Goal: Task Accomplishment & Management: Manage account settings

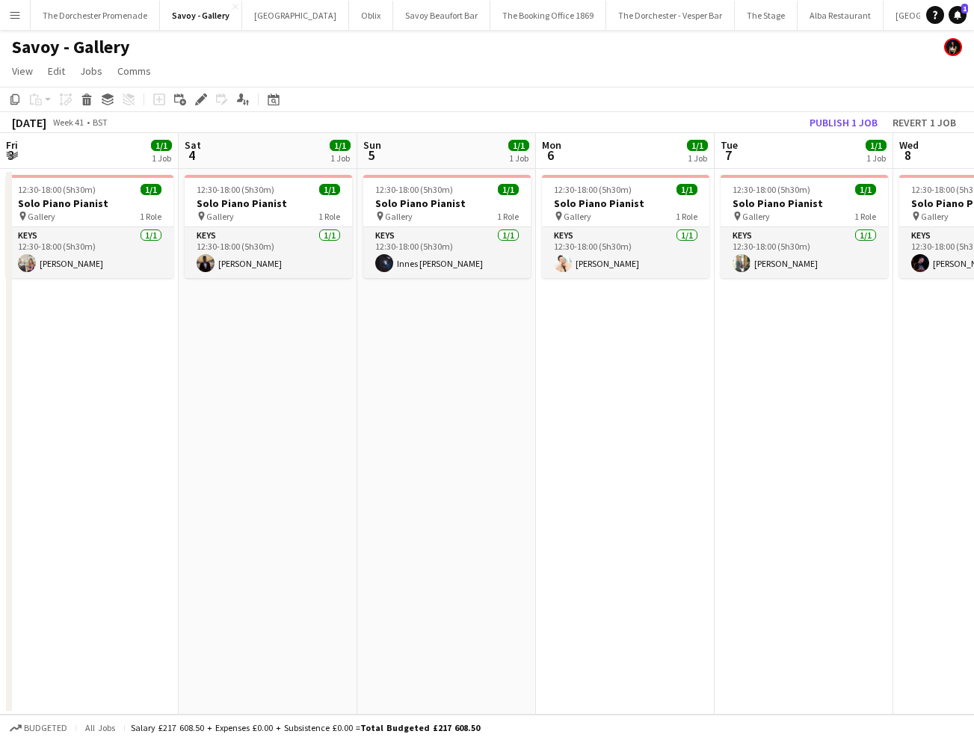
scroll to position [0, 638]
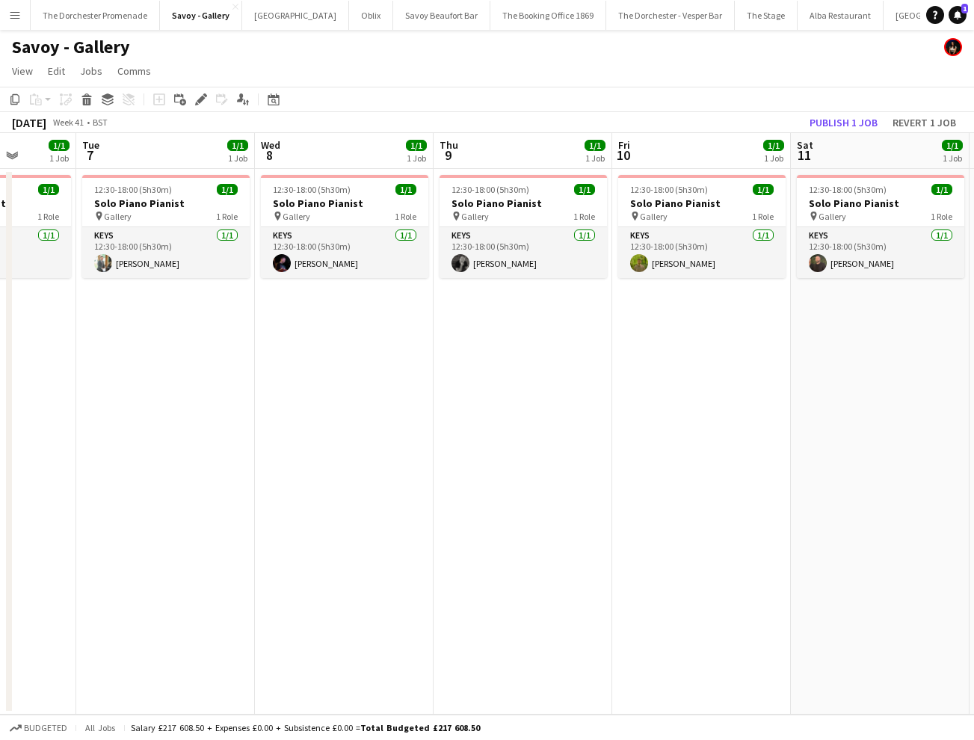
click at [15, 16] on app-icon "Menu" at bounding box center [15, 15] width 12 height 12
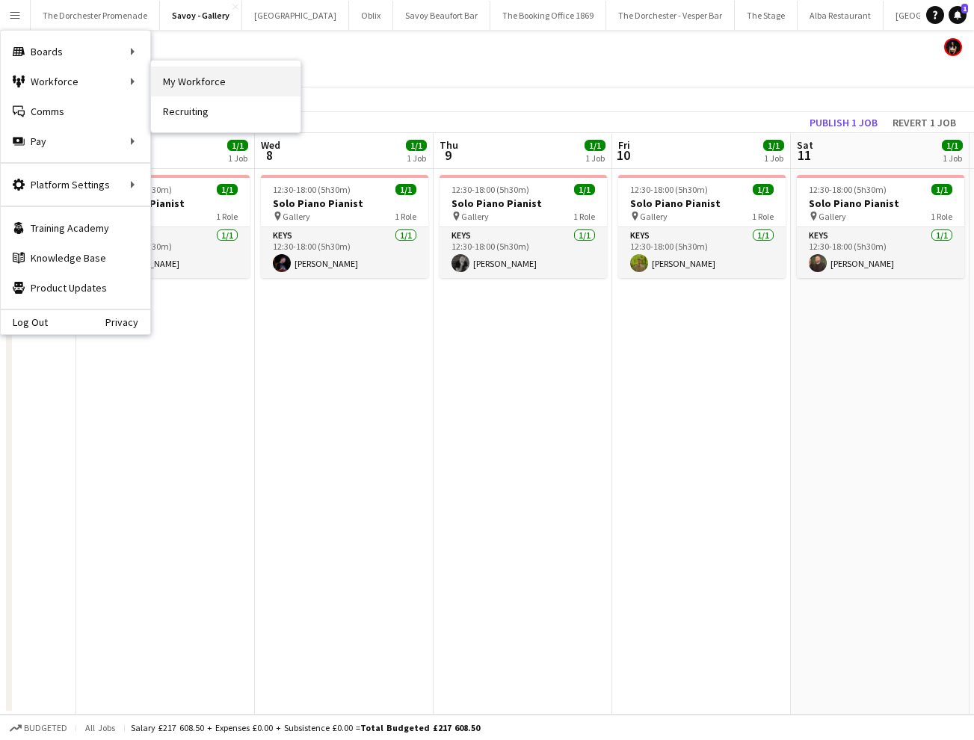
click at [212, 88] on link "My Workforce" at bounding box center [225, 82] width 149 height 30
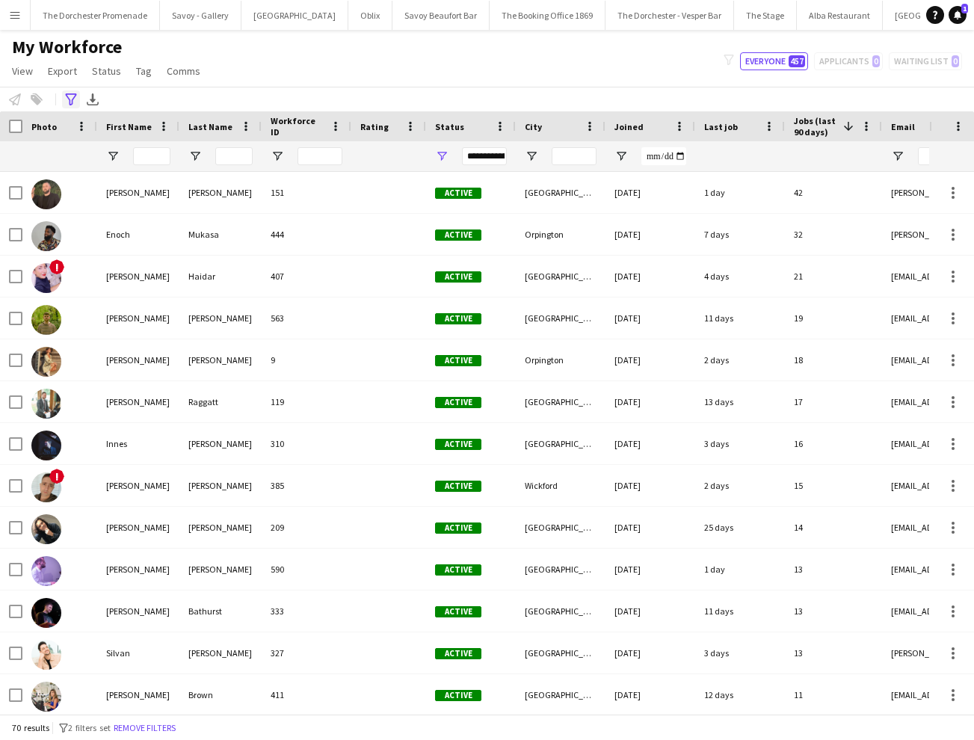
click at [73, 102] on icon "Advanced filters" at bounding box center [71, 99] width 12 height 12
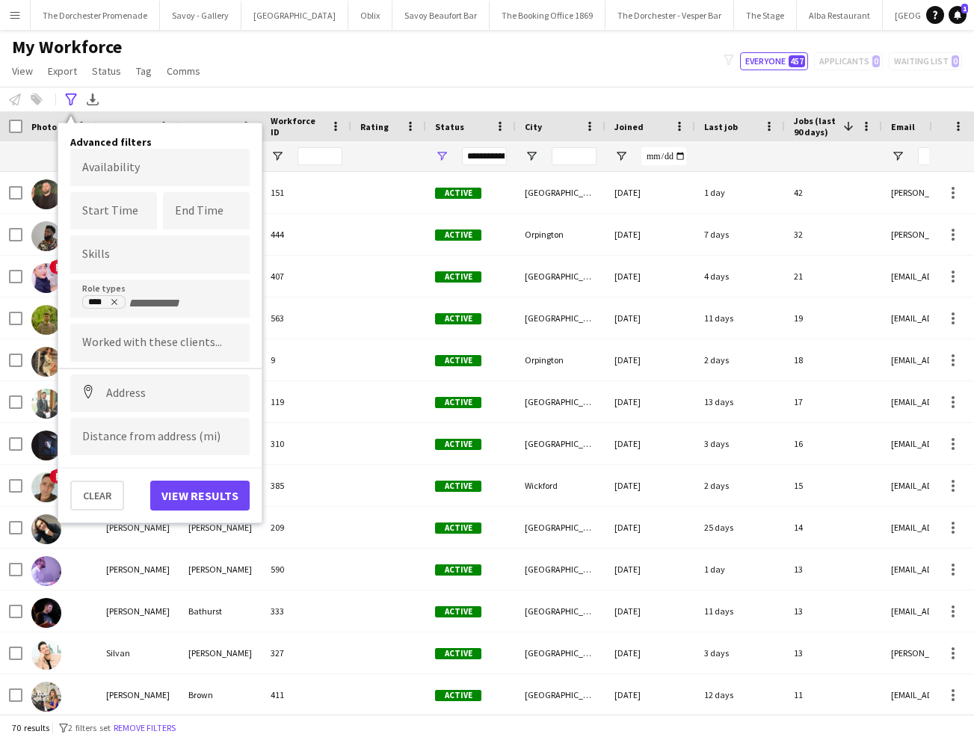
click at [141, 171] on body "Menu Boards Boards Boards All jobs Status Workforce Workforce My Workforce Recr…" at bounding box center [487, 370] width 974 height 740
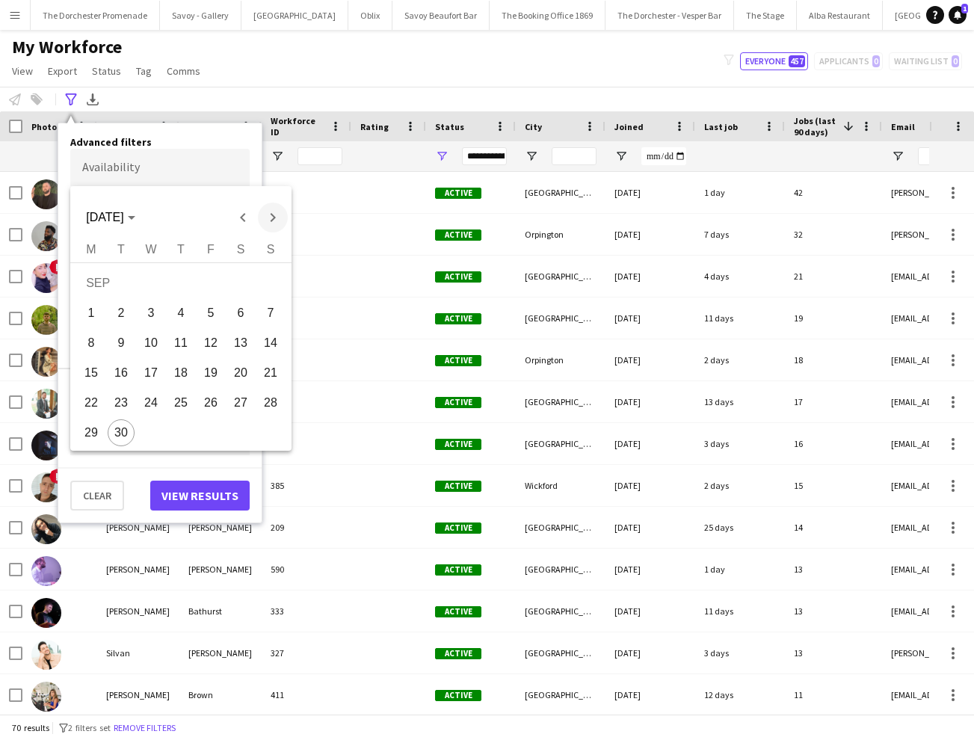
click at [277, 215] on span "Next month" at bounding box center [273, 218] width 30 height 30
click at [102, 404] on span "20" at bounding box center [91, 402] width 27 height 27
type input "**********"
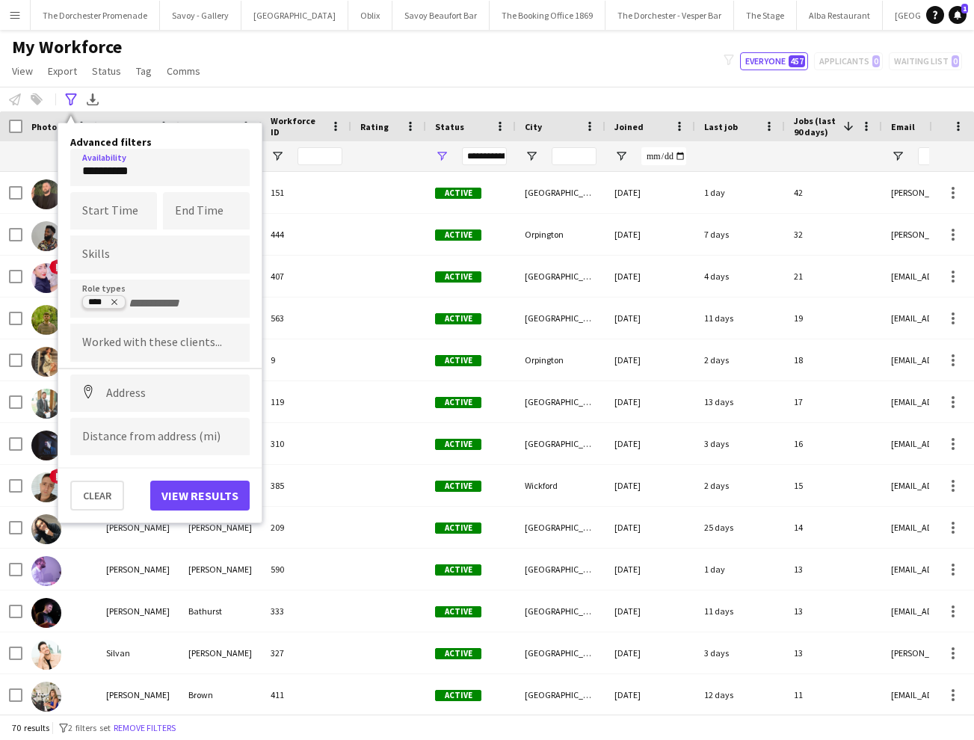
click at [118, 303] on icon "Remove tag" at bounding box center [114, 301] width 9 height 9
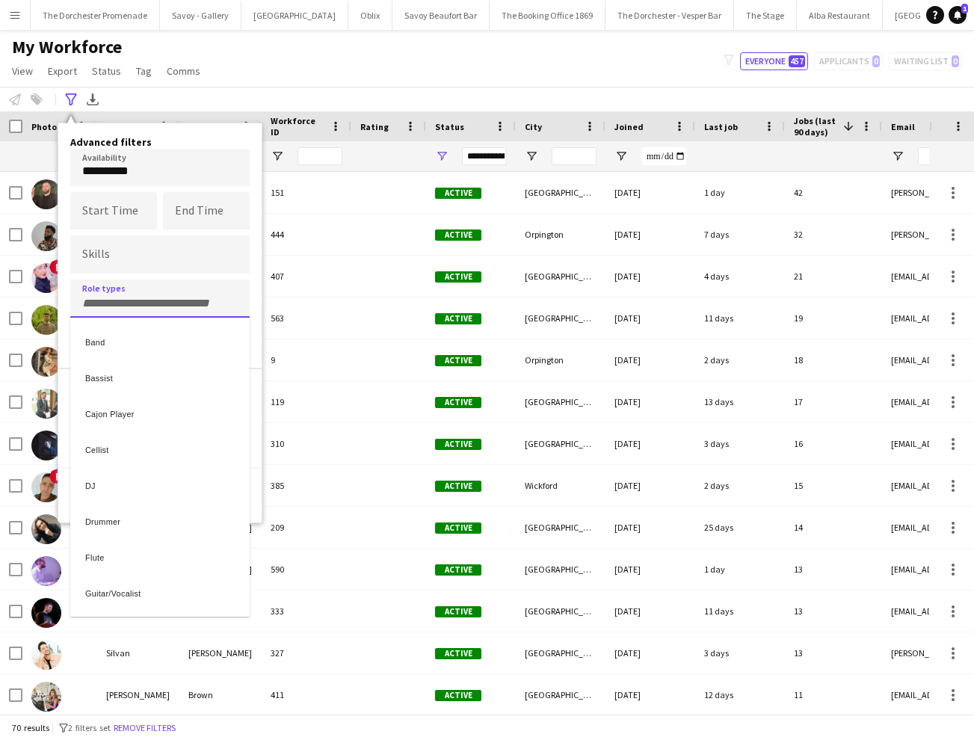
click at [129, 300] on div at bounding box center [487, 370] width 974 height 740
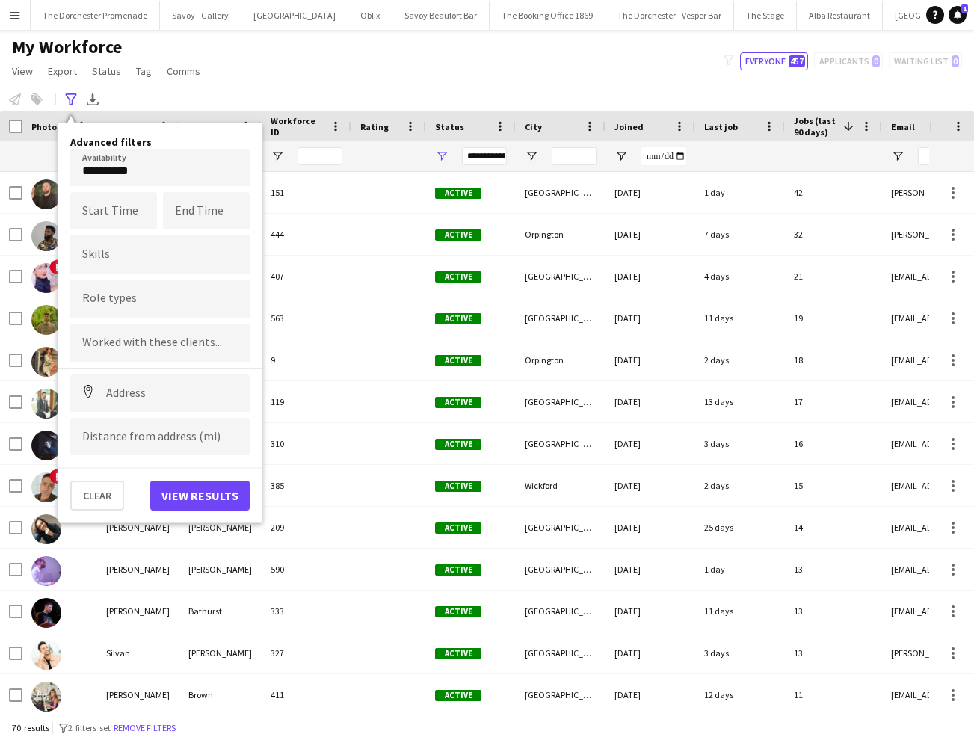
click at [111, 293] on div at bounding box center [159, 299] width 179 height 38
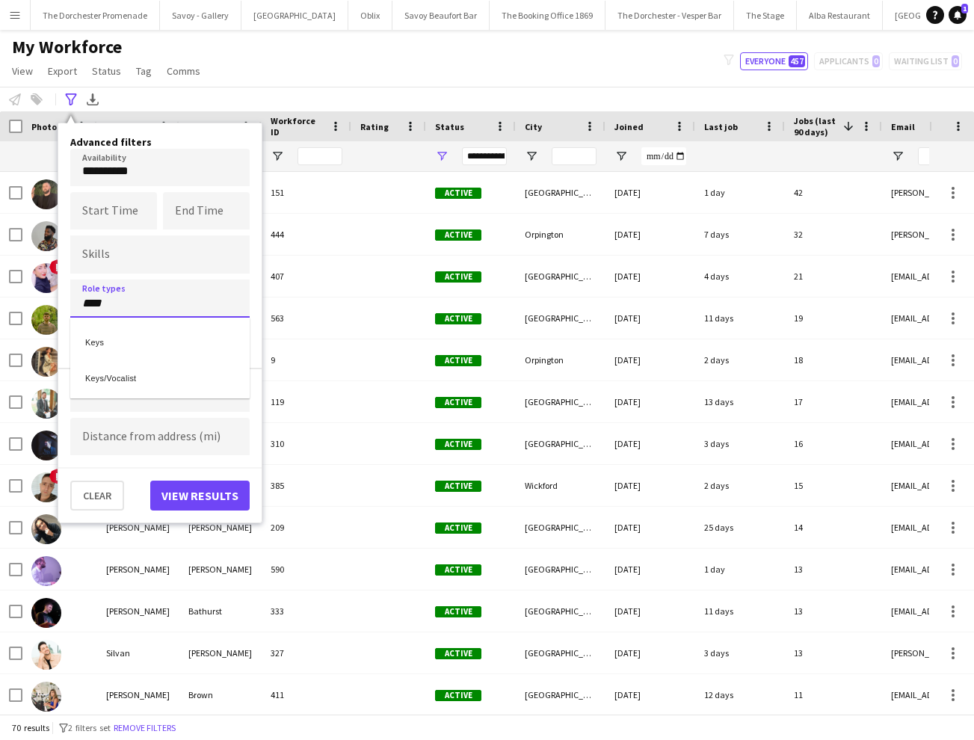
type input "****"
click at [95, 386] on div "Keys/Vocalist" at bounding box center [159, 376] width 179 height 36
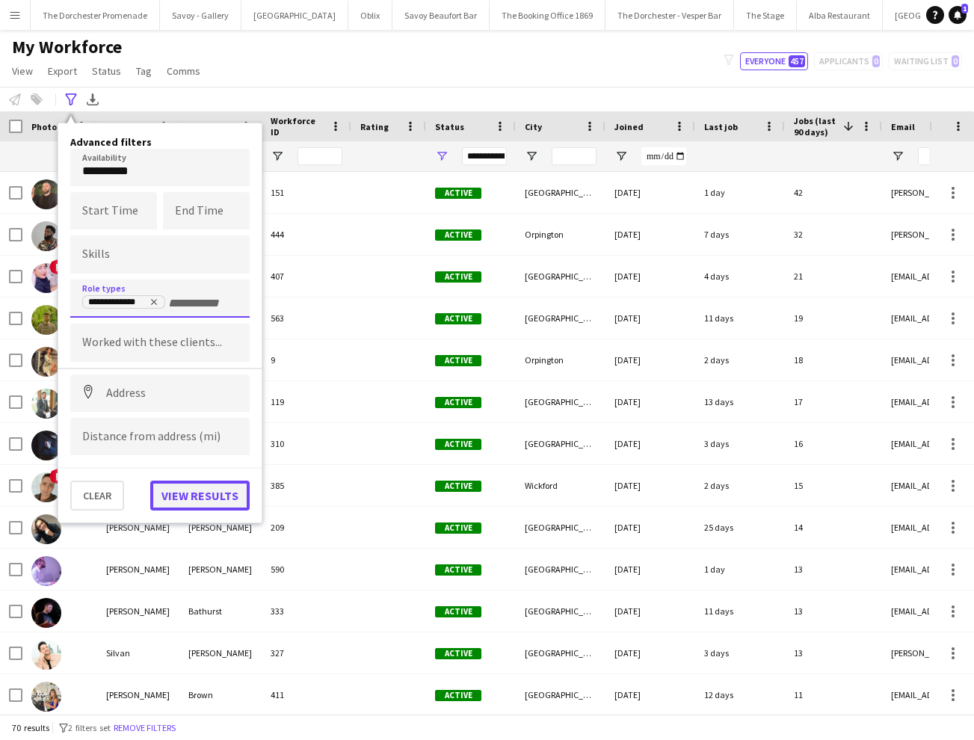
click at [179, 487] on button "View results" at bounding box center [199, 496] width 99 height 30
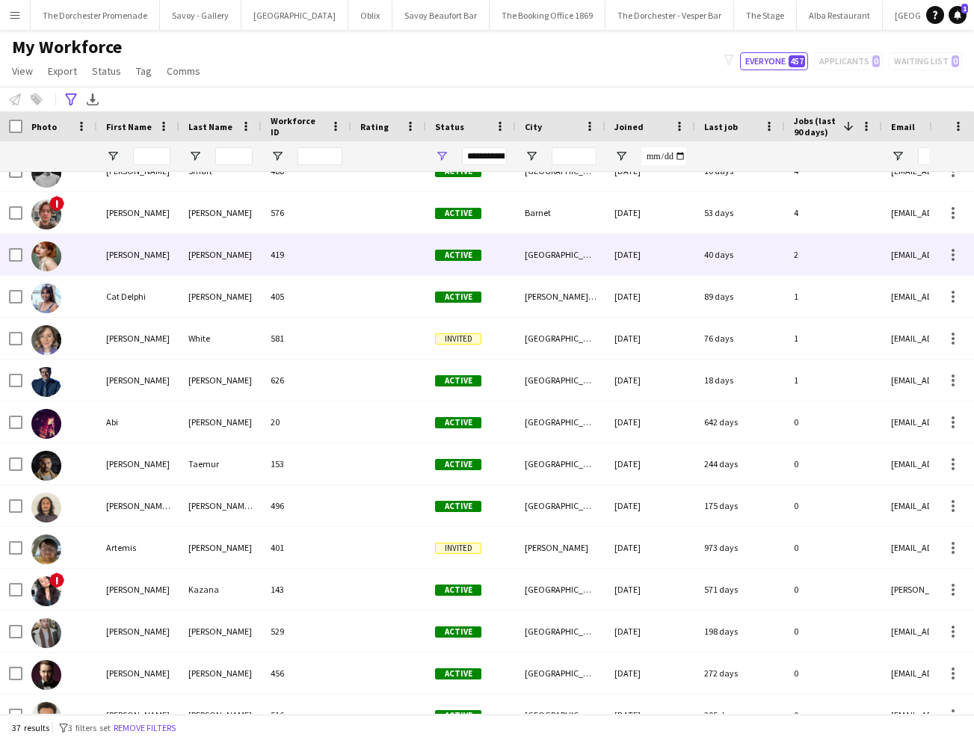
scroll to position [271, 0]
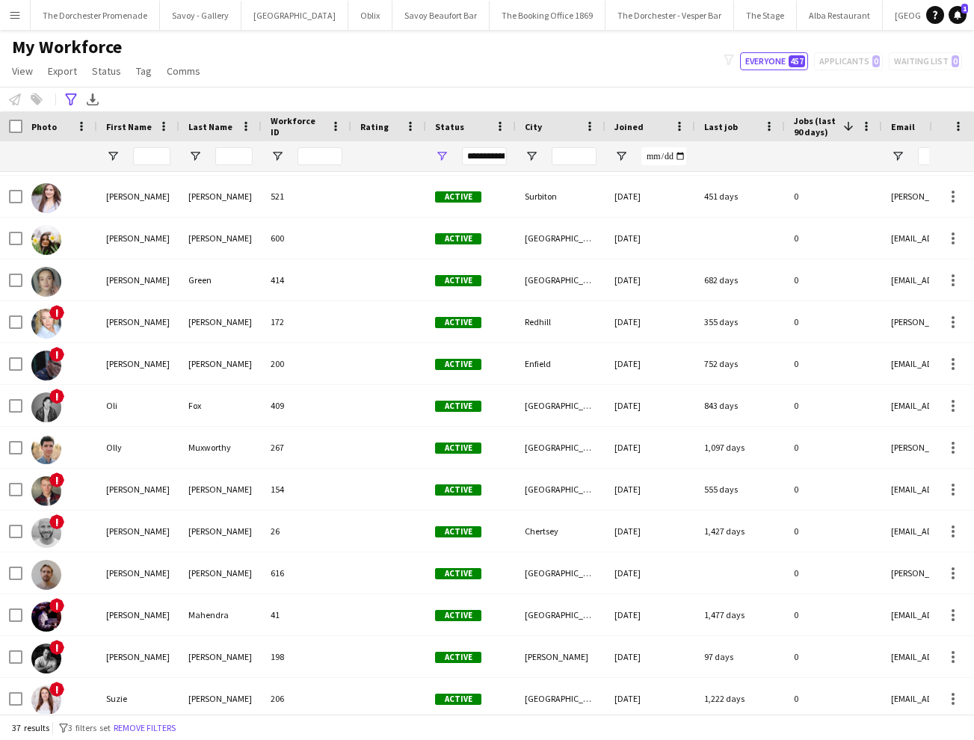
click at [17, 25] on button "Menu" at bounding box center [15, 15] width 30 height 30
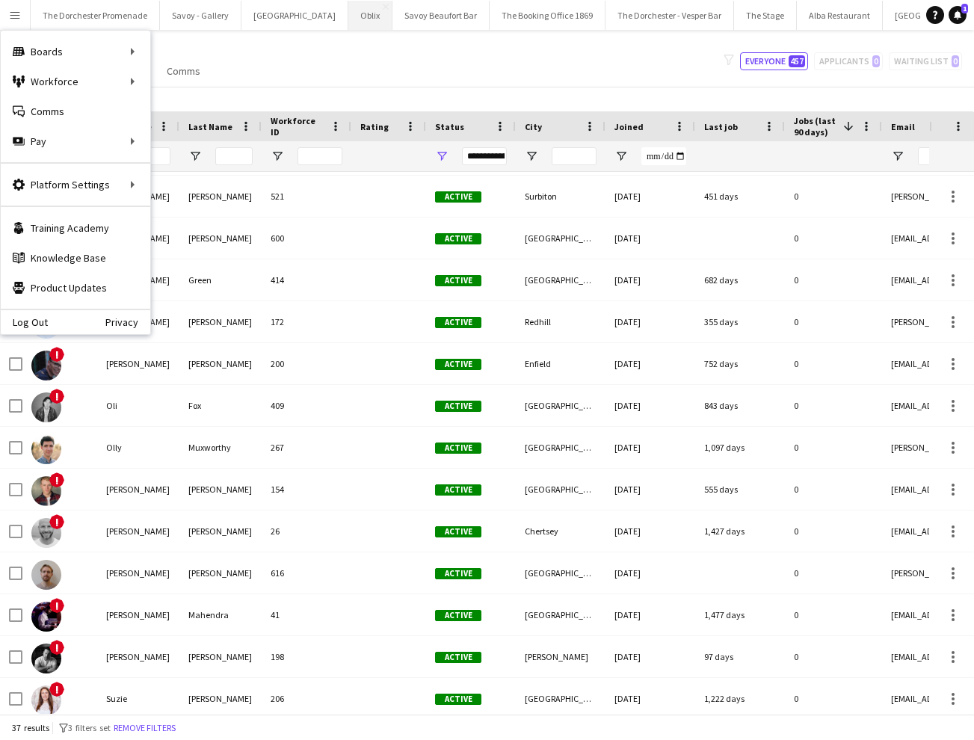
click at [348, 16] on button "Oblix Close" at bounding box center [370, 15] width 44 height 29
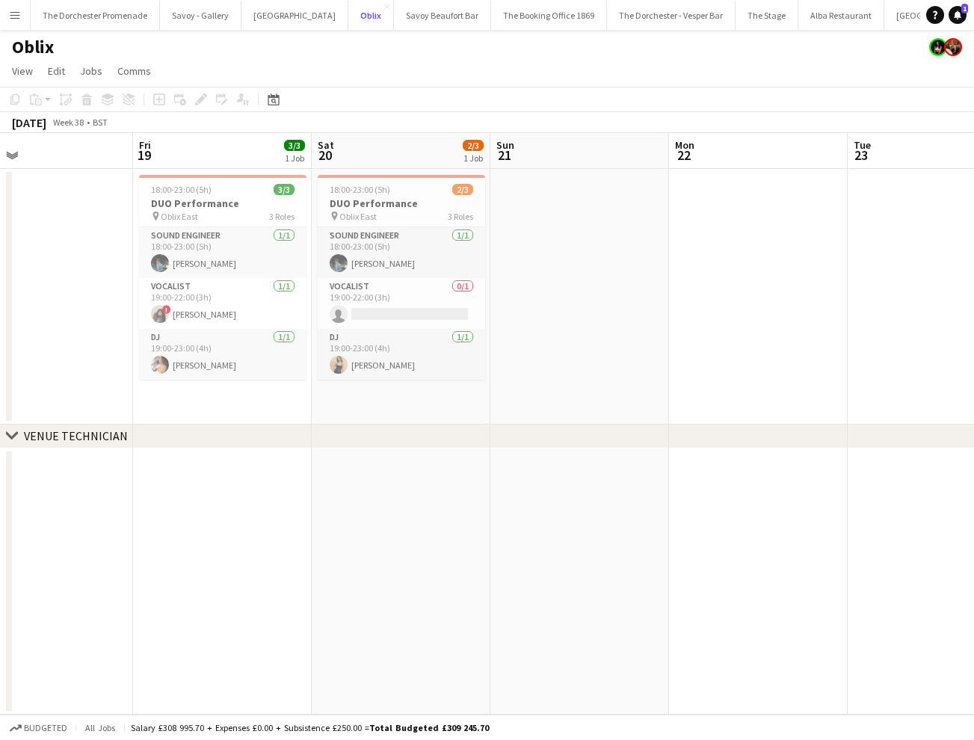
scroll to position [0, 386]
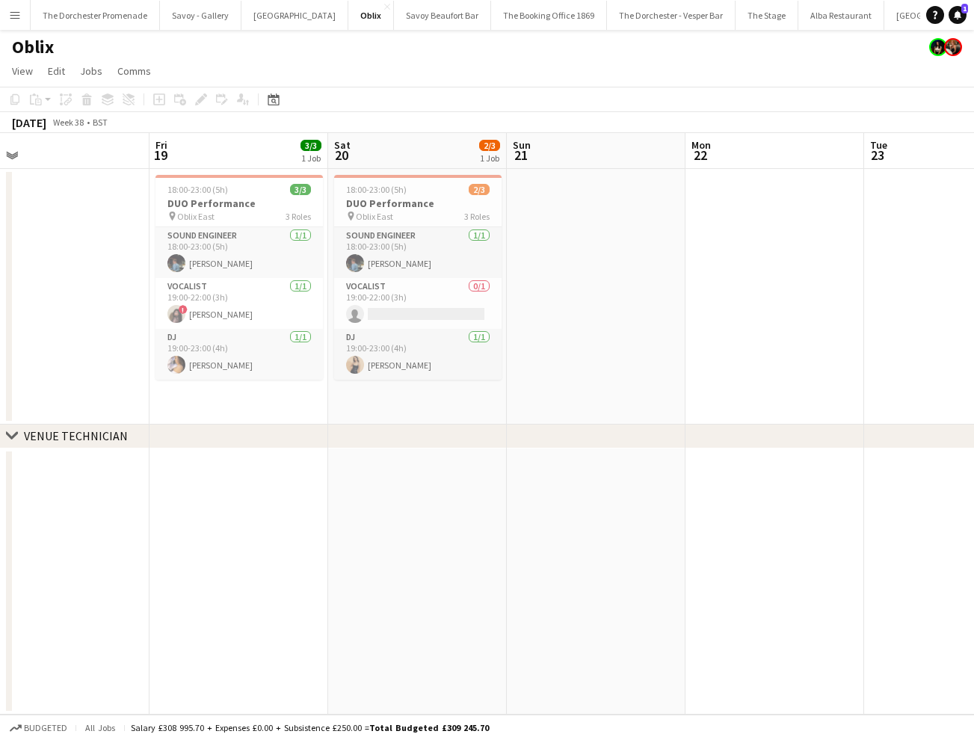
click at [428, 398] on app-date-cell "18:00-23:00 (5h) 2/3 DUO Performance pin Oblix East 3 Roles Sound Engineer 1/1 …" at bounding box center [417, 297] width 179 height 256
click at [158, 96] on icon at bounding box center [158, 99] width 7 height 7
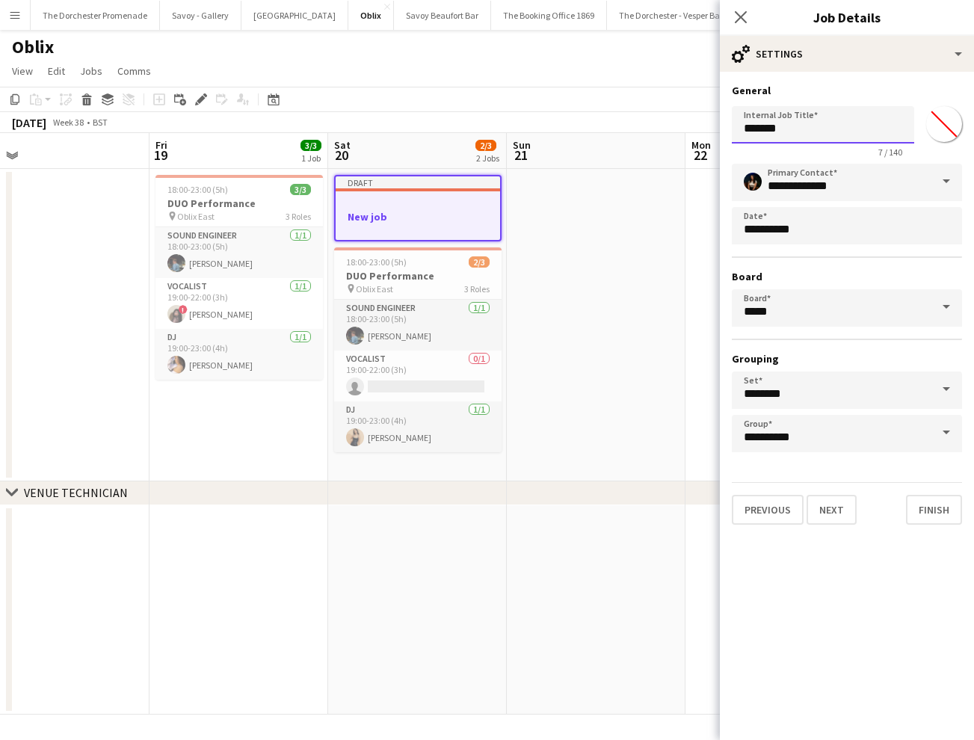
click at [779, 133] on input "*******" at bounding box center [823, 124] width 182 height 37
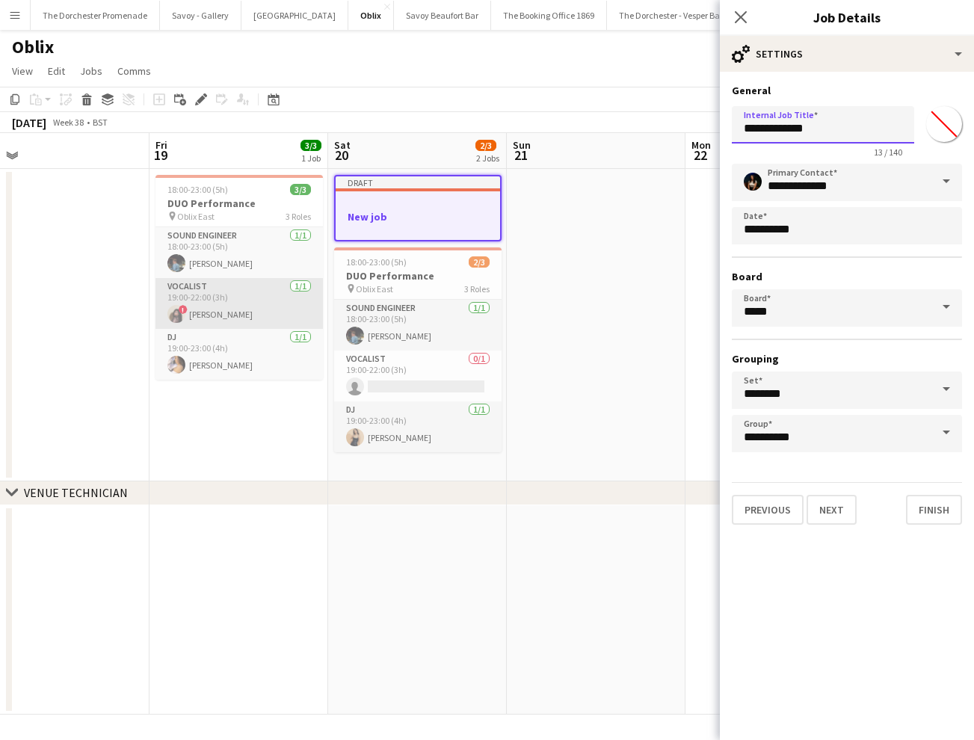
type input "**********"
click at [234, 305] on app-card-role "Vocalist 1/1 19:00-22:00 (3h) ! Olivia Aidam" at bounding box center [238, 303] width 167 height 51
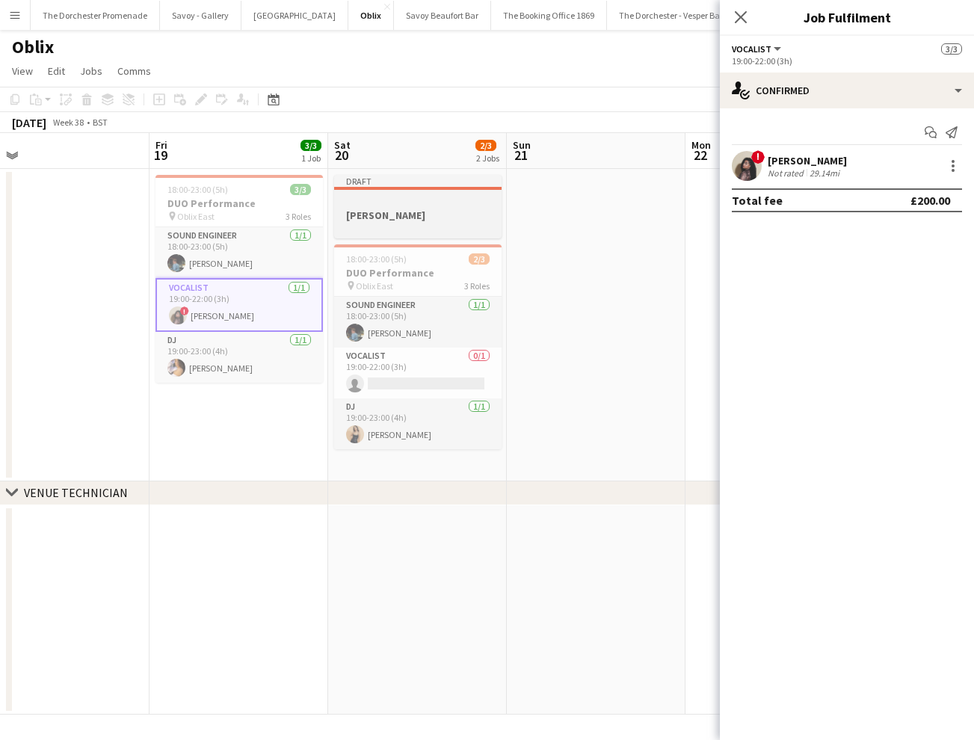
click at [404, 223] on div at bounding box center [417, 228] width 167 height 12
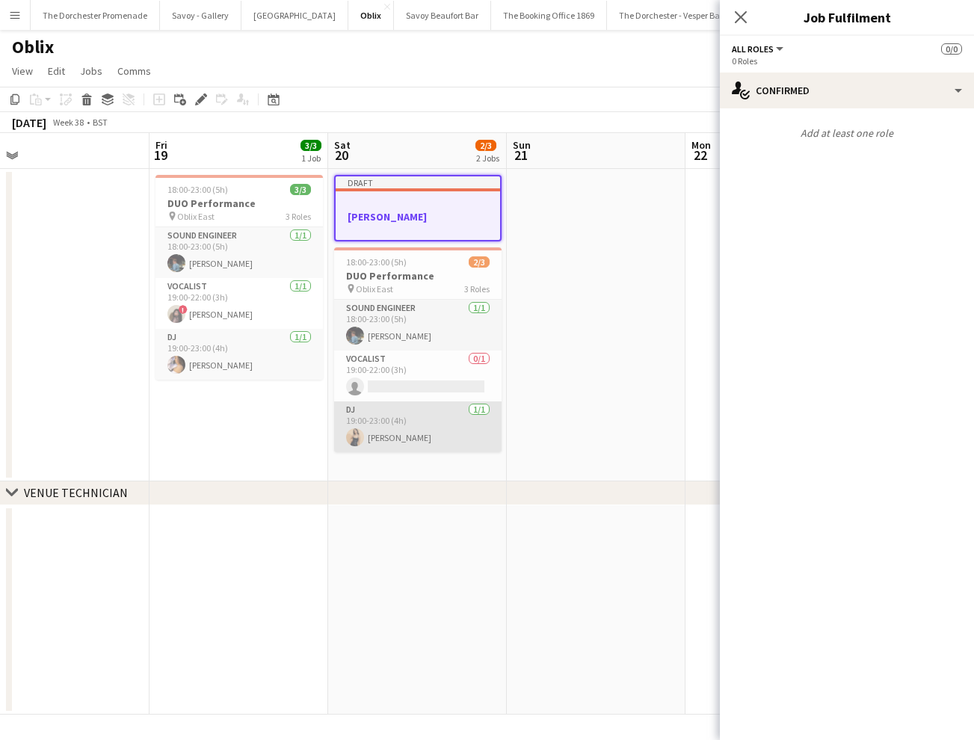
click at [434, 421] on app-card-role "DJ 1/1 19:00-23:00 (4h) Jessica Heap" at bounding box center [417, 426] width 167 height 51
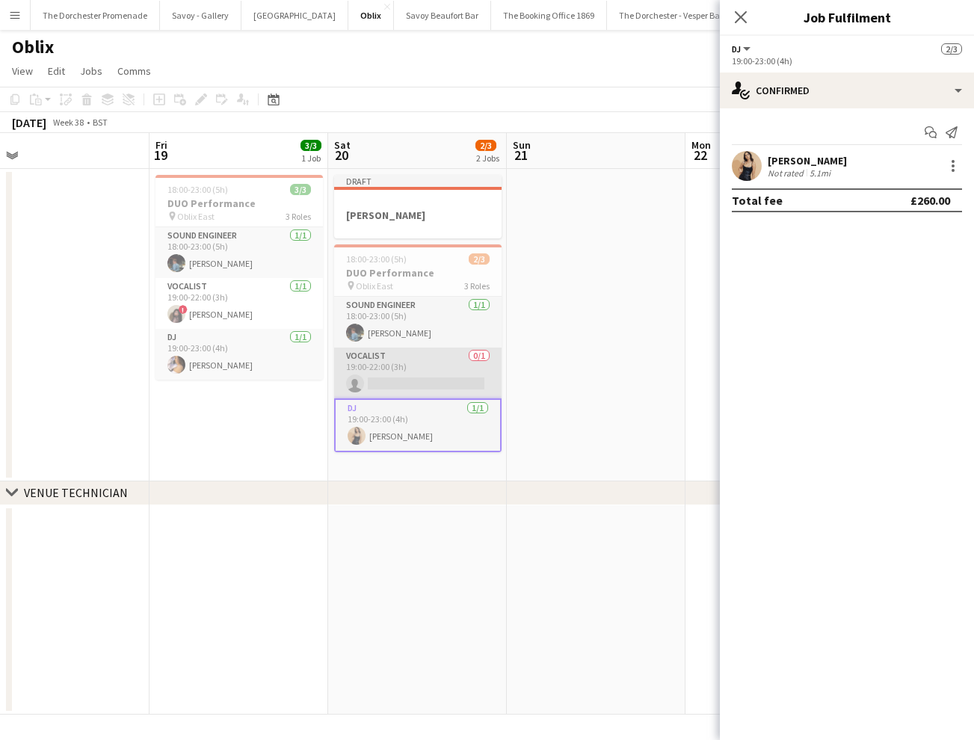
click at [436, 370] on app-card-role "Vocalist 0/1 19:00-22:00 (3h) single-neutral-actions" at bounding box center [417, 373] width 167 height 51
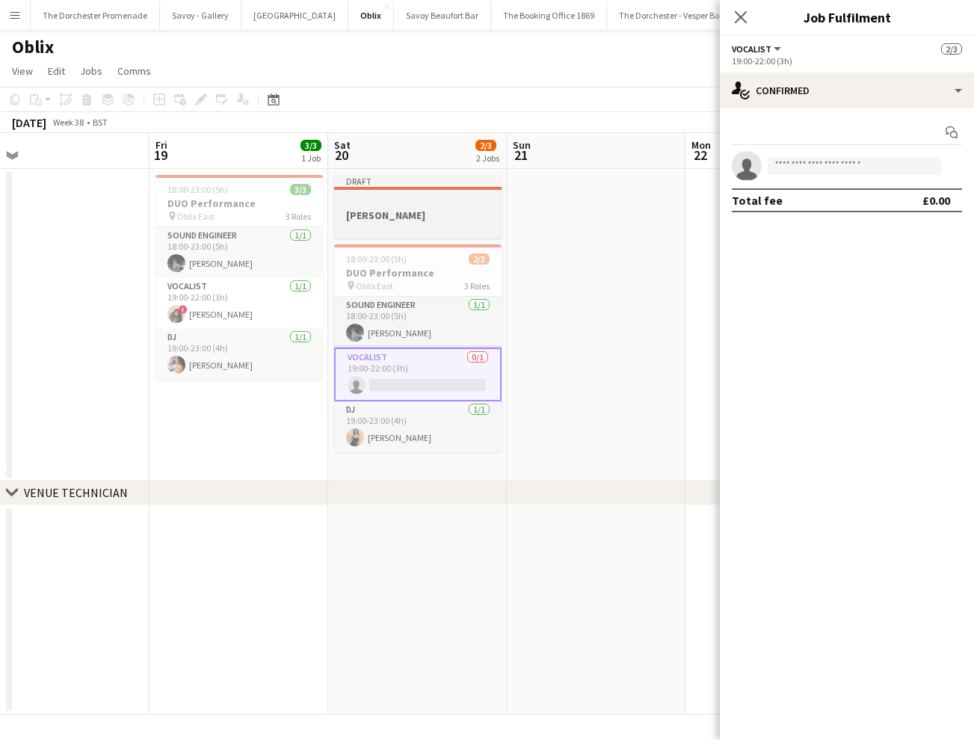
click at [440, 204] on div at bounding box center [417, 201] width 167 height 11
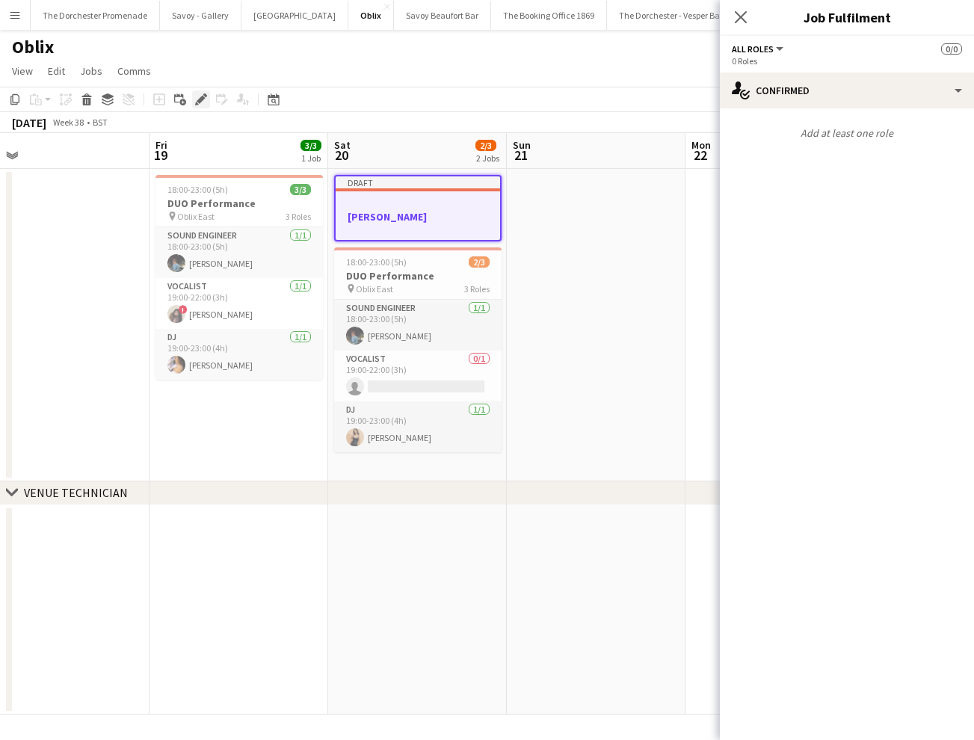
click at [195, 99] on icon "Edit" at bounding box center [201, 99] width 12 height 12
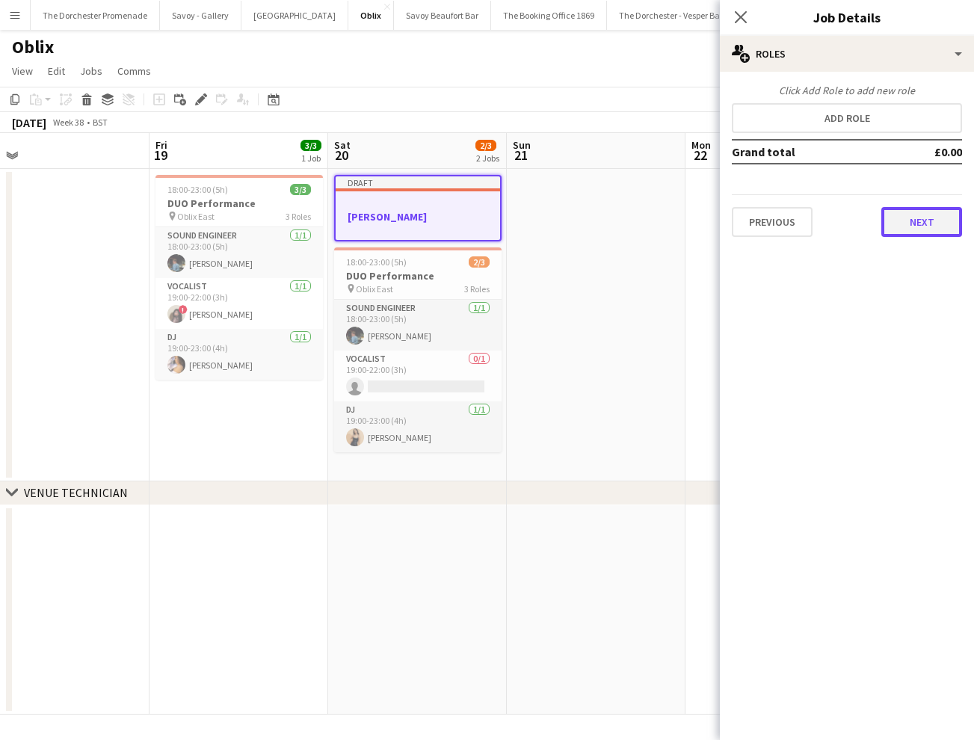
click at [933, 218] on button "Next" at bounding box center [921, 222] width 81 height 30
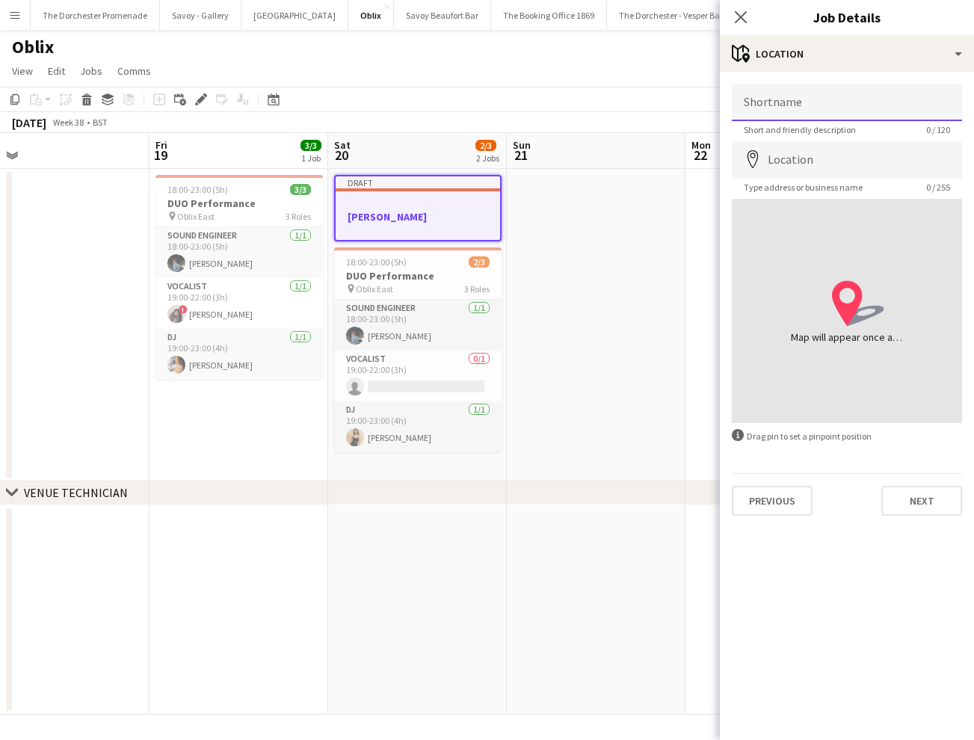
click at [779, 96] on input "Shortname" at bounding box center [847, 102] width 230 height 37
type input "**********"
click at [925, 496] on button "Next" at bounding box center [921, 501] width 81 height 30
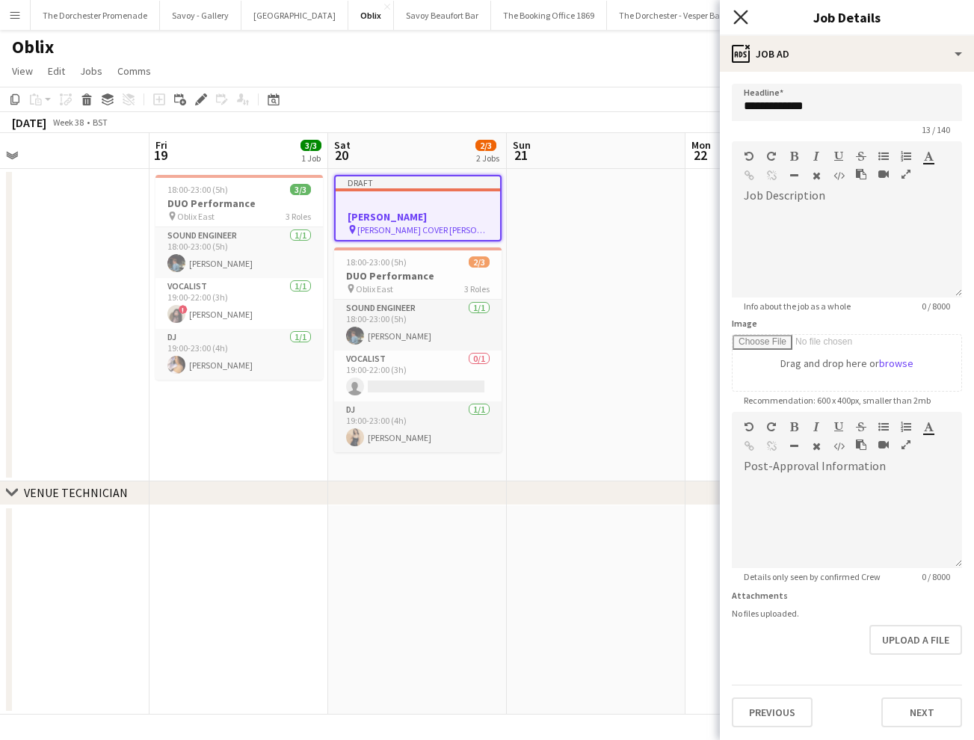
click at [735, 16] on icon "Close pop-in" at bounding box center [740, 17] width 14 height 14
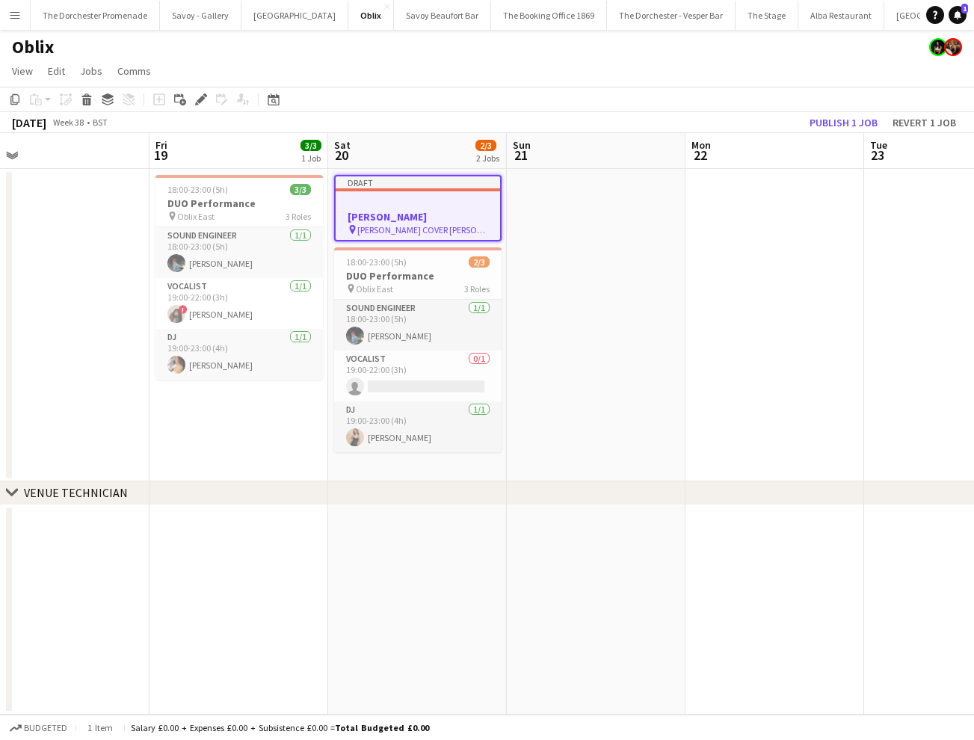
click at [417, 205] on div at bounding box center [418, 202] width 164 height 11
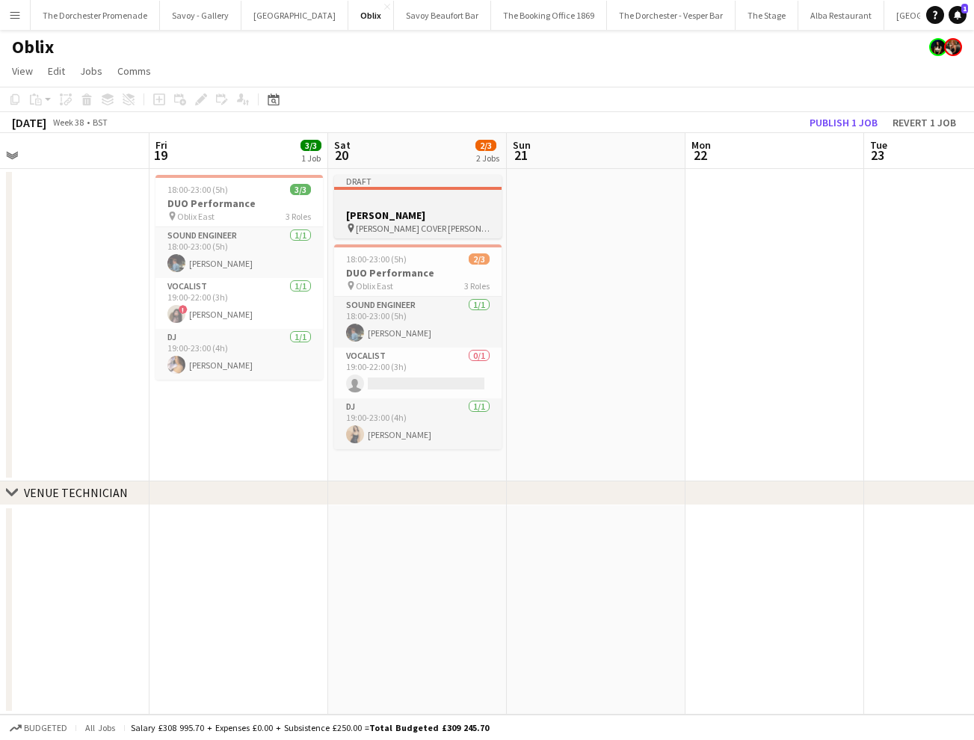
click at [393, 187] on div at bounding box center [417, 188] width 167 height 3
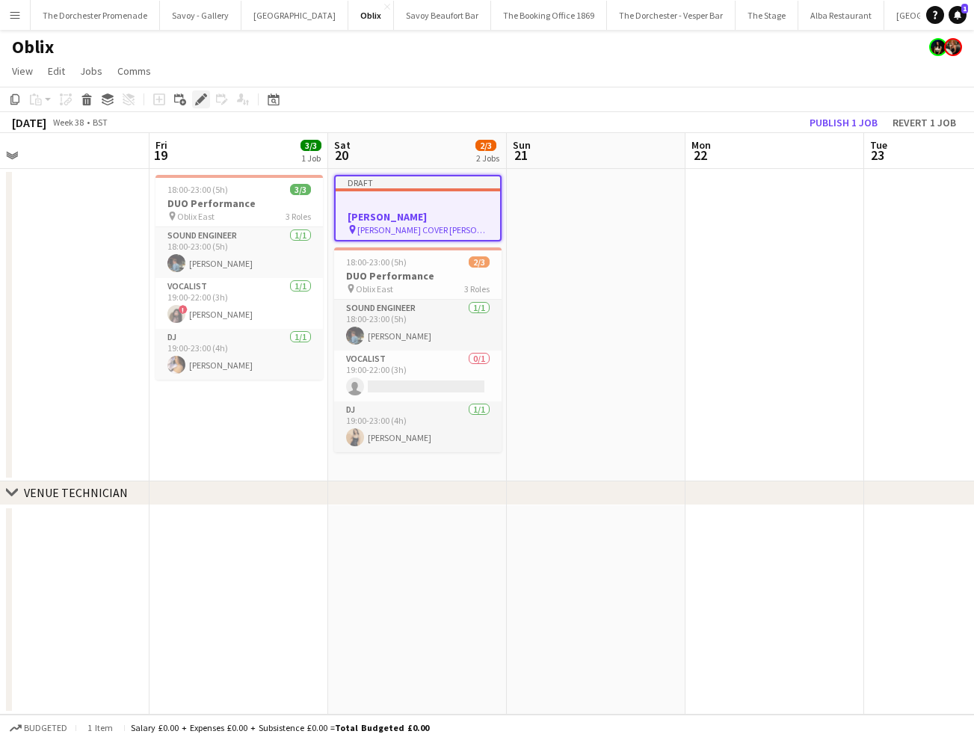
click at [203, 101] on icon "Edit" at bounding box center [201, 99] width 12 height 12
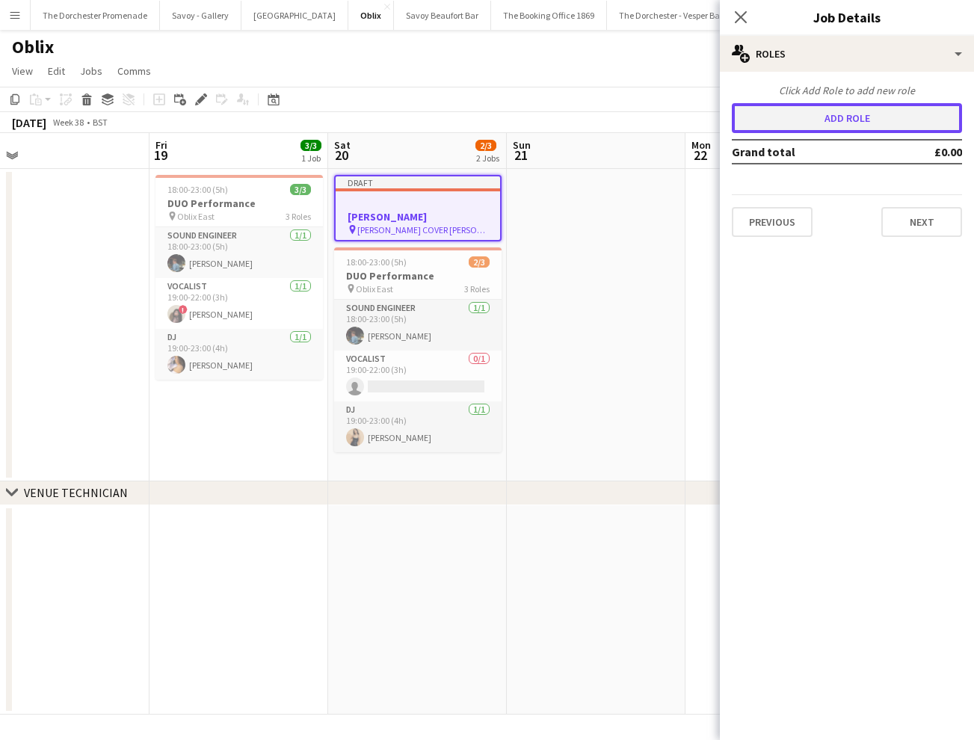
click at [842, 120] on button "Add role" at bounding box center [847, 118] width 230 height 30
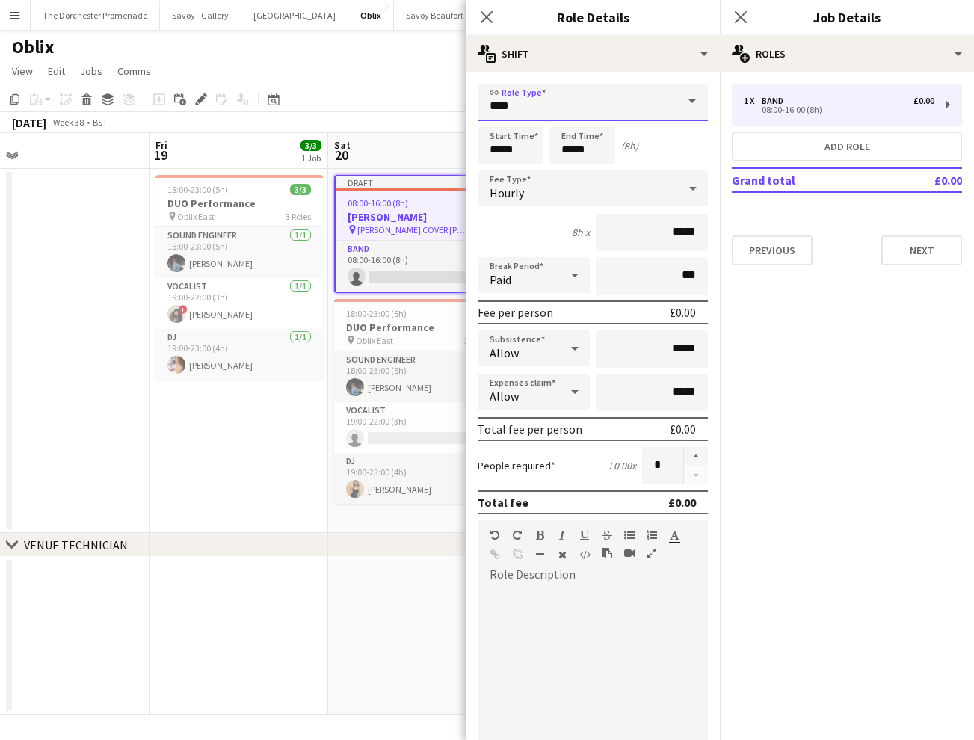
click at [603, 106] on input "****" at bounding box center [593, 102] width 230 height 37
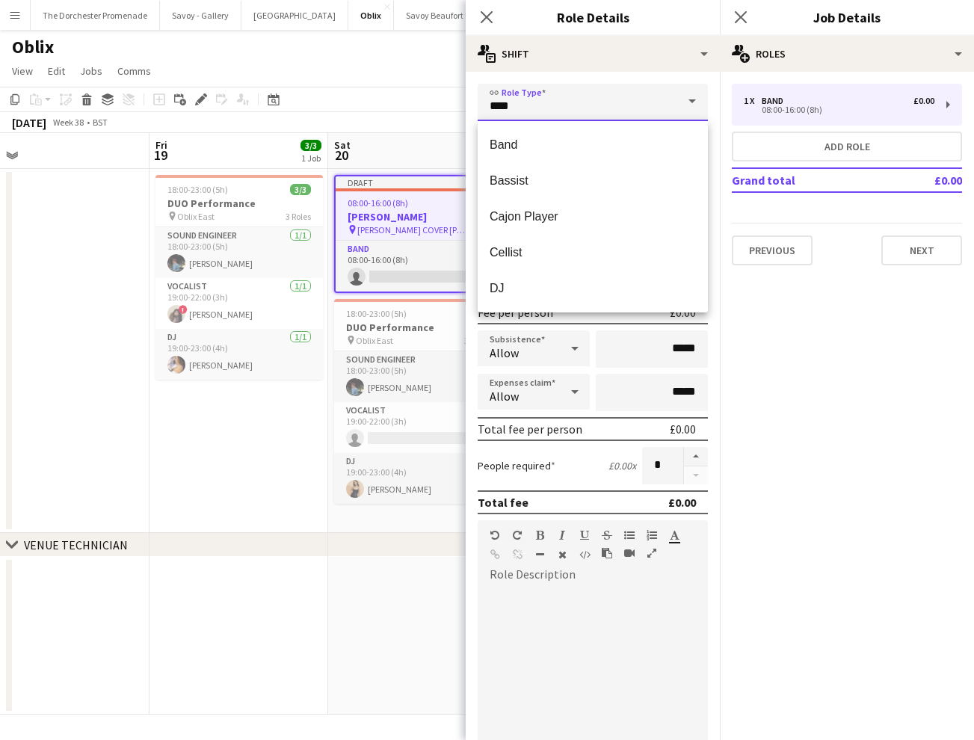
click at [603, 106] on input "****" at bounding box center [593, 102] width 230 height 37
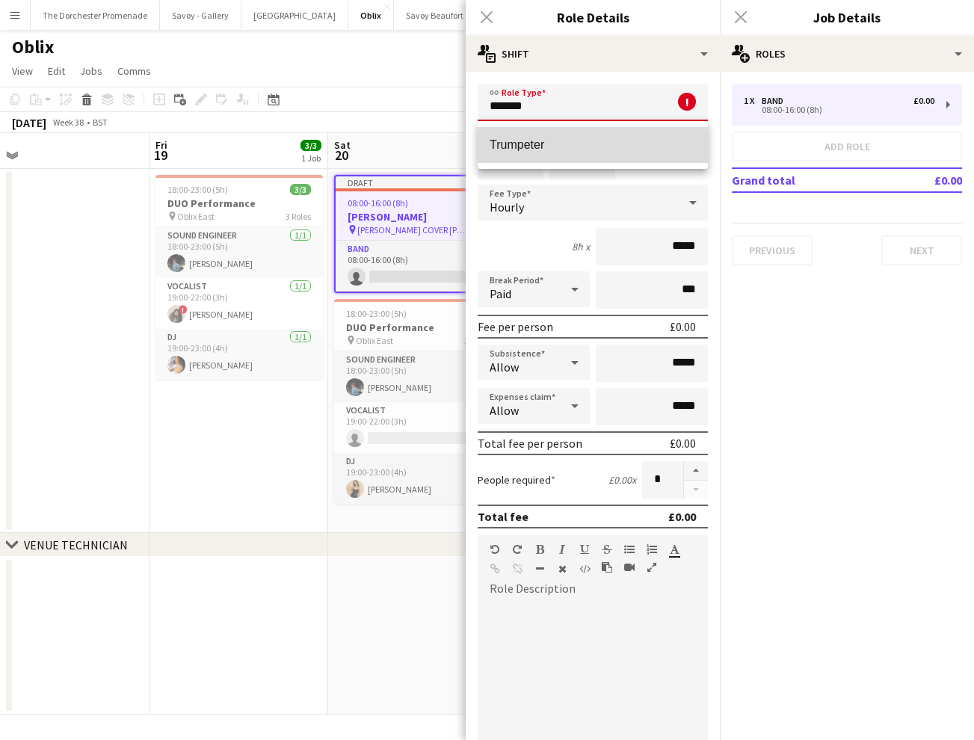
click at [616, 152] on span "Trumpeter" at bounding box center [593, 145] width 206 height 14
type input "*********"
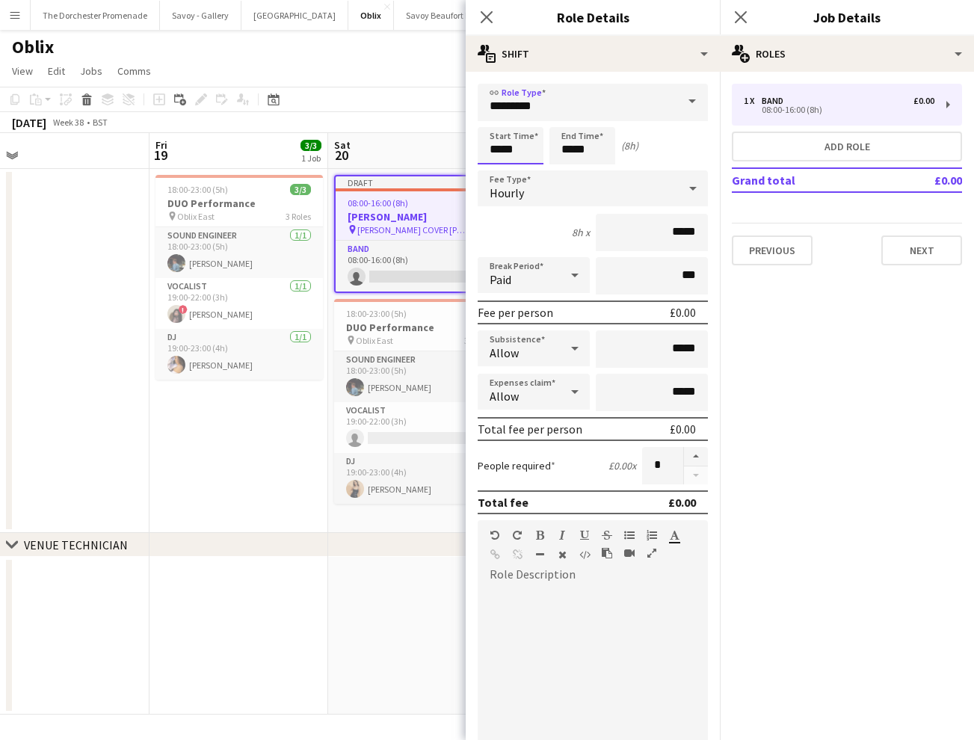
click at [514, 154] on input "*****" at bounding box center [511, 145] width 66 height 37
click at [497, 152] on input "*****" at bounding box center [511, 145] width 66 height 37
type input "*****"
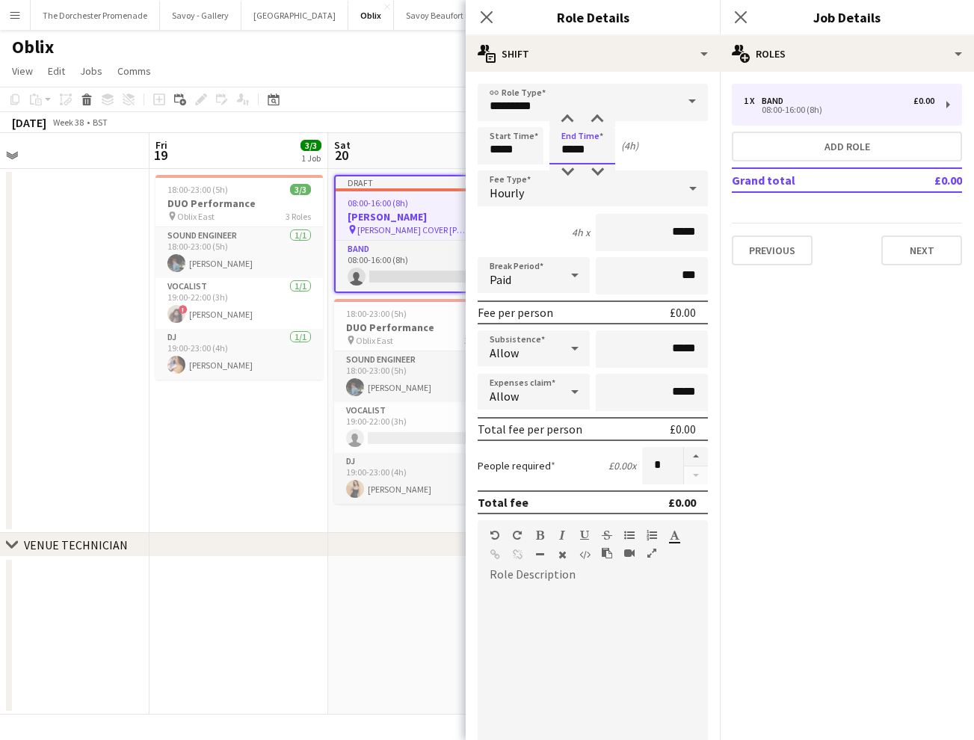
type input "*****"
click at [534, 197] on div "Hourly" at bounding box center [578, 188] width 200 height 36
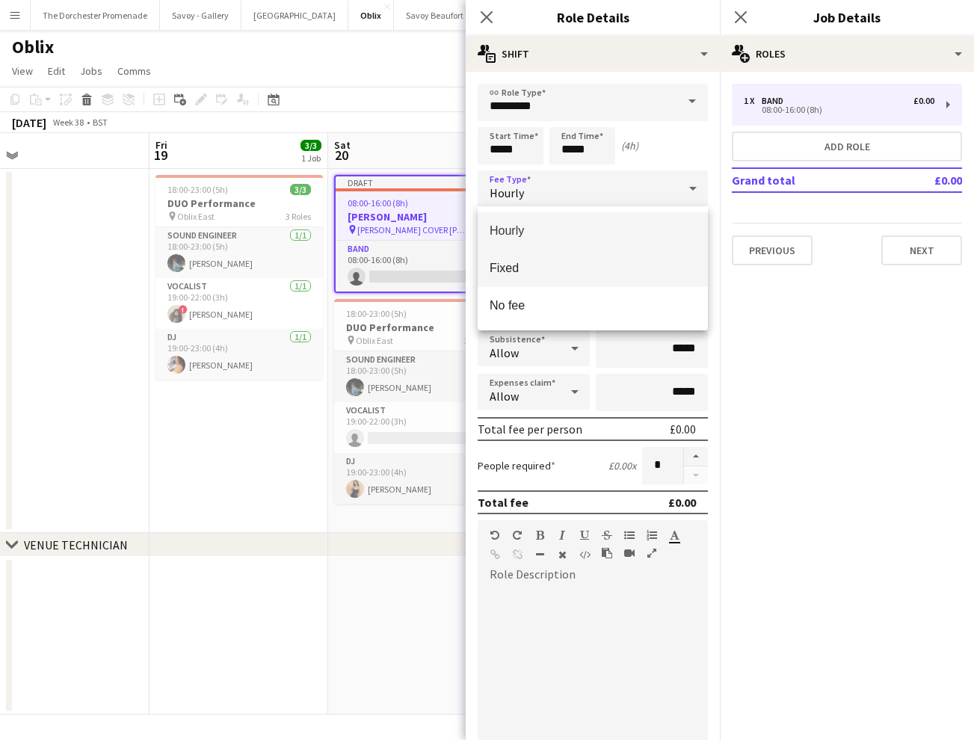
click at [565, 268] on span "Fixed" at bounding box center [593, 268] width 206 height 14
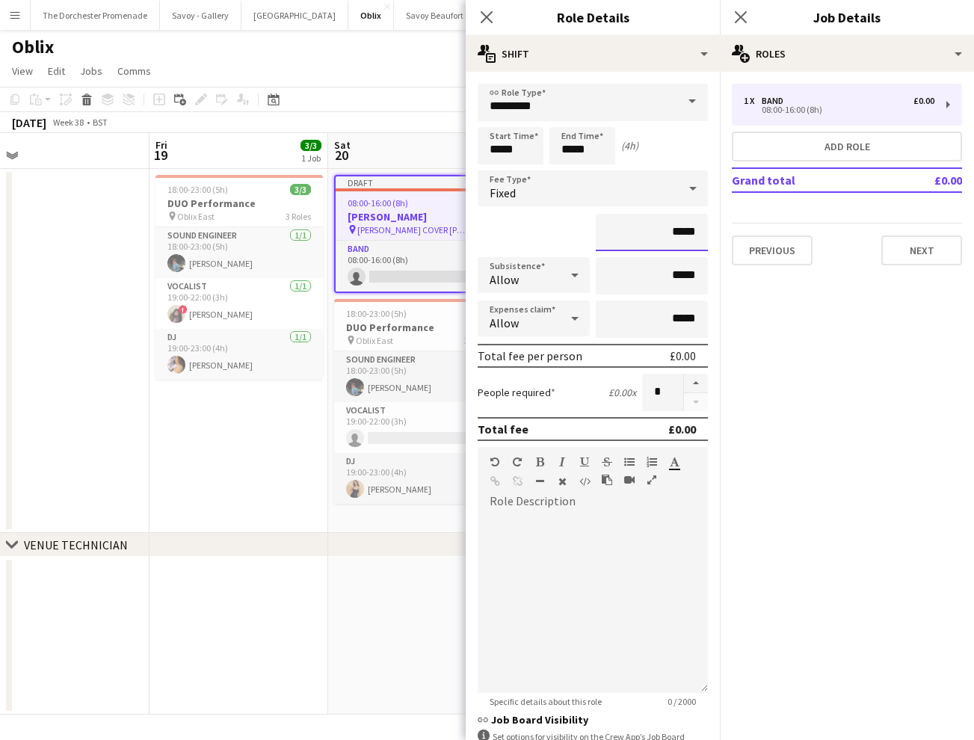
click at [699, 229] on input "*****" at bounding box center [652, 232] width 112 height 37
type input "*******"
click at [917, 246] on button "Next" at bounding box center [921, 250] width 81 height 30
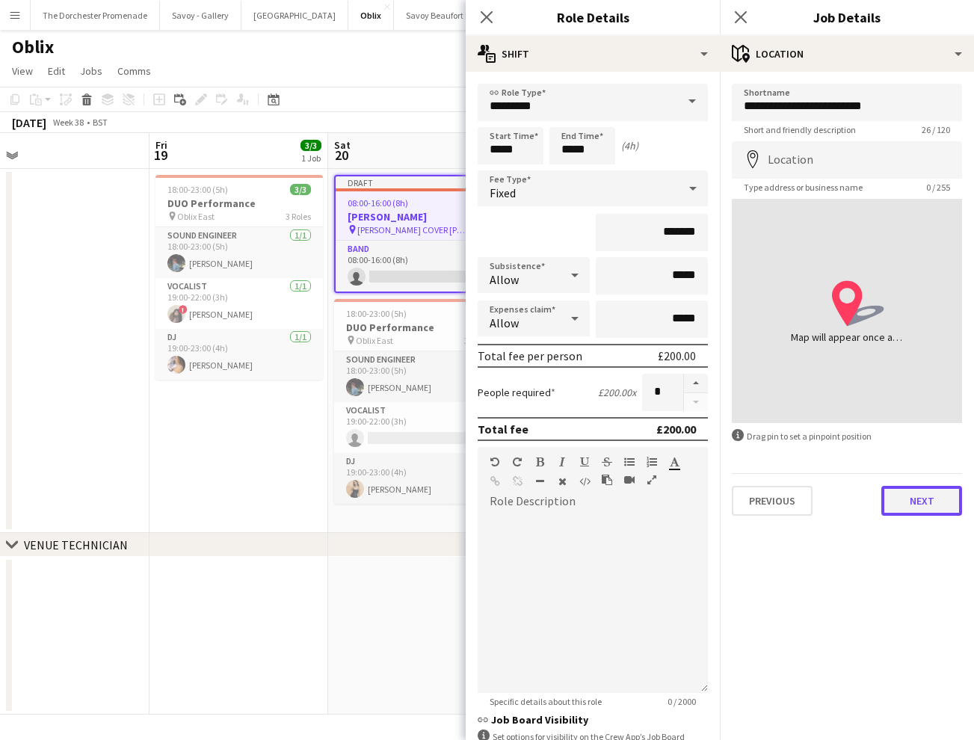
click at [915, 495] on button "Next" at bounding box center [921, 501] width 81 height 30
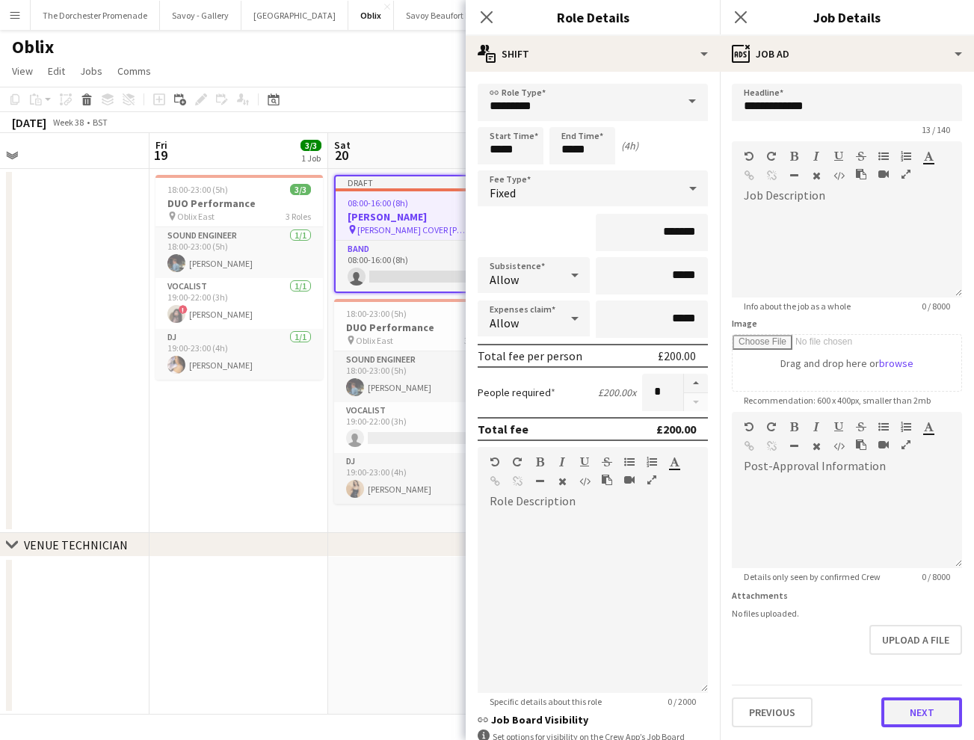
click at [937, 703] on button "Next" at bounding box center [921, 712] width 81 height 30
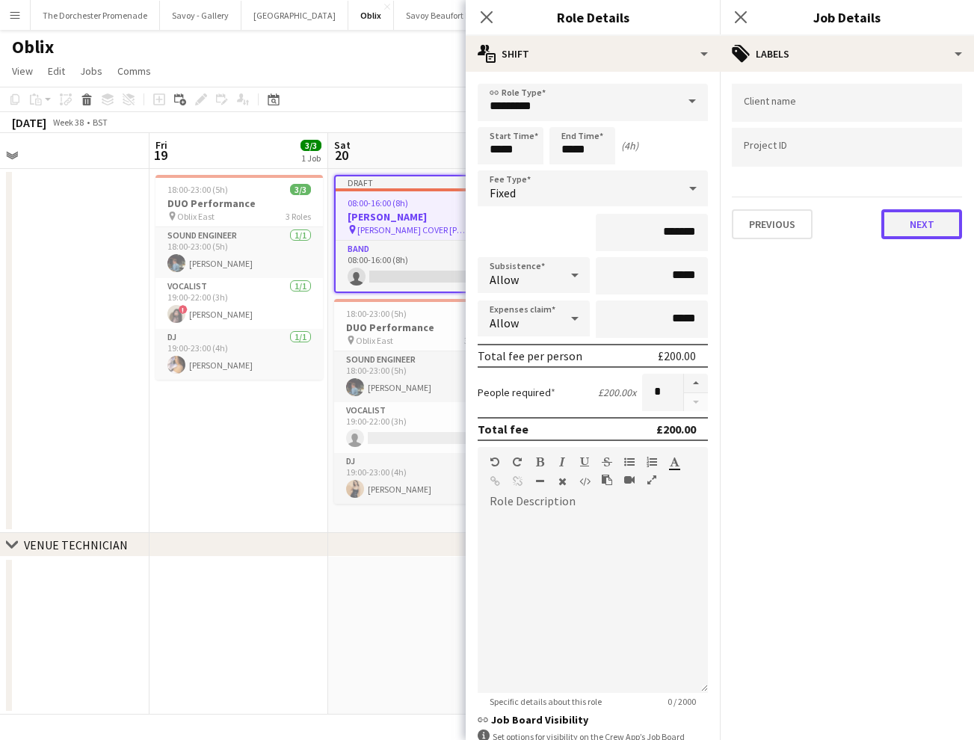
click at [907, 215] on button "Next" at bounding box center [921, 224] width 81 height 30
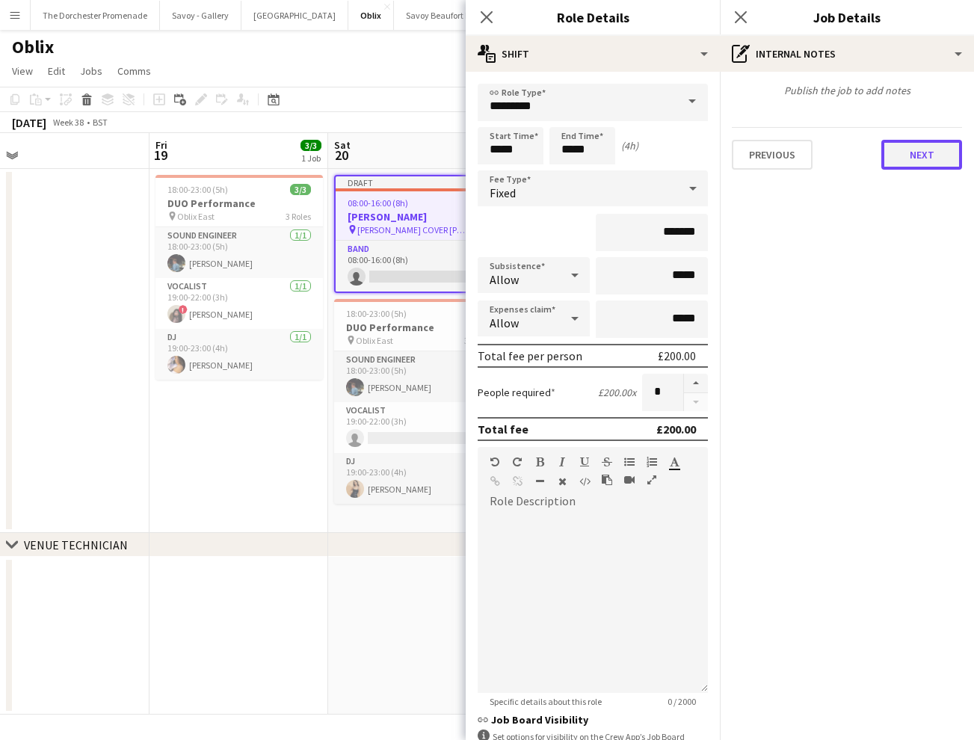
click at [907, 148] on button "Next" at bounding box center [921, 155] width 81 height 30
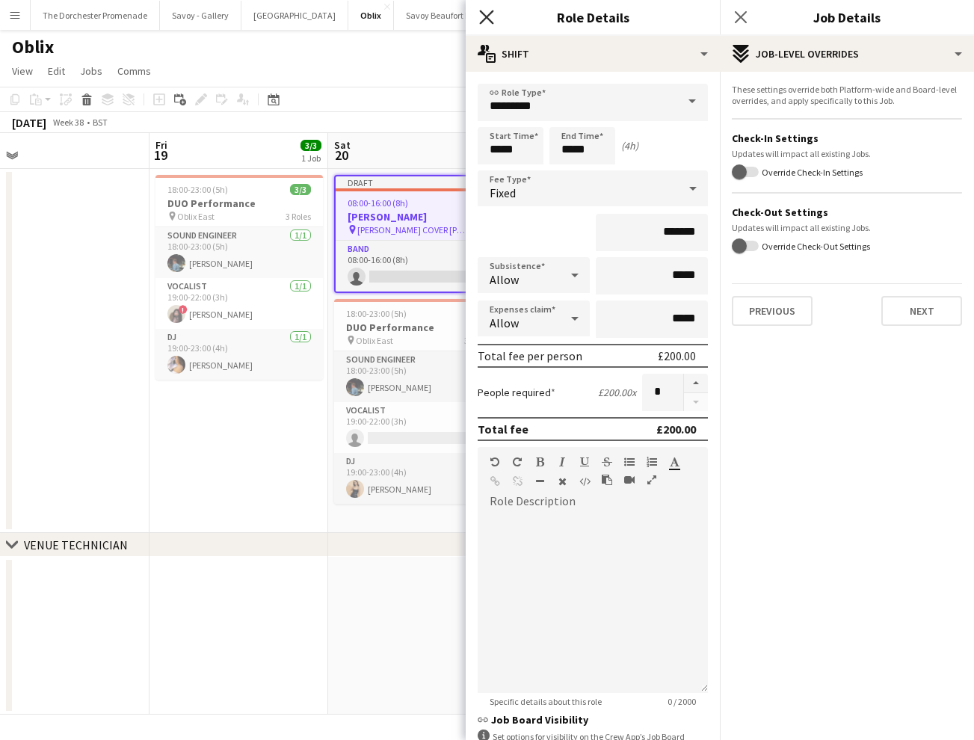
click at [491, 10] on icon "Close pop-in" at bounding box center [486, 17] width 14 height 14
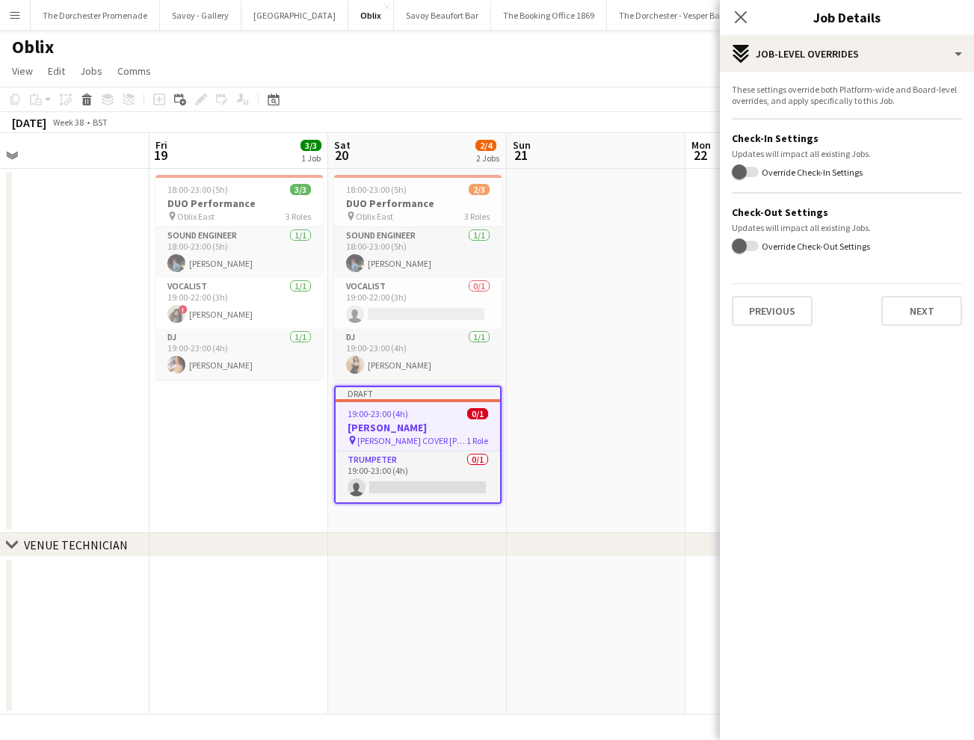
click at [619, 360] on app-date-cell at bounding box center [596, 351] width 179 height 364
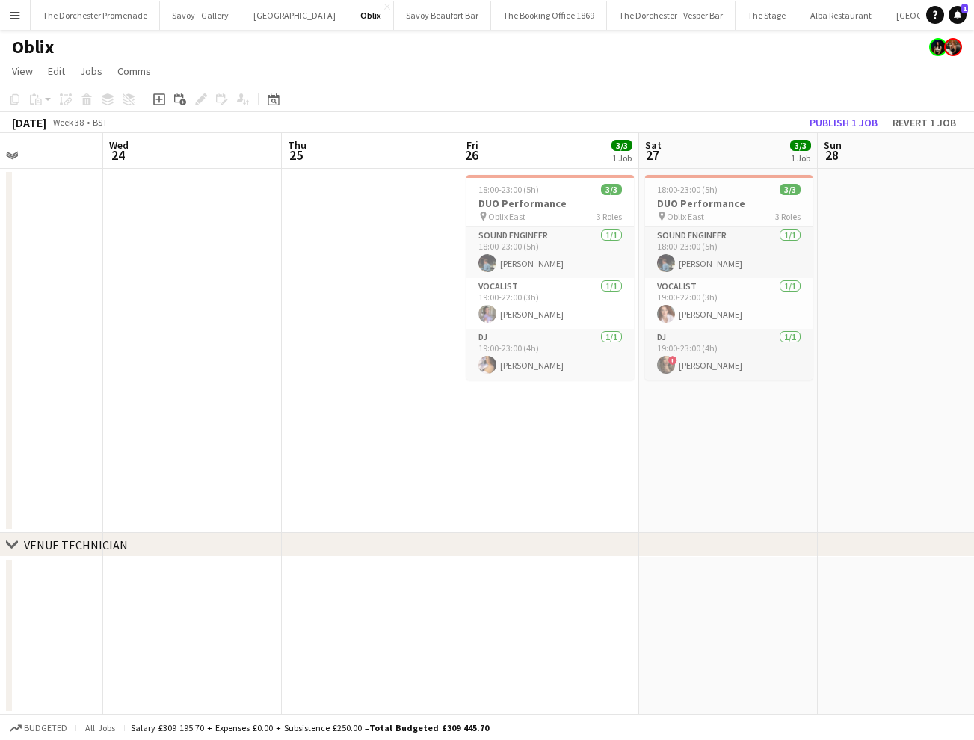
scroll to position [0, 639]
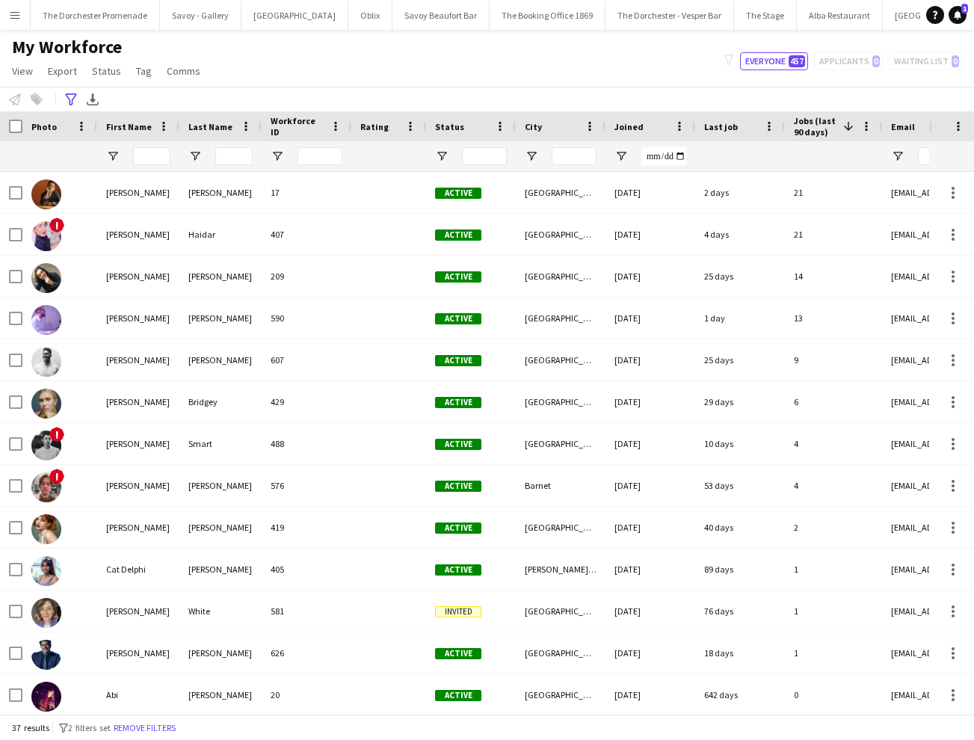
click at [11, 16] on app-icon "Menu" at bounding box center [15, 15] width 12 height 12
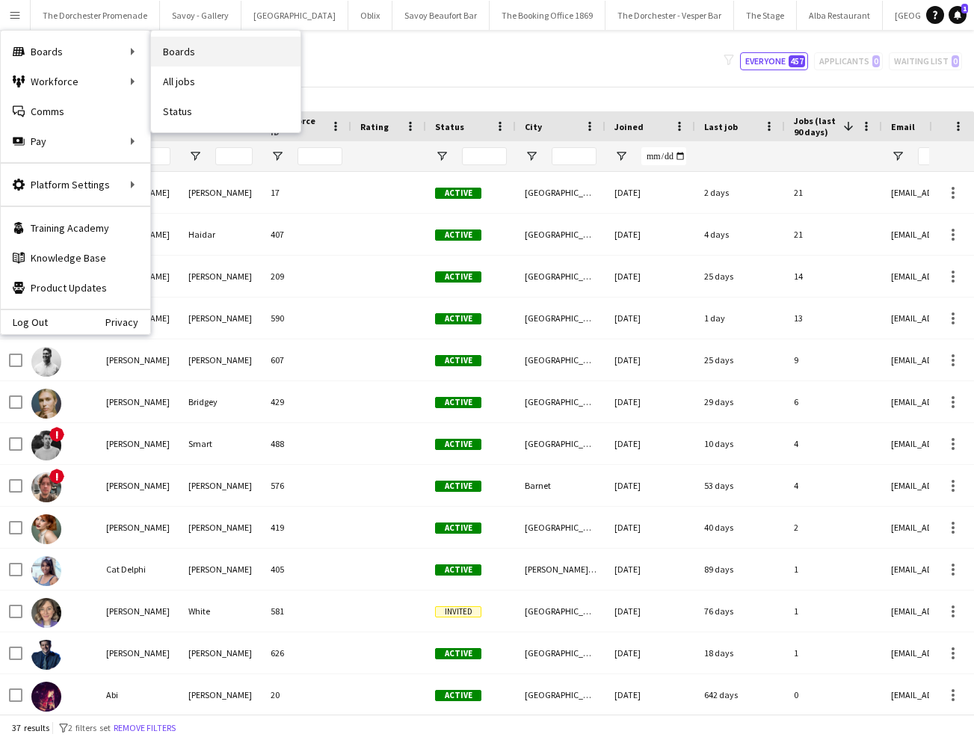
click at [209, 55] on link "Boards" at bounding box center [225, 52] width 149 height 30
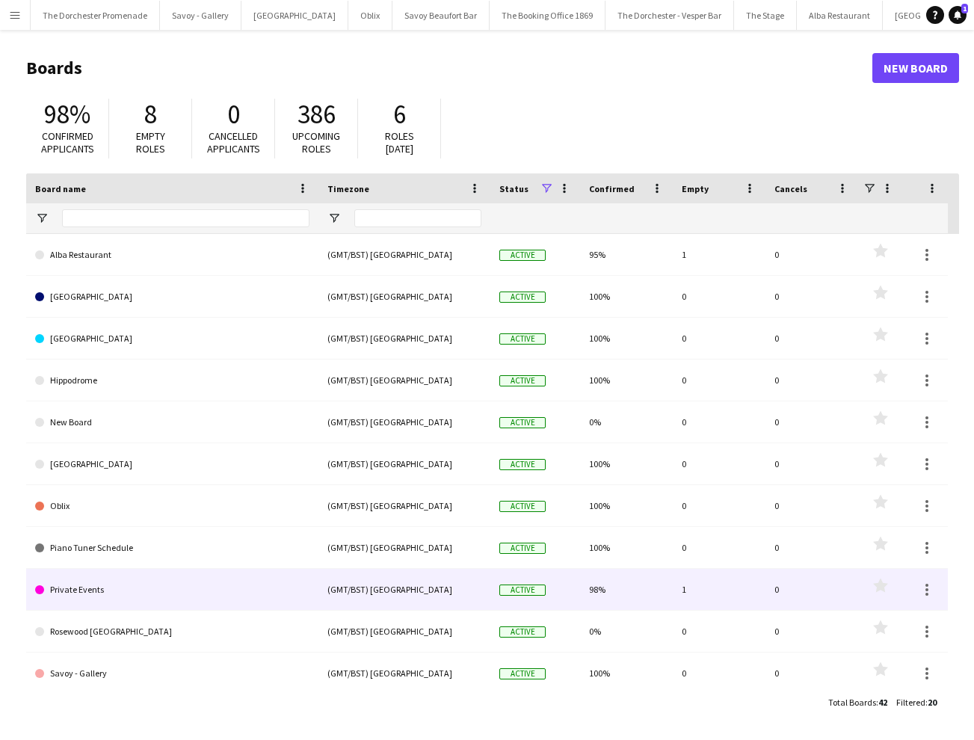
click at [155, 585] on link "Private Events" at bounding box center [172, 590] width 274 height 42
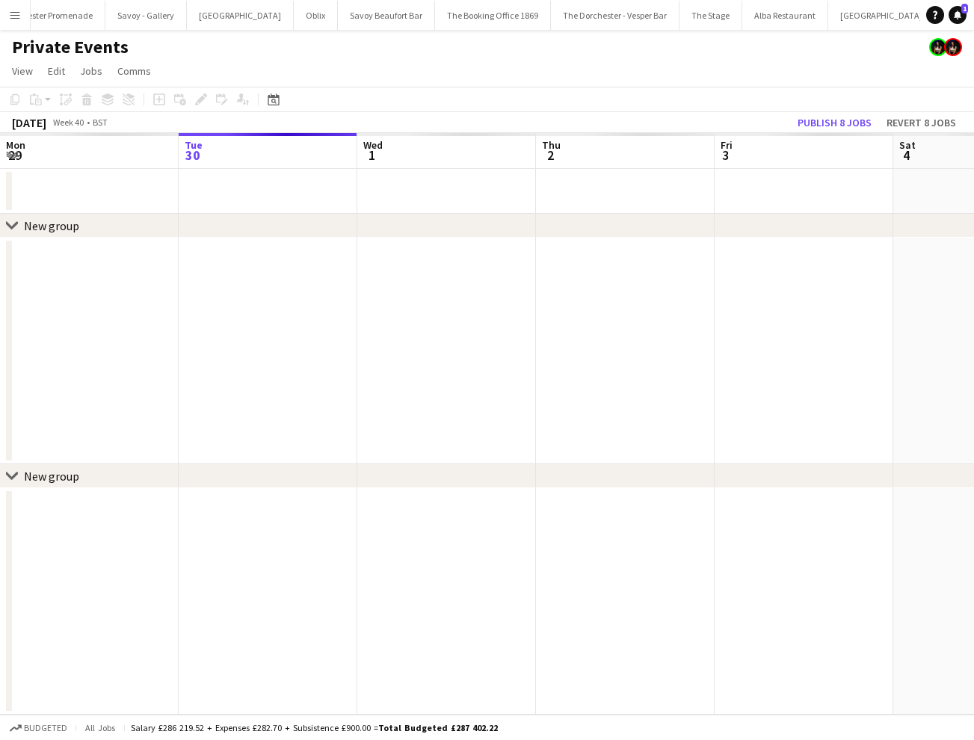
scroll to position [0, 58]
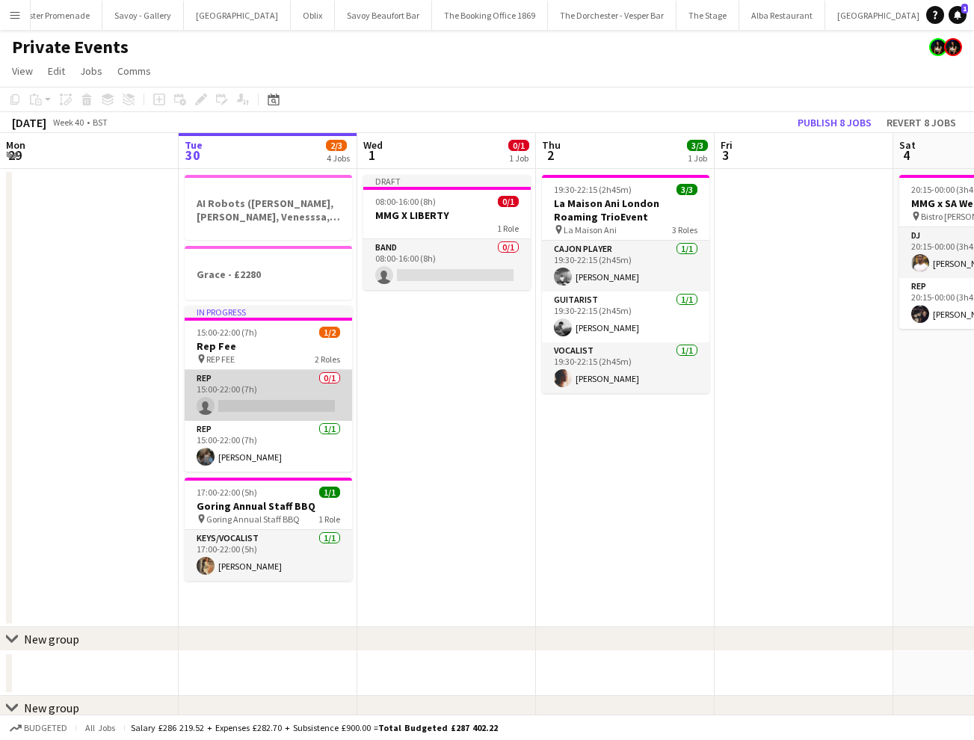
click at [251, 389] on app-card-role "Rep 0/1 15:00-22:00 (7h) single-neutral-actions" at bounding box center [268, 395] width 167 height 51
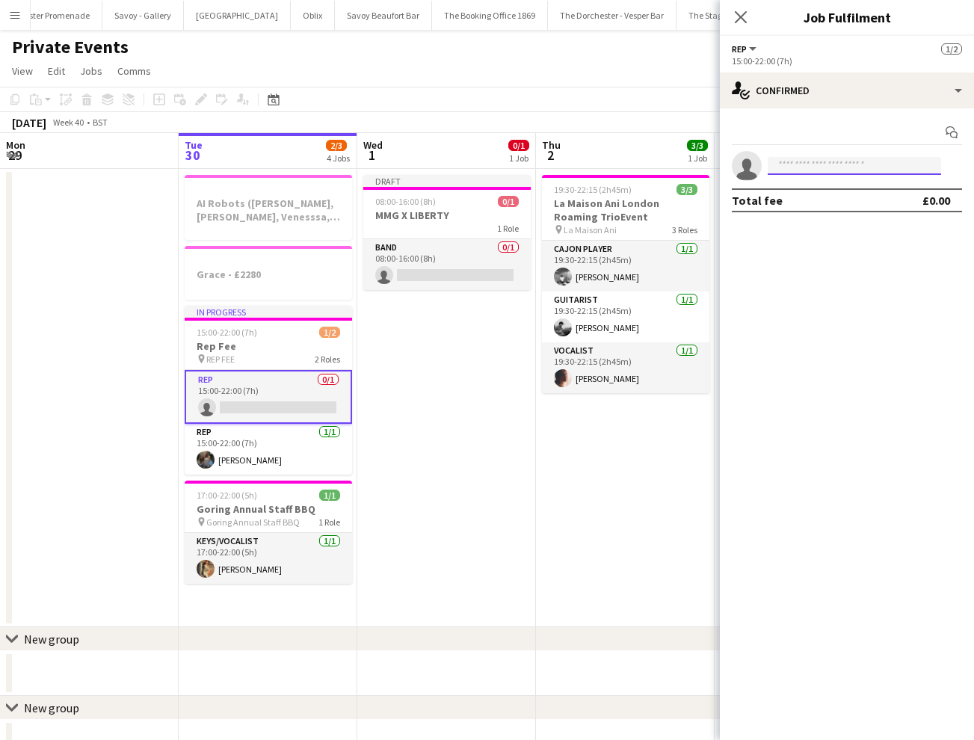
click at [804, 164] on input at bounding box center [854, 166] width 173 height 18
type input "******"
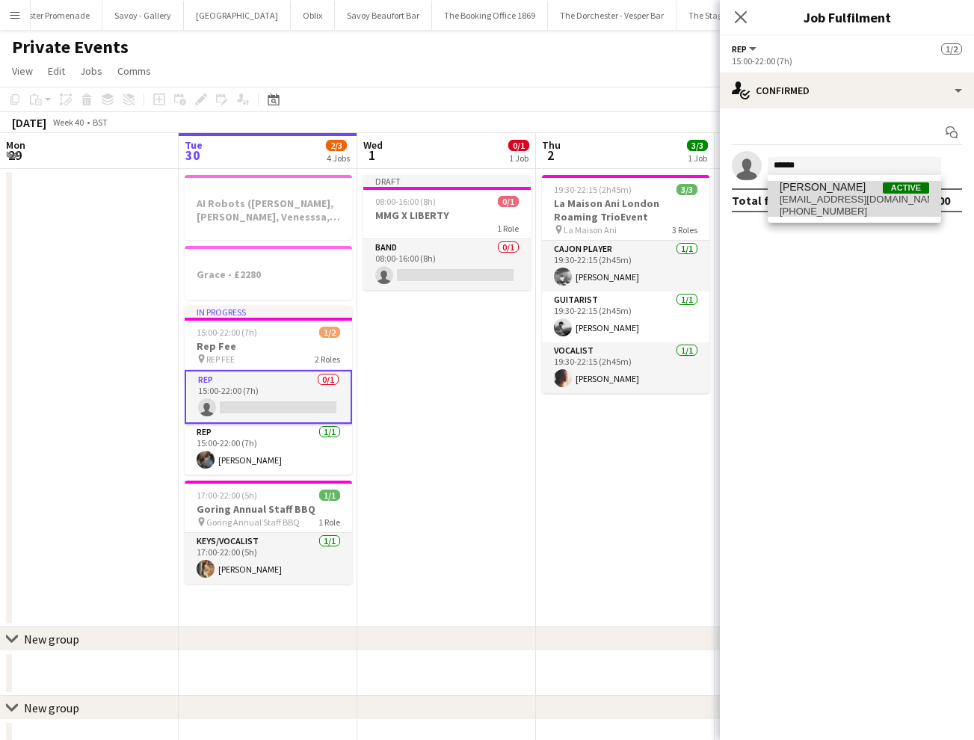
click at [810, 186] on span "[PERSON_NAME]" at bounding box center [823, 187] width 86 height 13
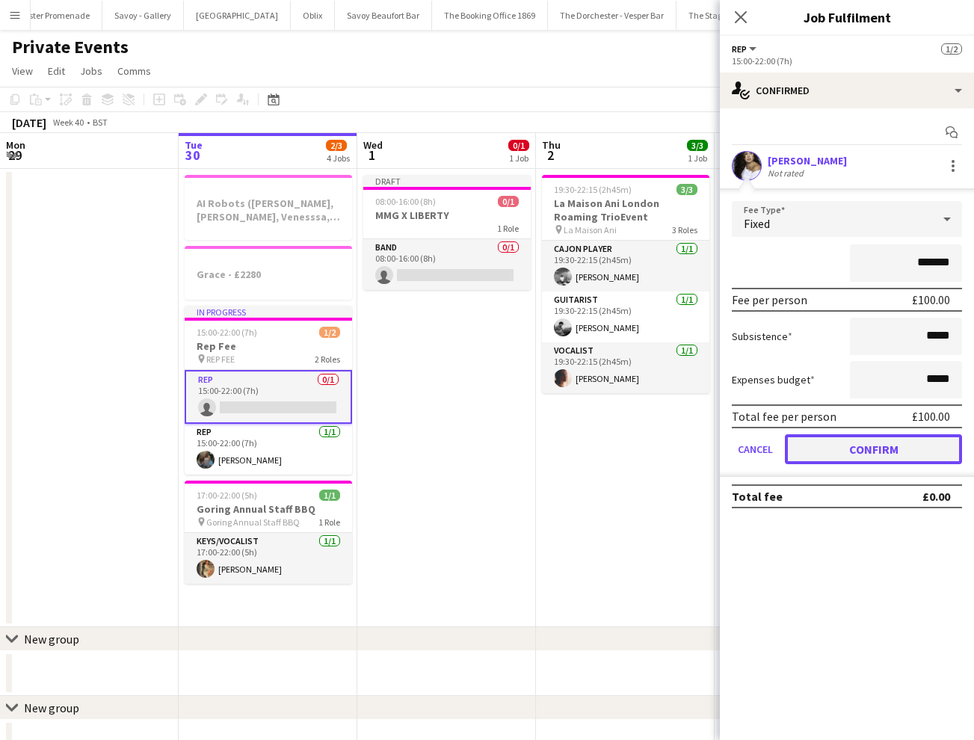
click at [821, 460] on button "Confirm" at bounding box center [873, 449] width 177 height 30
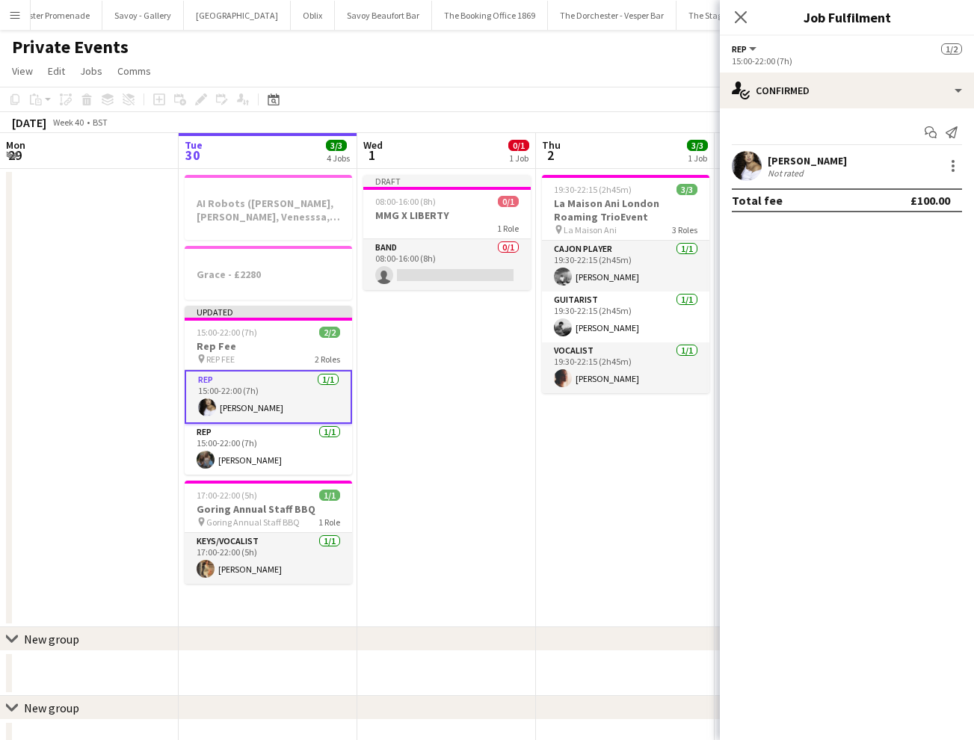
click at [451, 451] on app-date-cell "Draft 08:00-16:00 (8h) 0/1 MMG X LIBERTY 1 Role Band 0/1 08:00-16:00 (8h) singl…" at bounding box center [446, 398] width 179 height 458
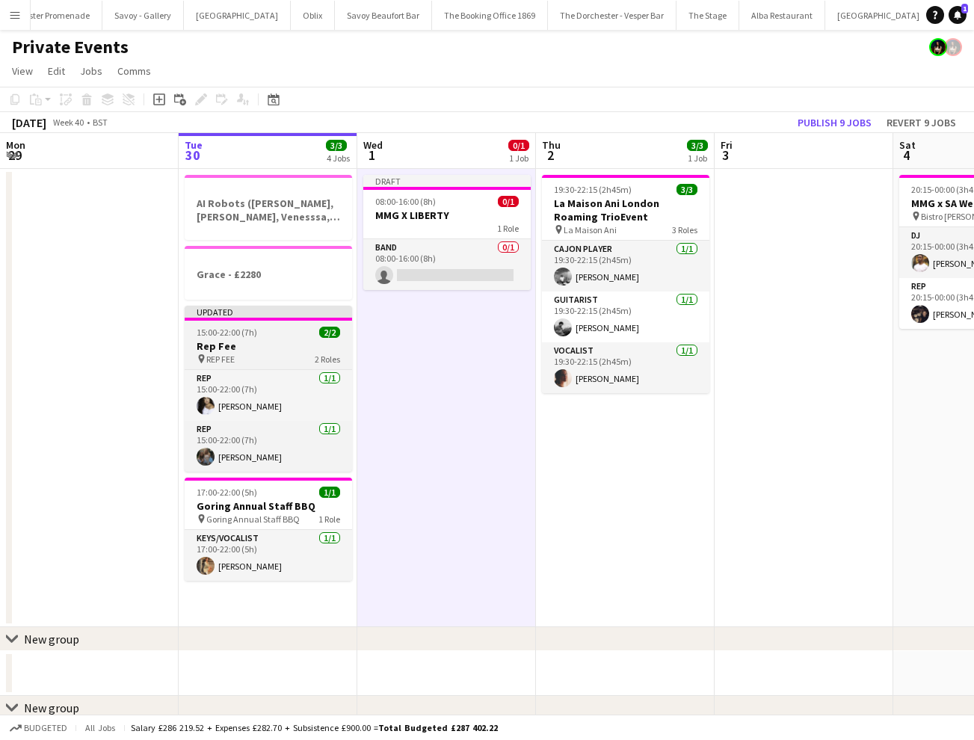
click at [240, 333] on span "15:00-22:00 (7h)" at bounding box center [227, 332] width 61 height 11
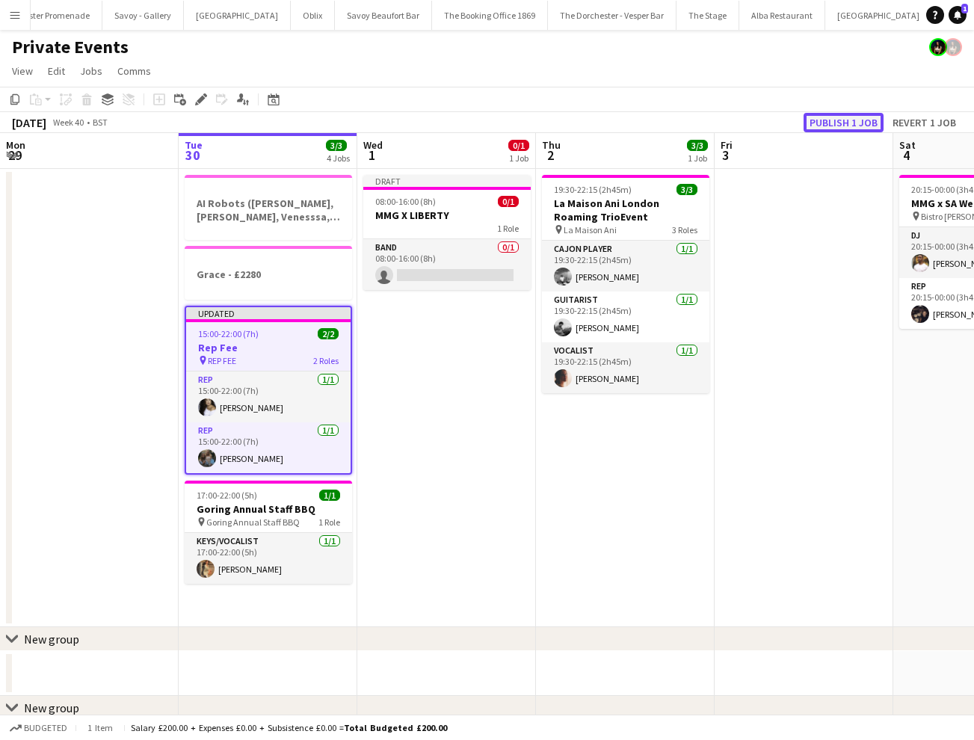
click at [855, 125] on button "Publish 1 job" at bounding box center [844, 122] width 80 height 19
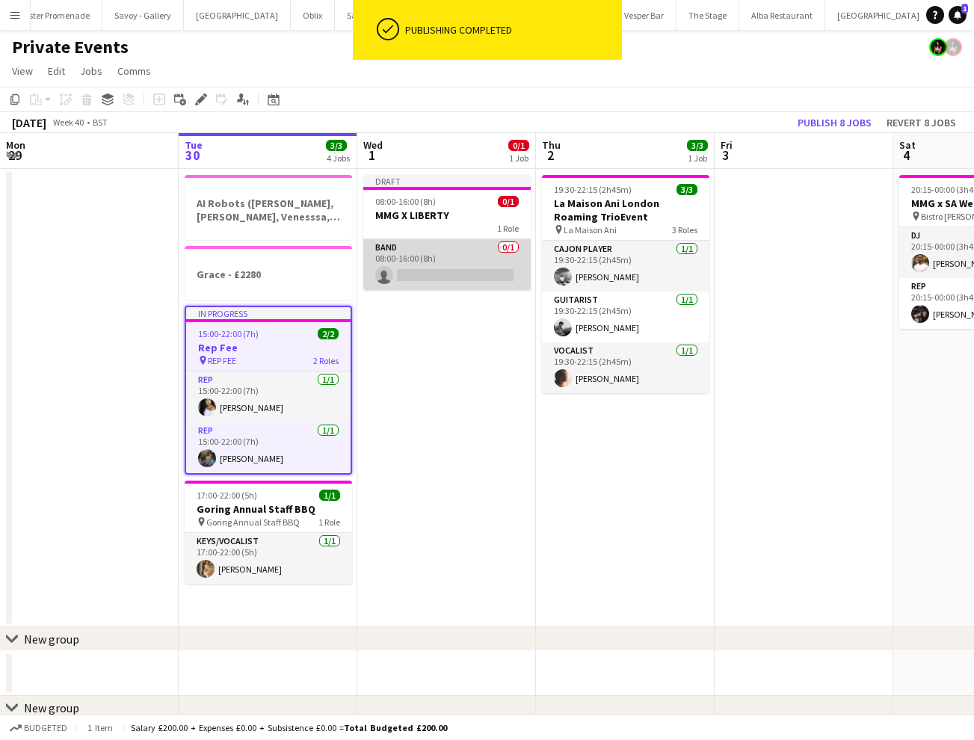
click at [445, 251] on app-card-role "Band 0/1 08:00-16:00 (8h) single-neutral-actions" at bounding box center [446, 264] width 167 height 51
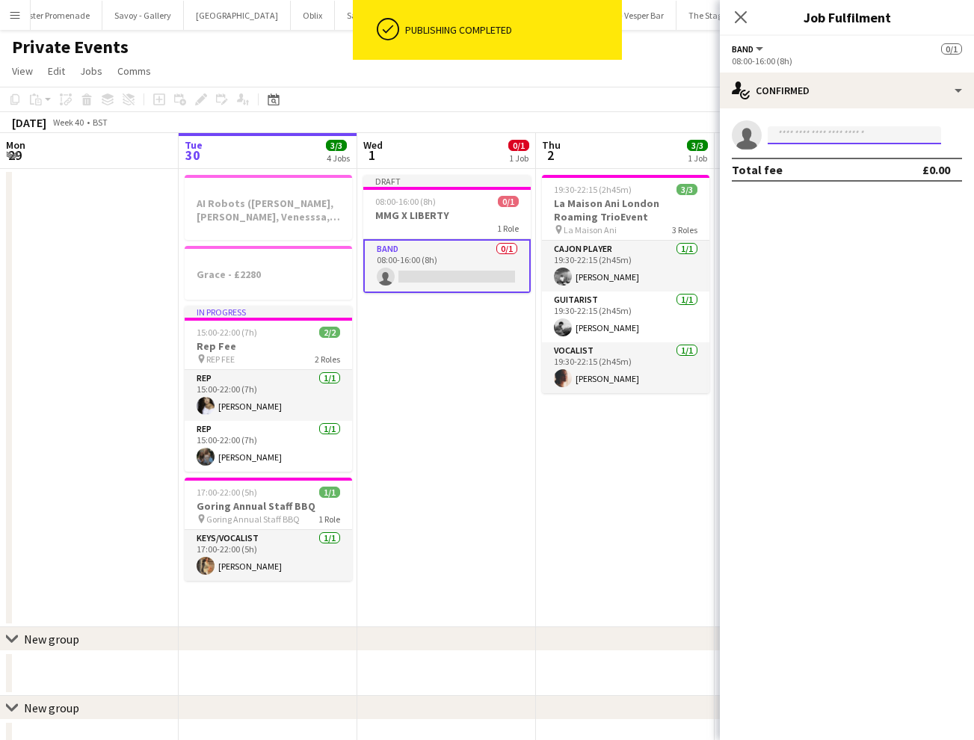
click at [842, 139] on input at bounding box center [854, 135] width 173 height 18
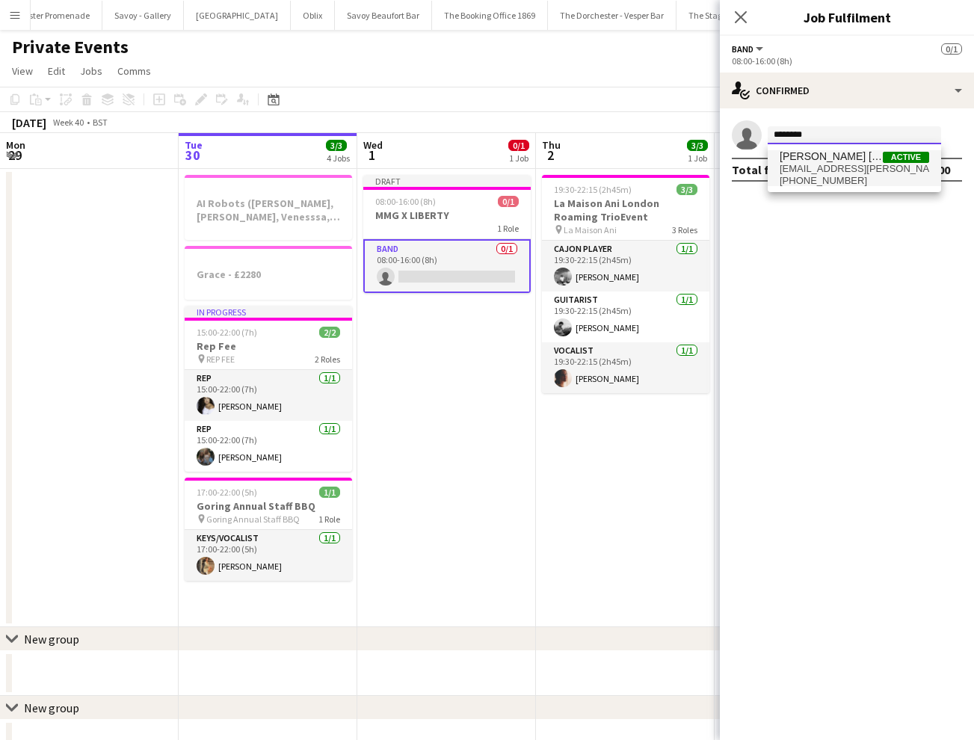
type input "********"
click at [838, 167] on span "[EMAIL_ADDRESS][PERSON_NAME][DOMAIN_NAME]" at bounding box center [854, 169] width 149 height 12
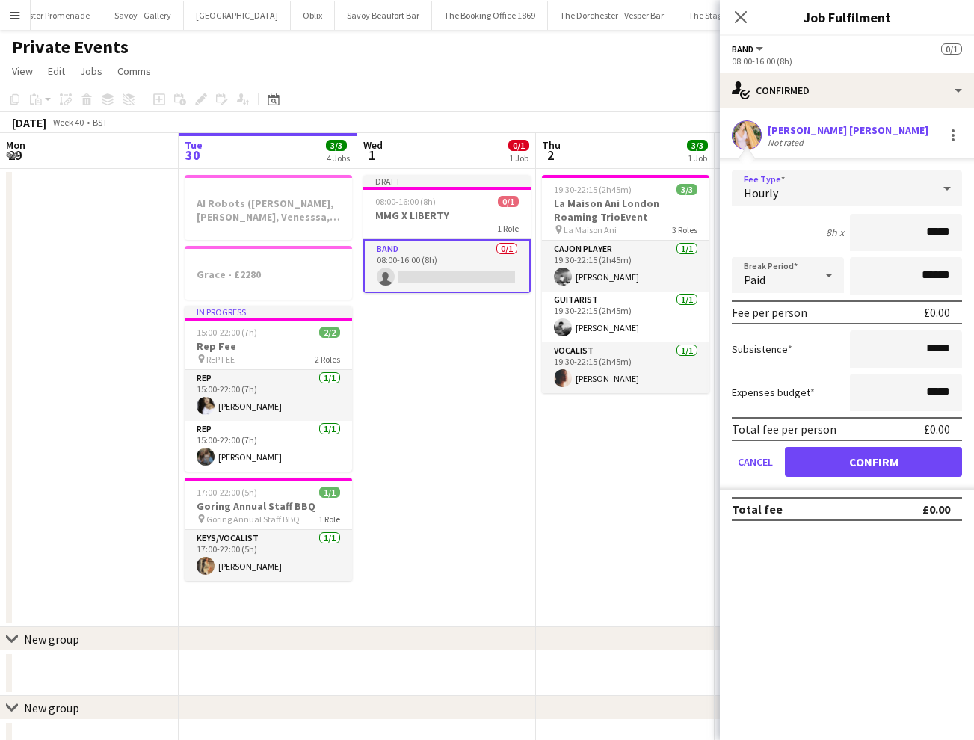
click at [802, 180] on div "Hourly" at bounding box center [832, 188] width 200 height 36
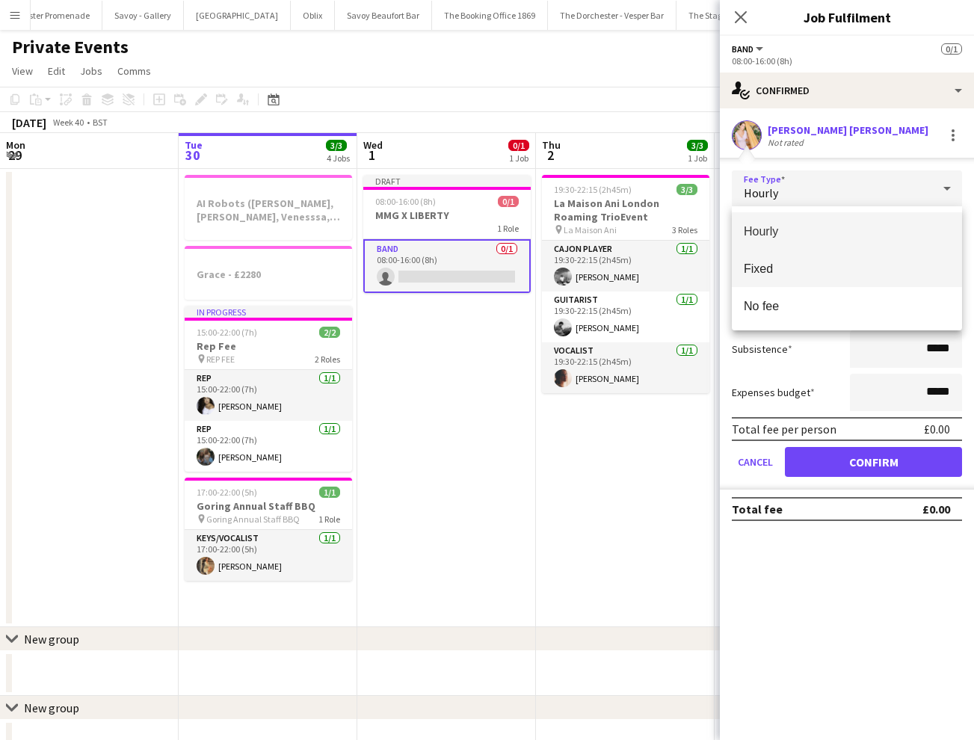
click at [809, 274] on span "Fixed" at bounding box center [847, 269] width 206 height 14
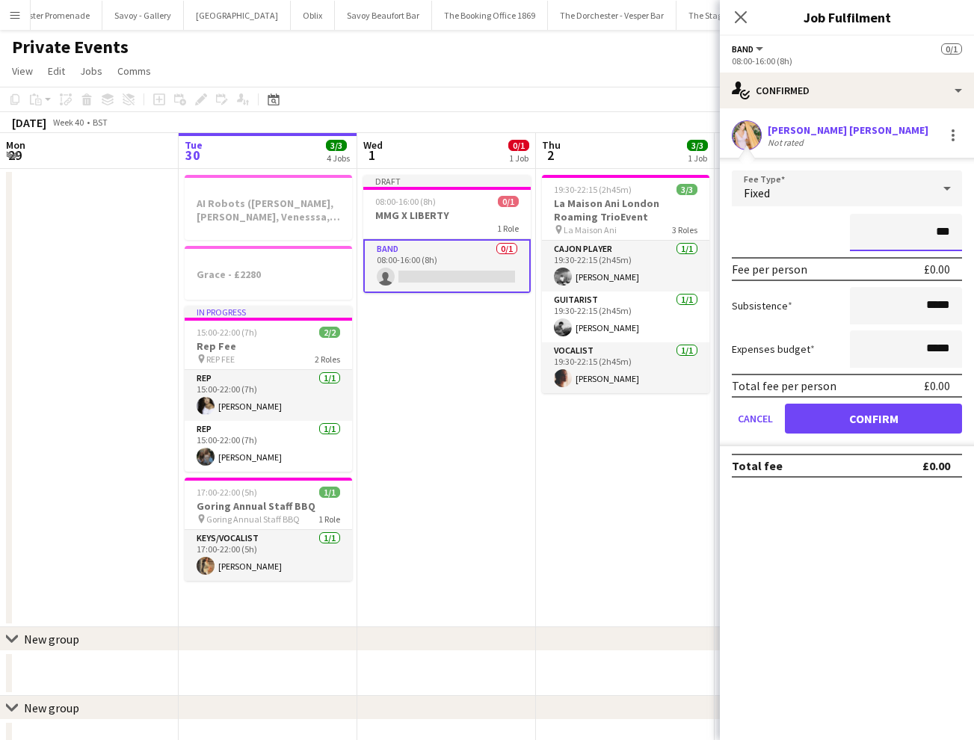
type input "**"
type input "****"
click at [858, 414] on button "Confirm" at bounding box center [873, 419] width 177 height 30
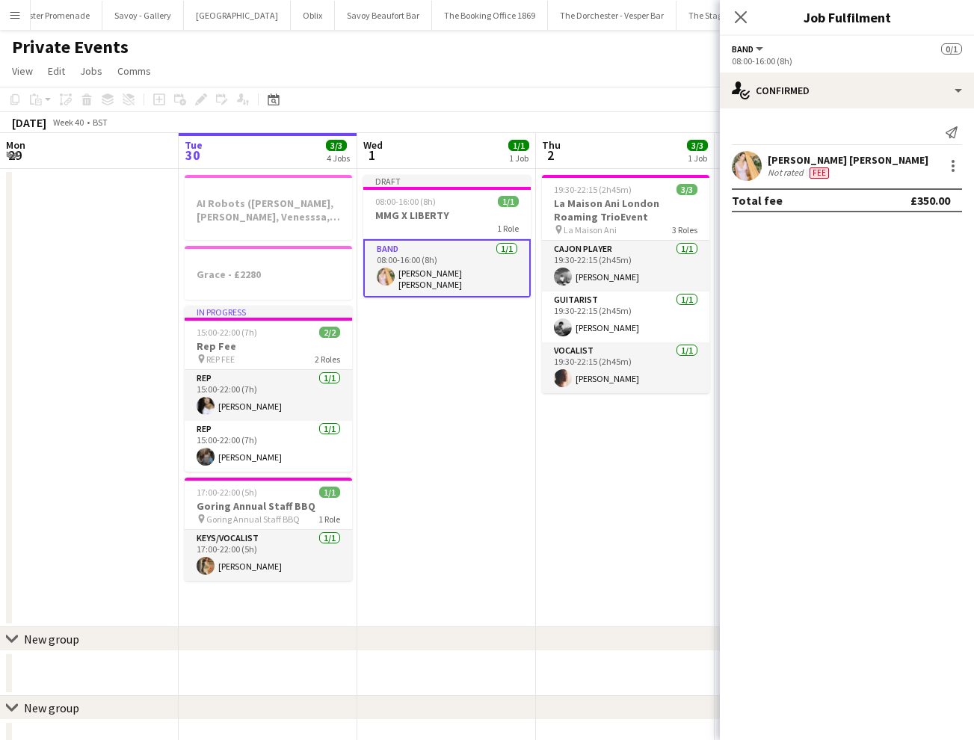
click at [446, 348] on app-date-cell "Draft 08:00-16:00 (8h) 1/1 MMG X LIBERTY 1 Role Band [DATE] 08:00-16:00 (8h) [P…" at bounding box center [446, 398] width 179 height 458
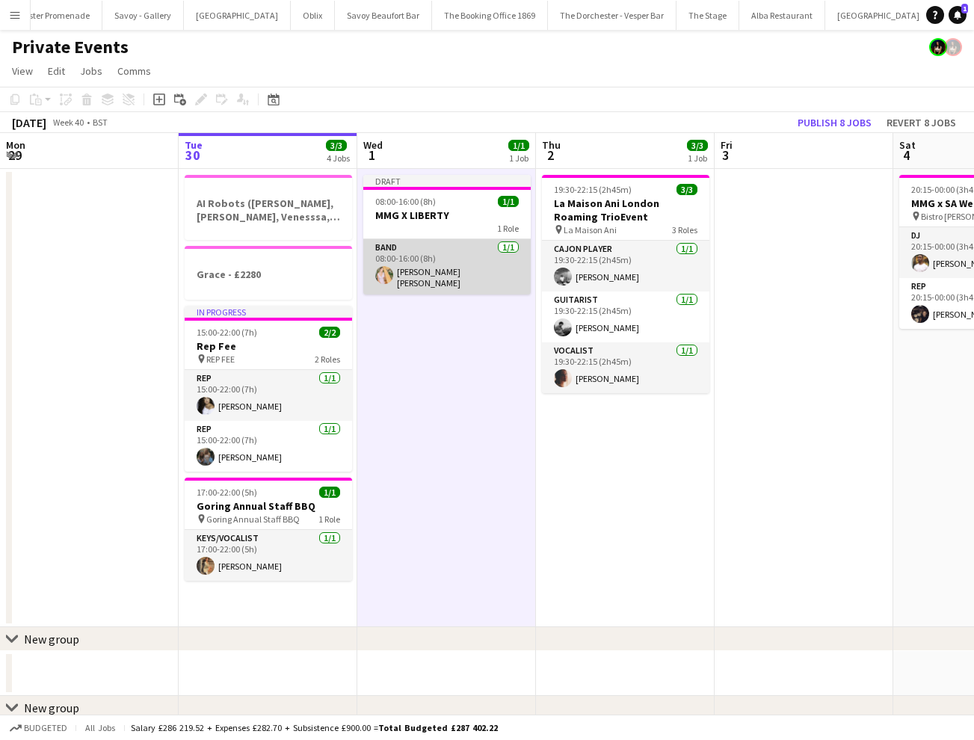
click at [449, 249] on app-card-role "Band [DATE] 08:00-16:00 (8h) [PERSON_NAME] [PERSON_NAME]" at bounding box center [446, 266] width 167 height 55
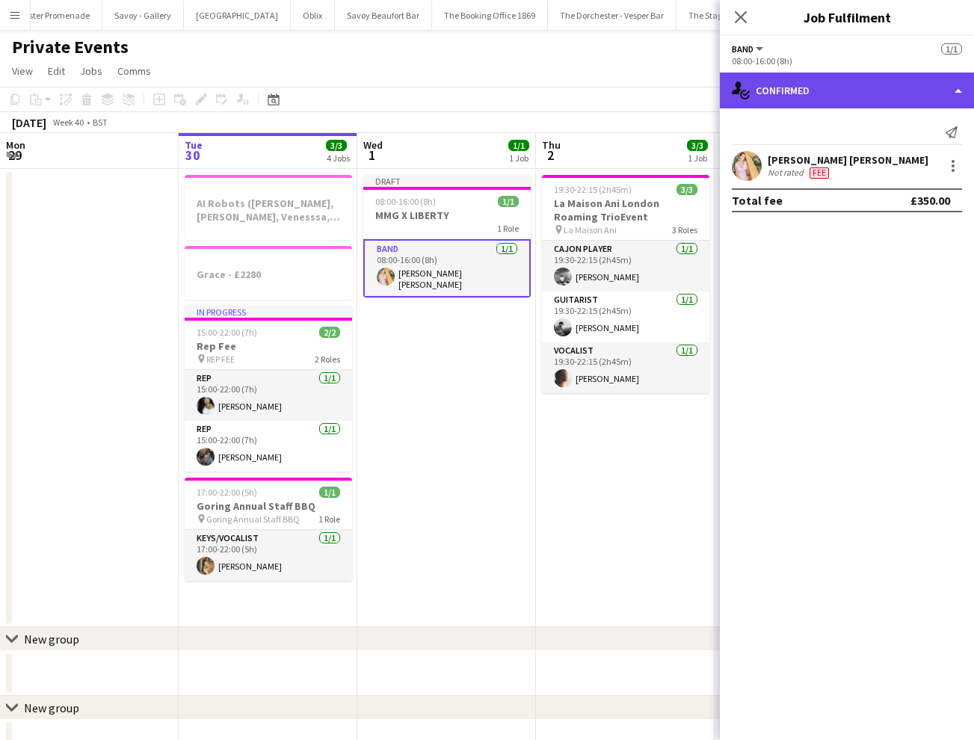
click at [876, 94] on div "single-neutral-actions-check-2 Confirmed" at bounding box center [847, 91] width 254 height 36
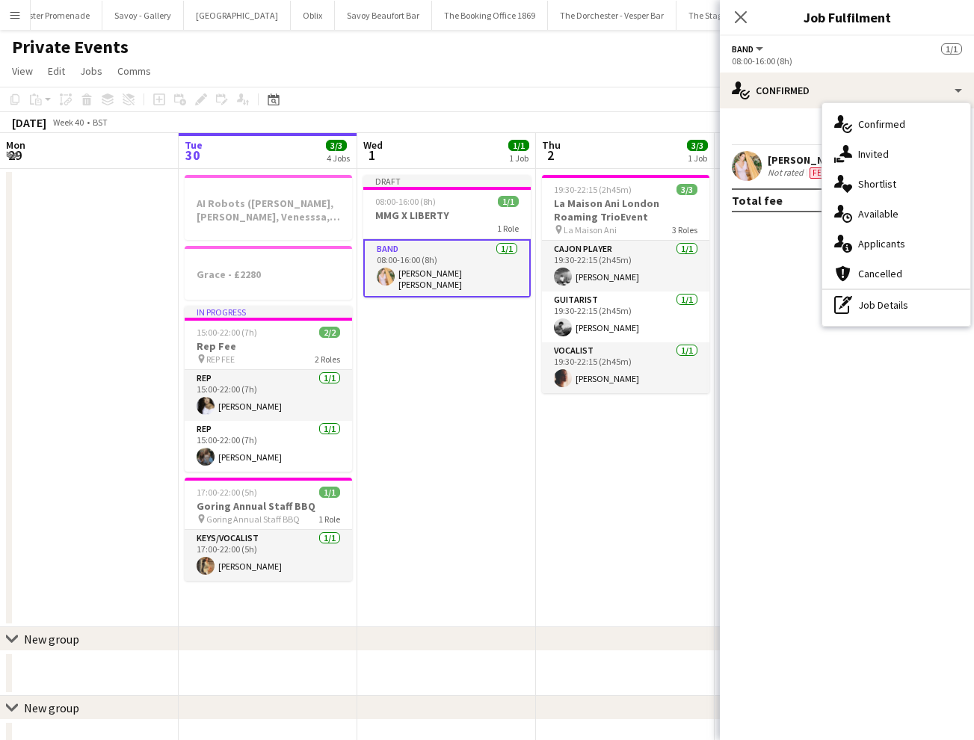
click at [718, 309] on app-date-cell at bounding box center [804, 398] width 179 height 458
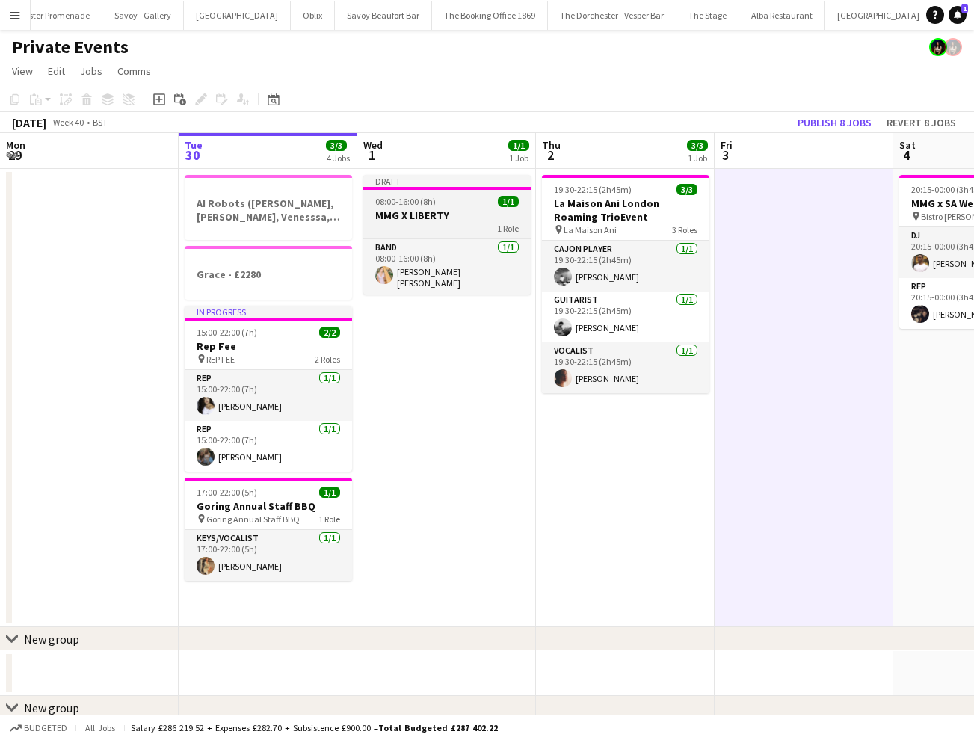
click at [465, 211] on h3 "MMG X LIBERTY" at bounding box center [446, 215] width 167 height 13
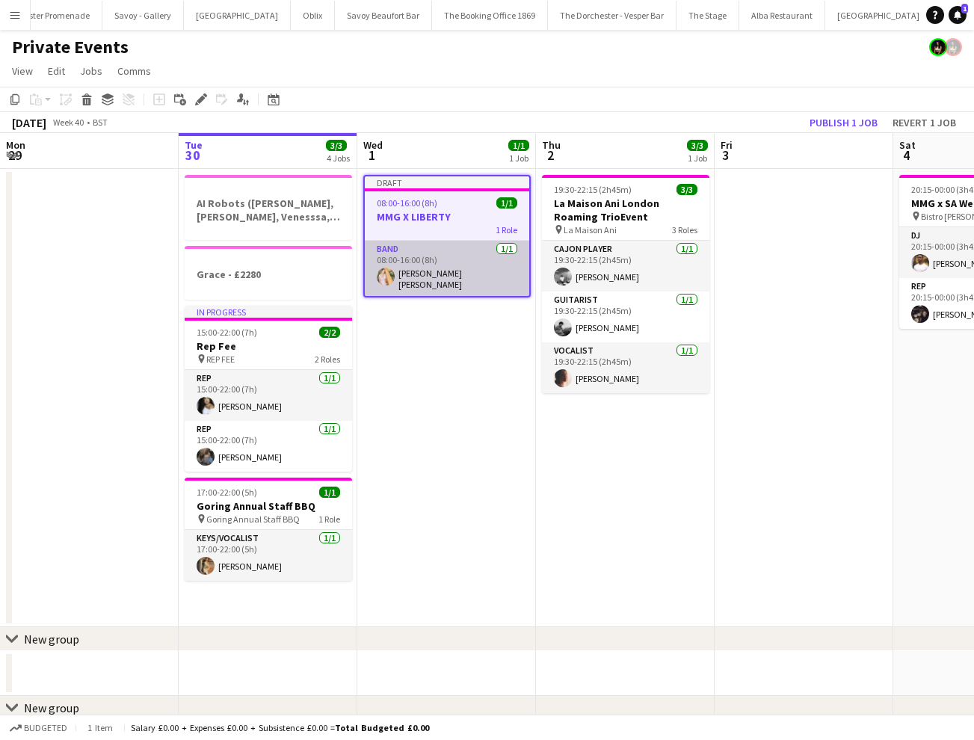
click at [464, 257] on app-card-role "Band [DATE] 08:00-16:00 (8h) [PERSON_NAME] [PERSON_NAME]" at bounding box center [447, 268] width 164 height 55
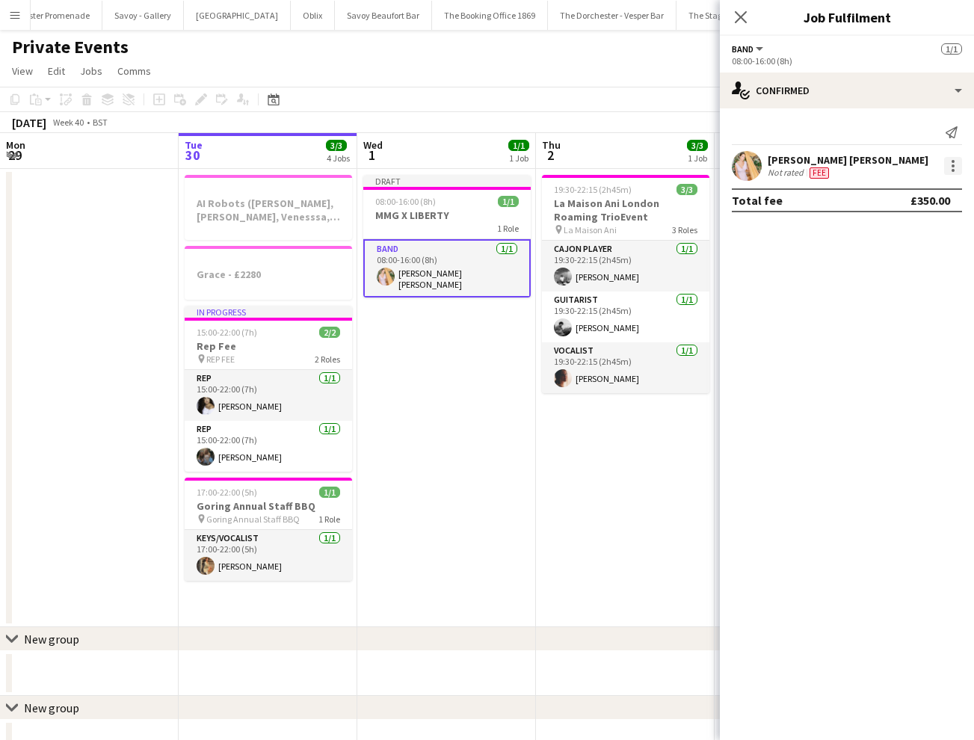
click at [953, 164] on div at bounding box center [953, 165] width 3 height 3
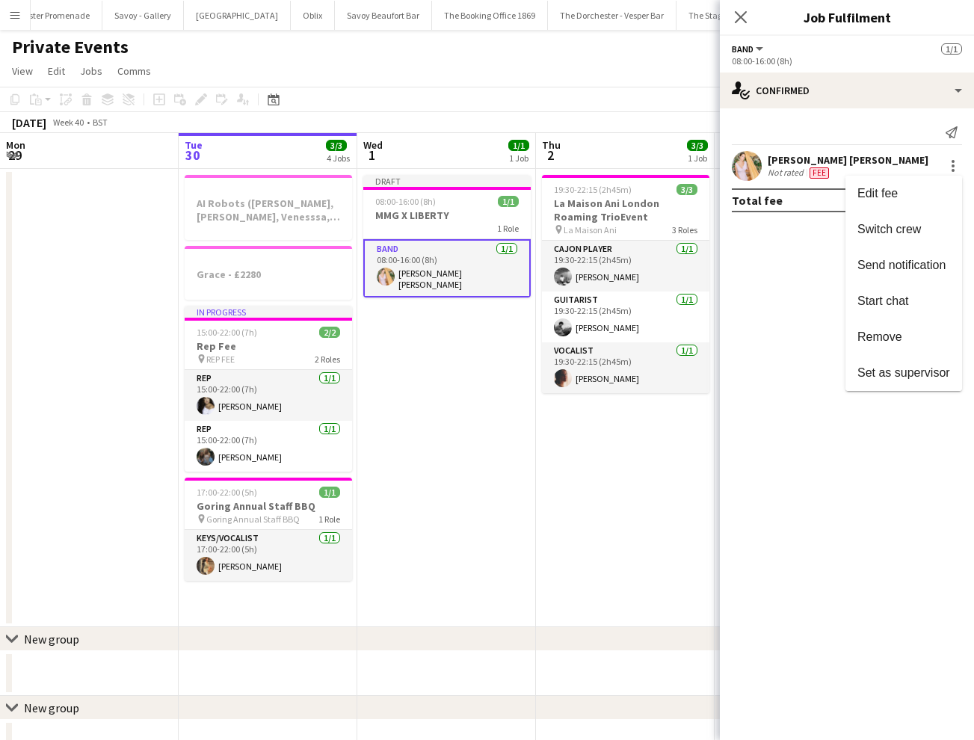
click at [791, 248] on div at bounding box center [487, 370] width 974 height 740
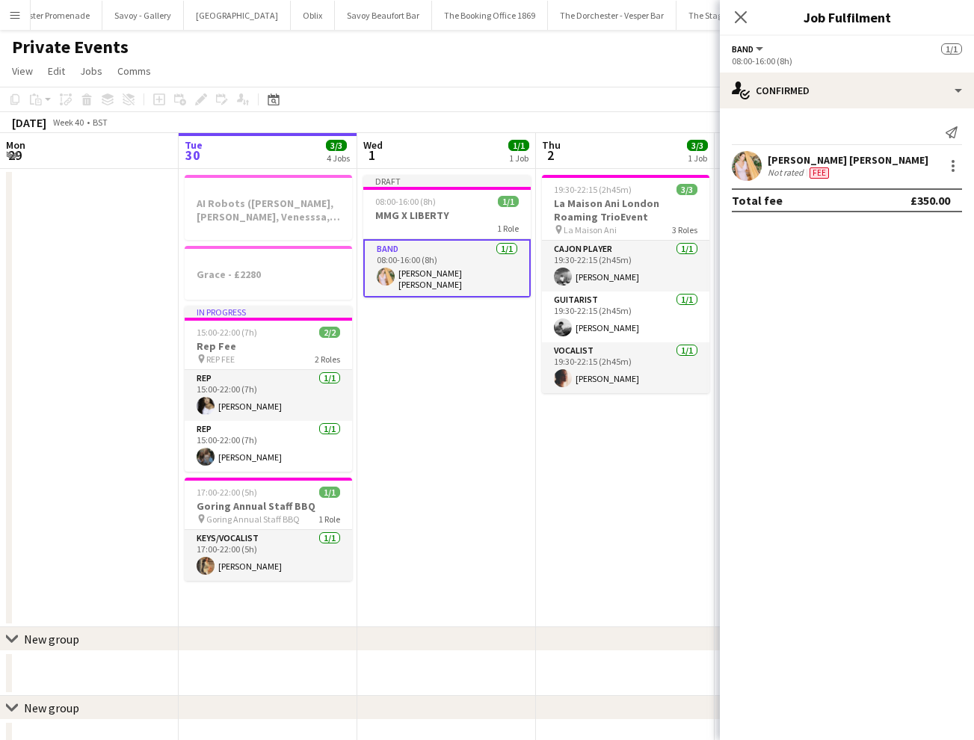
click at [466, 374] on app-date-cell "Draft 08:00-16:00 (8h) 1/1 MMG X LIBERTY 1 Role Band [DATE] 08:00-16:00 (8h) [P…" at bounding box center [446, 398] width 179 height 458
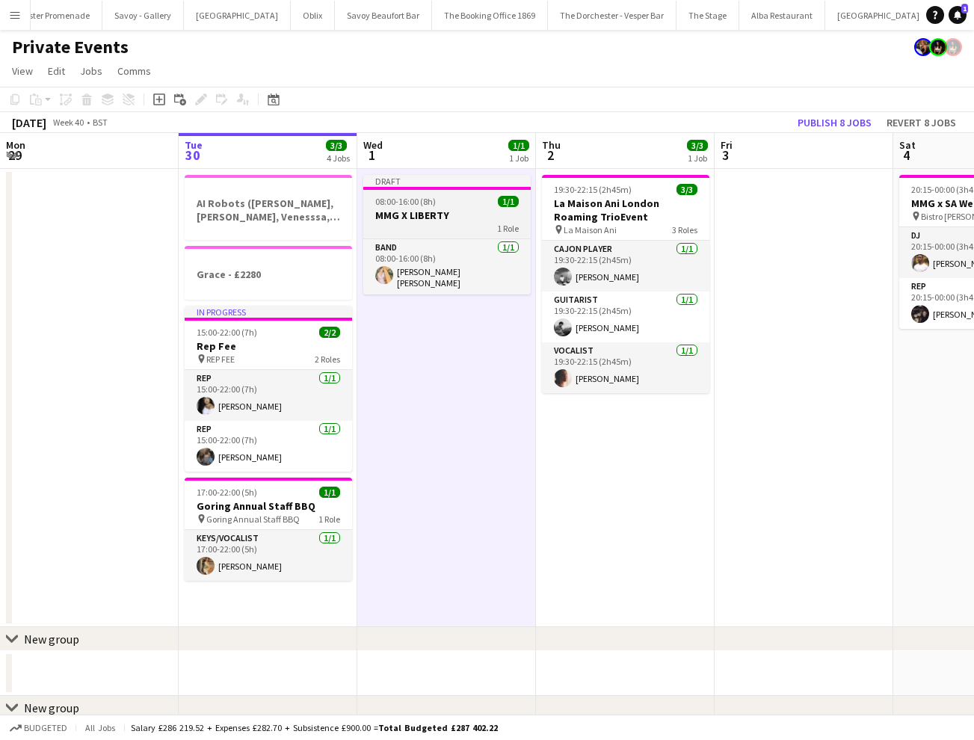
click at [440, 198] on div "08:00-16:00 (8h) 1/1" at bounding box center [446, 201] width 167 height 11
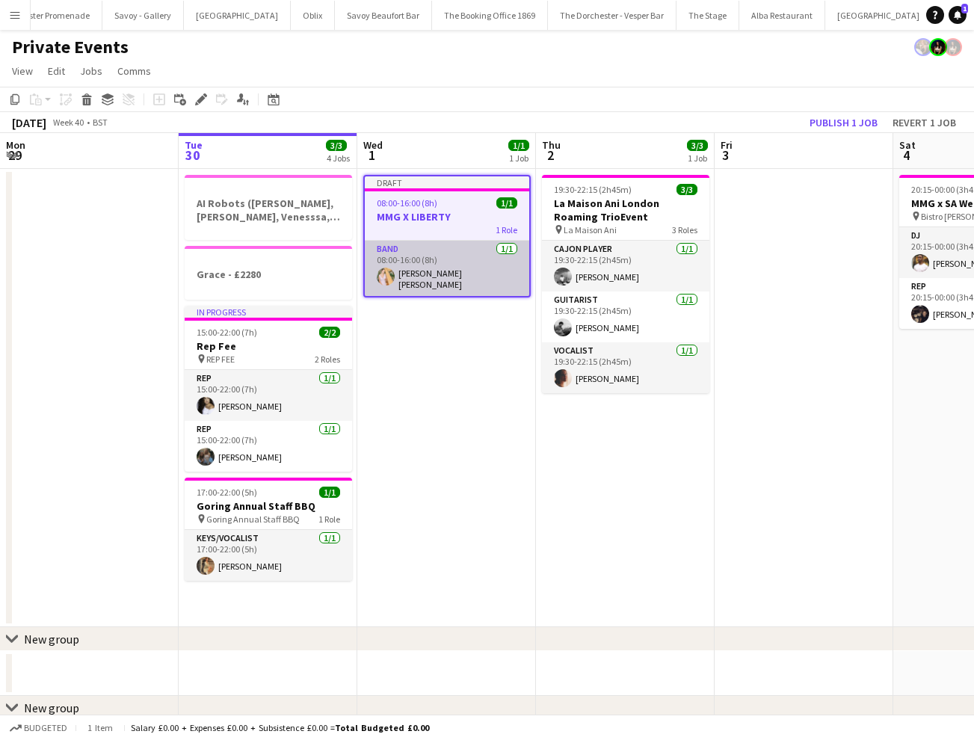
click at [468, 256] on app-card-role "Band [DATE] 08:00-16:00 (8h) [PERSON_NAME] [PERSON_NAME]" at bounding box center [447, 268] width 164 height 55
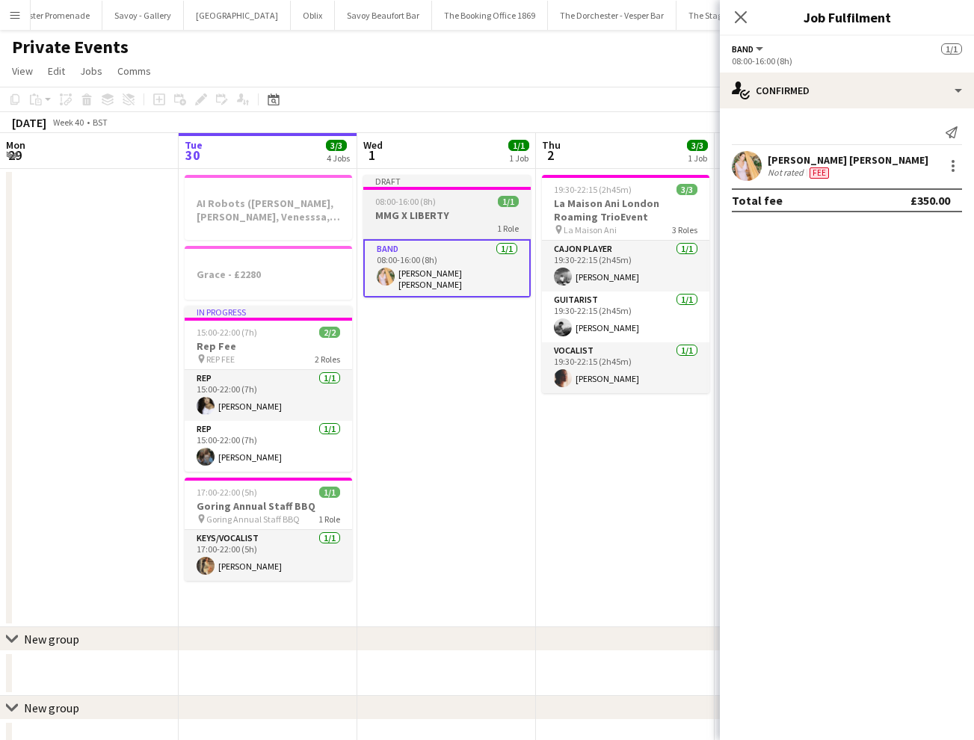
click at [437, 201] on div "08:00-16:00 (8h) 1/1" at bounding box center [446, 201] width 167 height 11
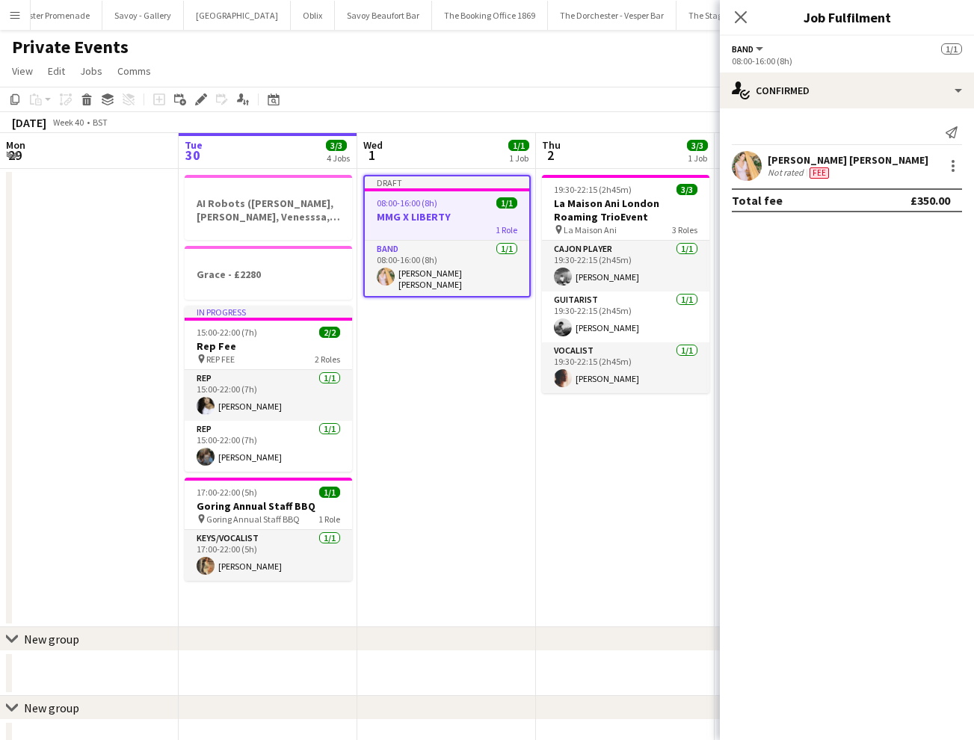
drag, startPoint x: 484, startPoint y: 356, endPoint x: 472, endPoint y: 330, distance: 29.1
click at [483, 355] on app-date-cell "Draft 08:00-16:00 (8h) 1/1 MMG X LIBERTY 1 Role Band [DATE] 08:00-16:00 (8h) [P…" at bounding box center [446, 398] width 179 height 458
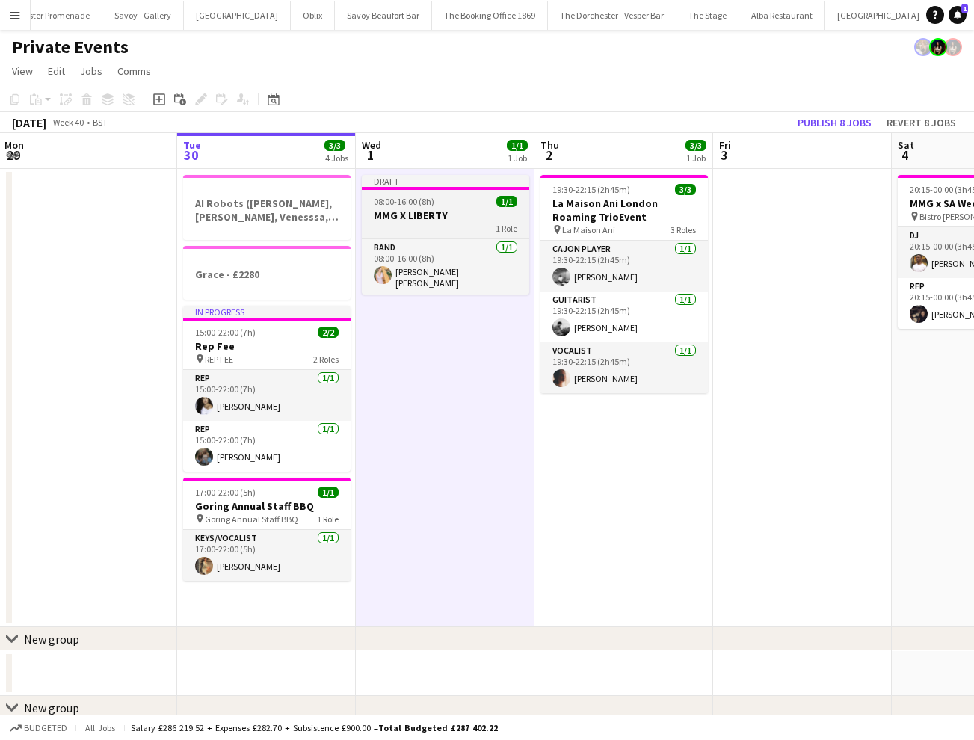
click at [469, 200] on div "08:00-16:00 (8h) 1/1" at bounding box center [445, 201] width 167 height 11
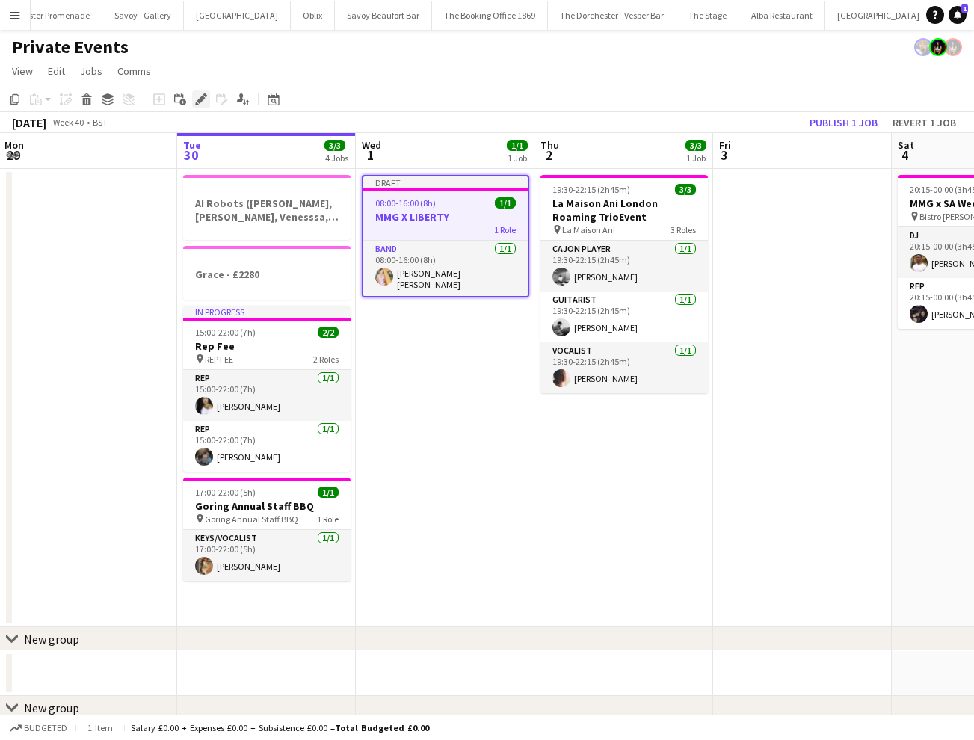
click at [198, 96] on icon "Edit" at bounding box center [201, 99] width 12 height 12
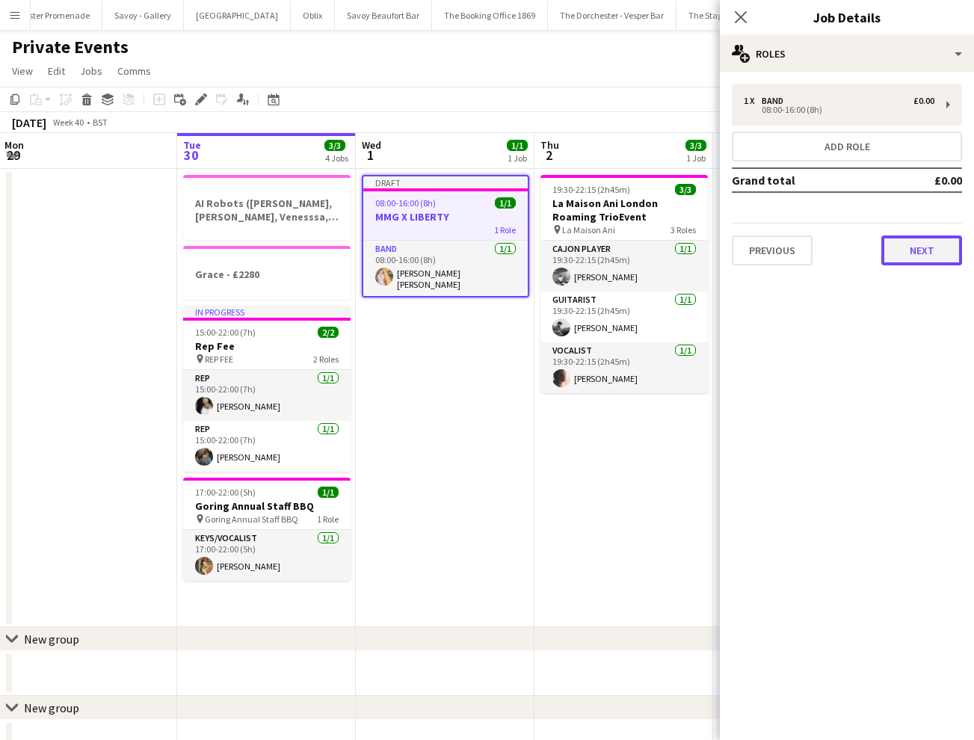
click at [934, 251] on button "Next" at bounding box center [921, 250] width 81 height 30
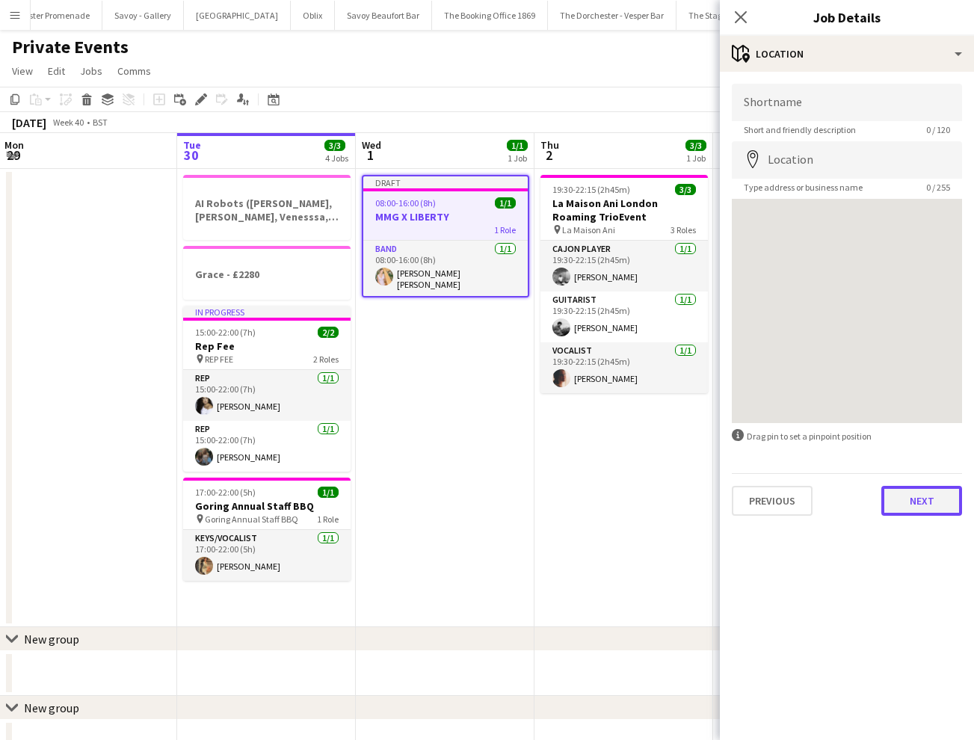
click at [924, 495] on button "Next" at bounding box center [921, 501] width 81 height 30
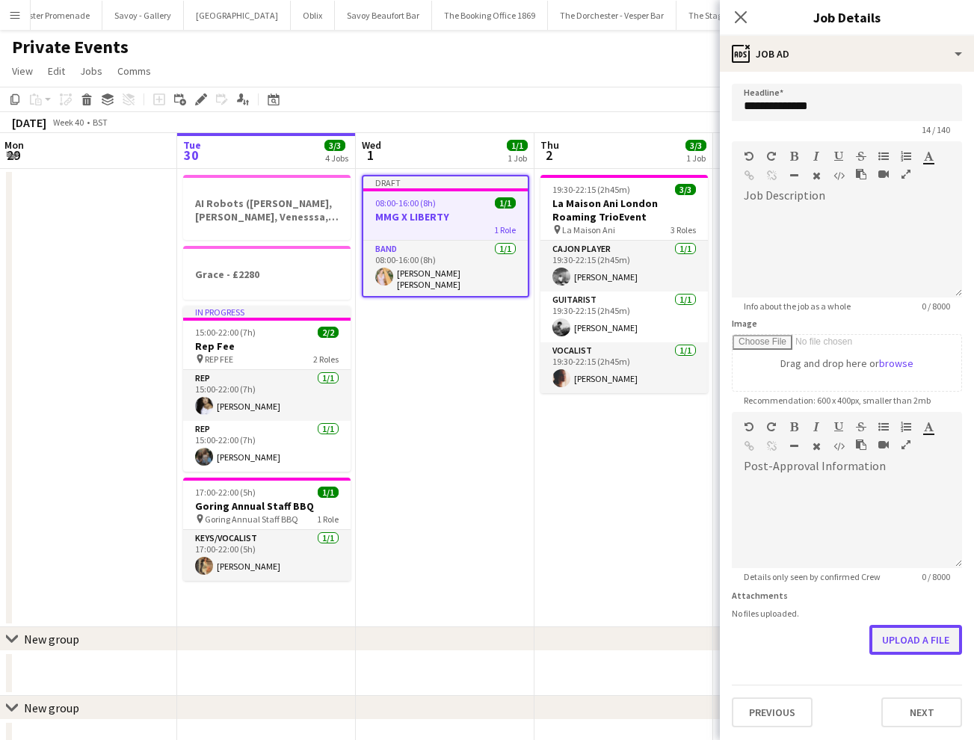
click at [924, 640] on button "Upload a file" at bounding box center [915, 640] width 93 height 30
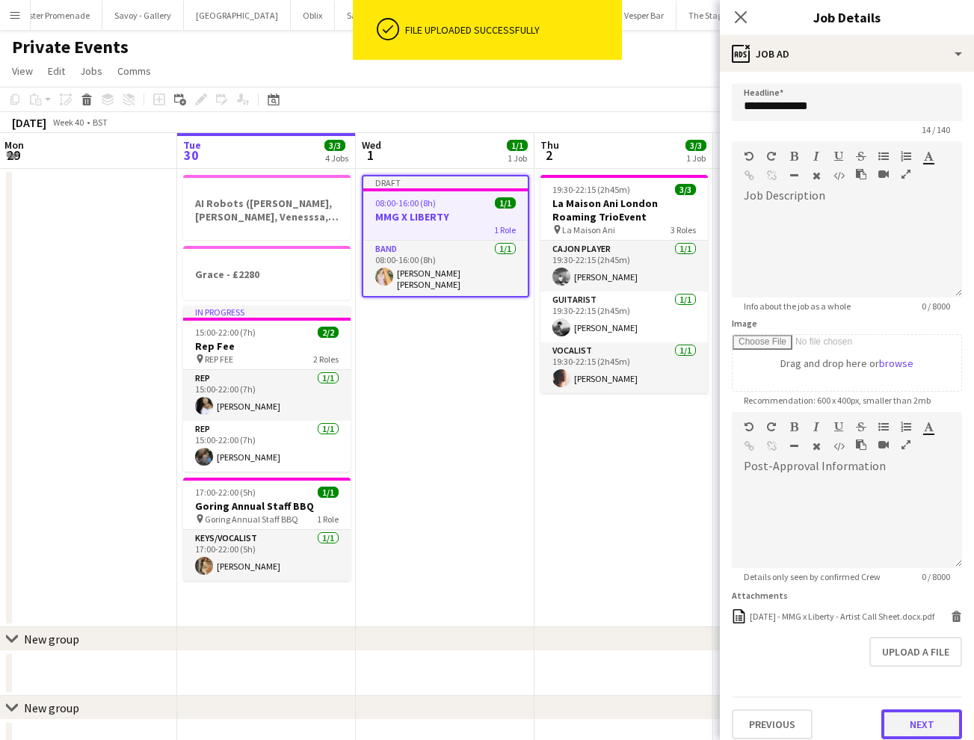
click at [931, 725] on button "Next" at bounding box center [921, 724] width 81 height 30
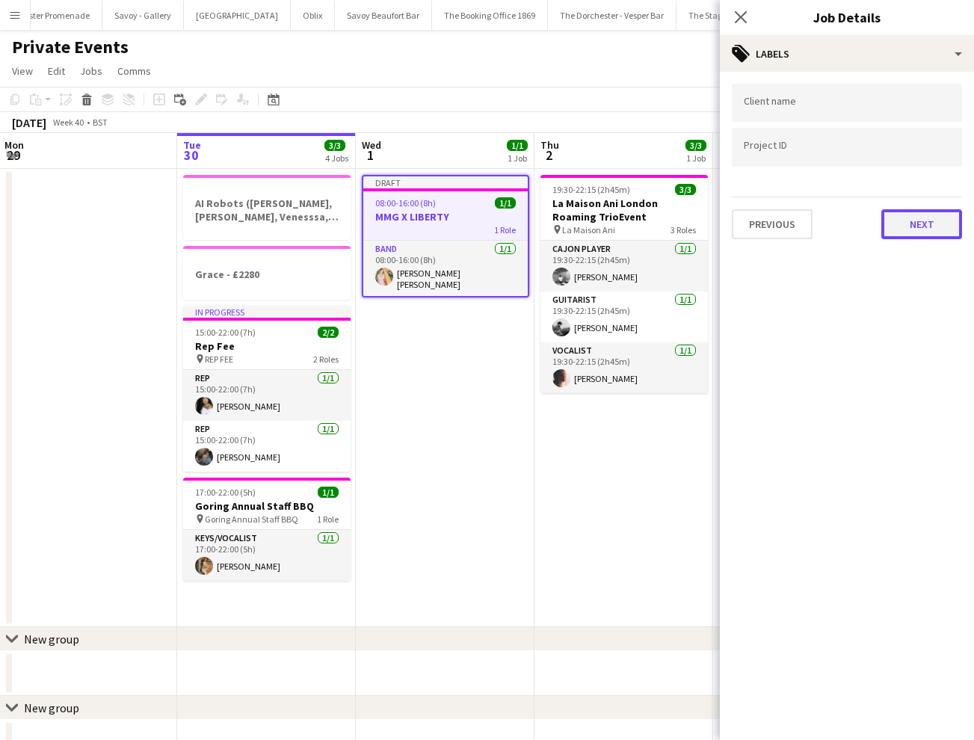
click at [924, 220] on button "Next" at bounding box center [921, 224] width 81 height 30
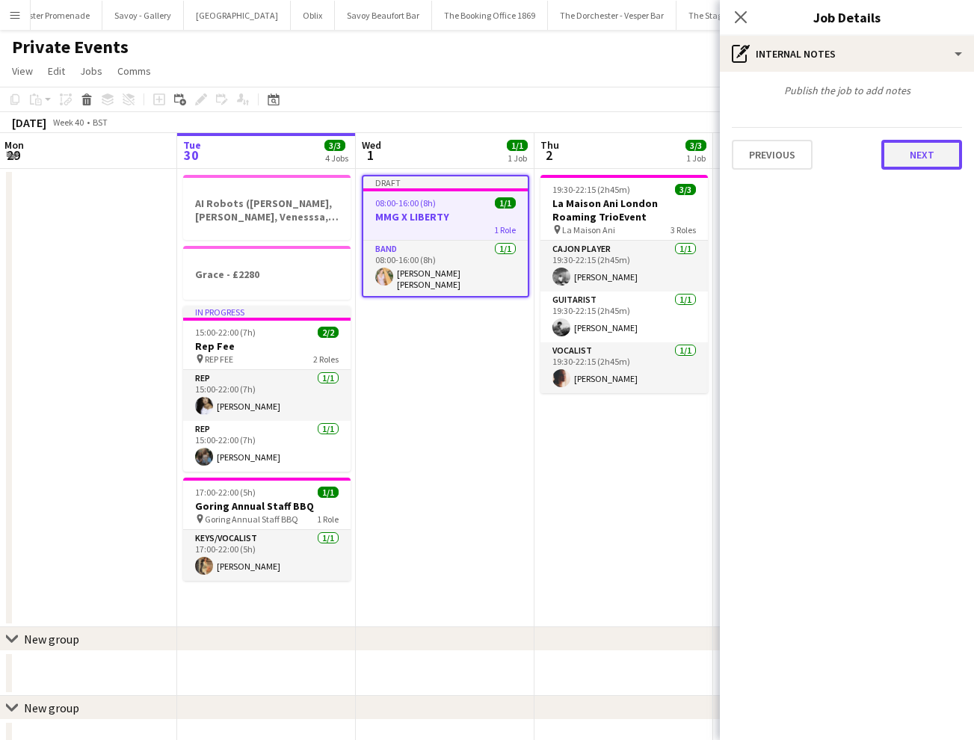
click at [931, 154] on button "Next" at bounding box center [921, 155] width 81 height 30
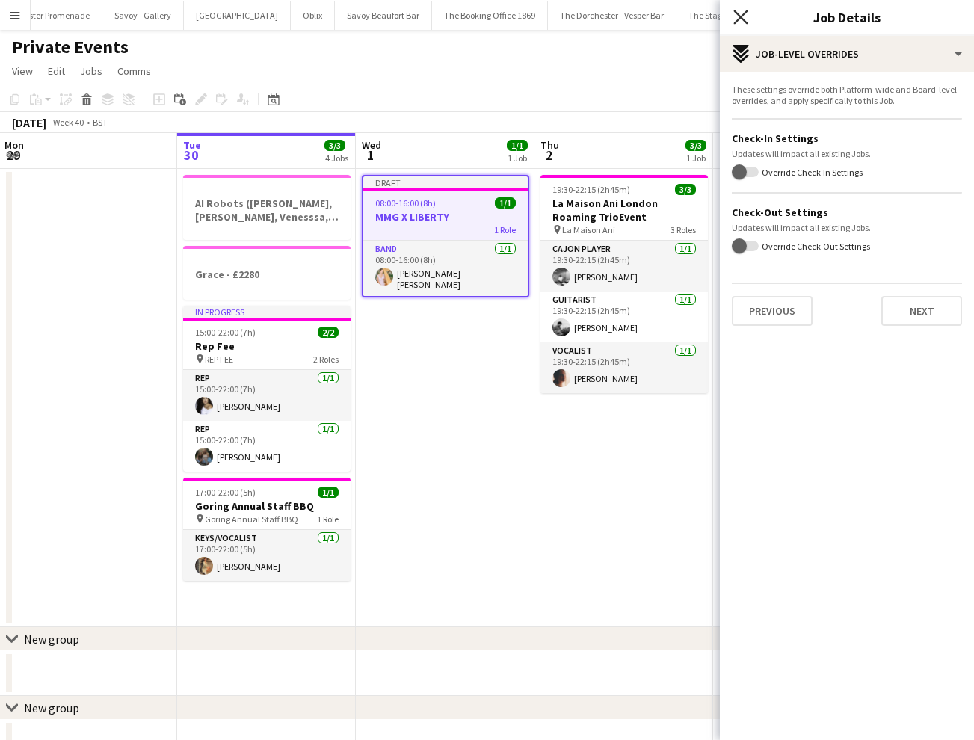
click at [745, 18] on icon "Close pop-in" at bounding box center [740, 17] width 14 height 14
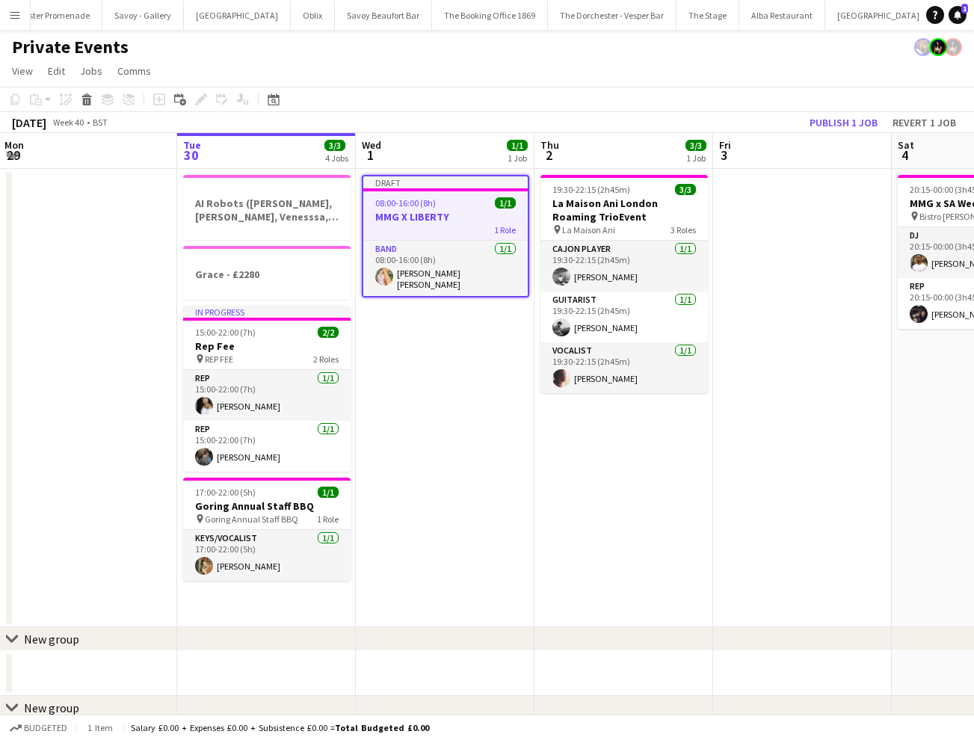
click at [521, 413] on app-date-cell "Draft 08:00-16:00 (8h) 1/1 MMG X LIBERTY 1 Role Band [DATE] 08:00-16:00 (8h) [P…" at bounding box center [445, 398] width 179 height 458
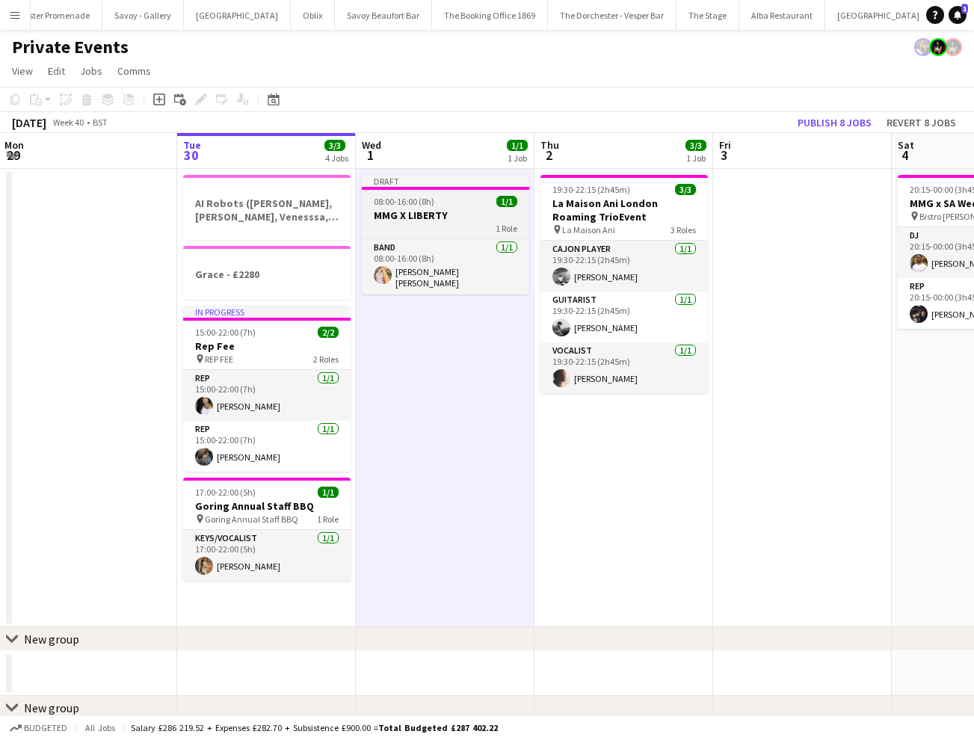
click at [451, 223] on div "1 Role" at bounding box center [445, 228] width 167 height 12
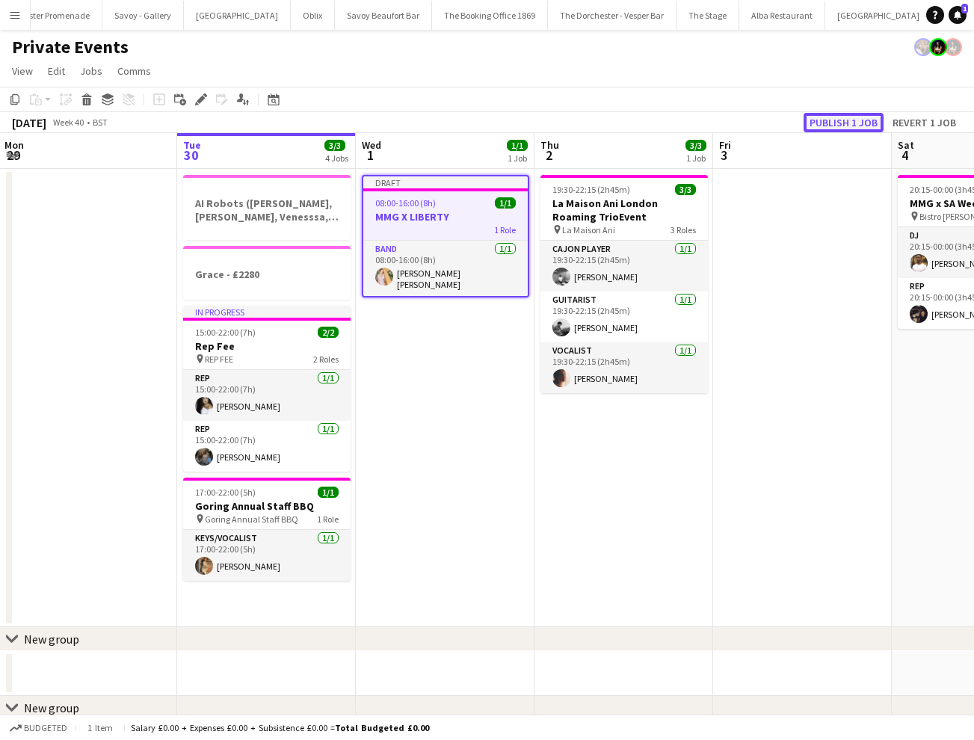
click at [825, 117] on button "Publish 1 job" at bounding box center [844, 122] width 80 height 19
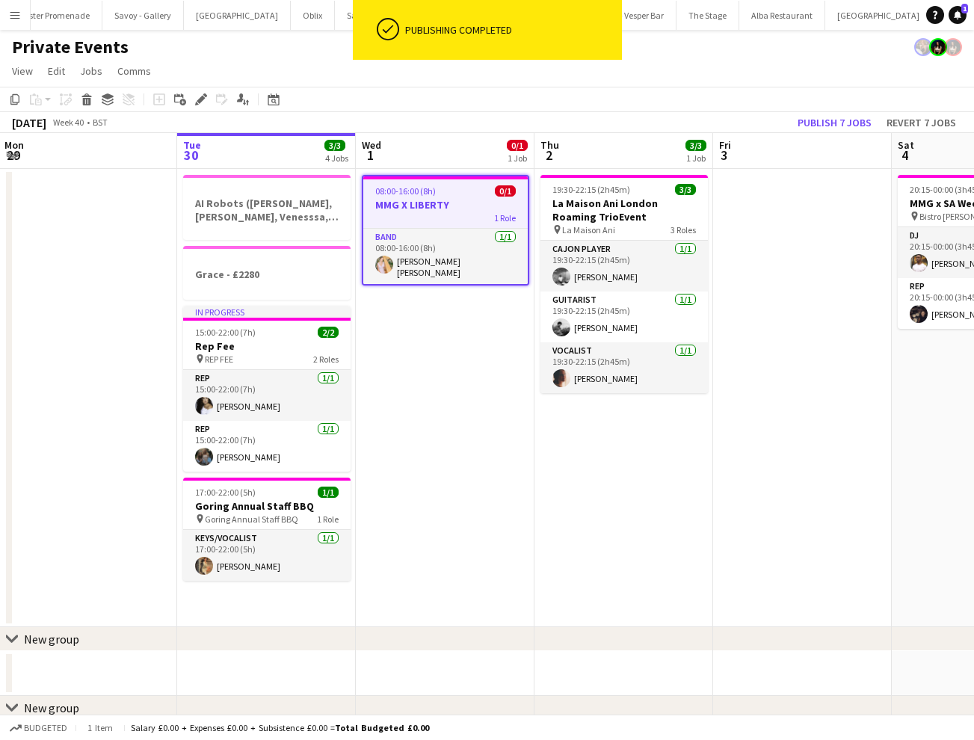
click at [432, 217] on div "1 Role" at bounding box center [445, 218] width 164 height 12
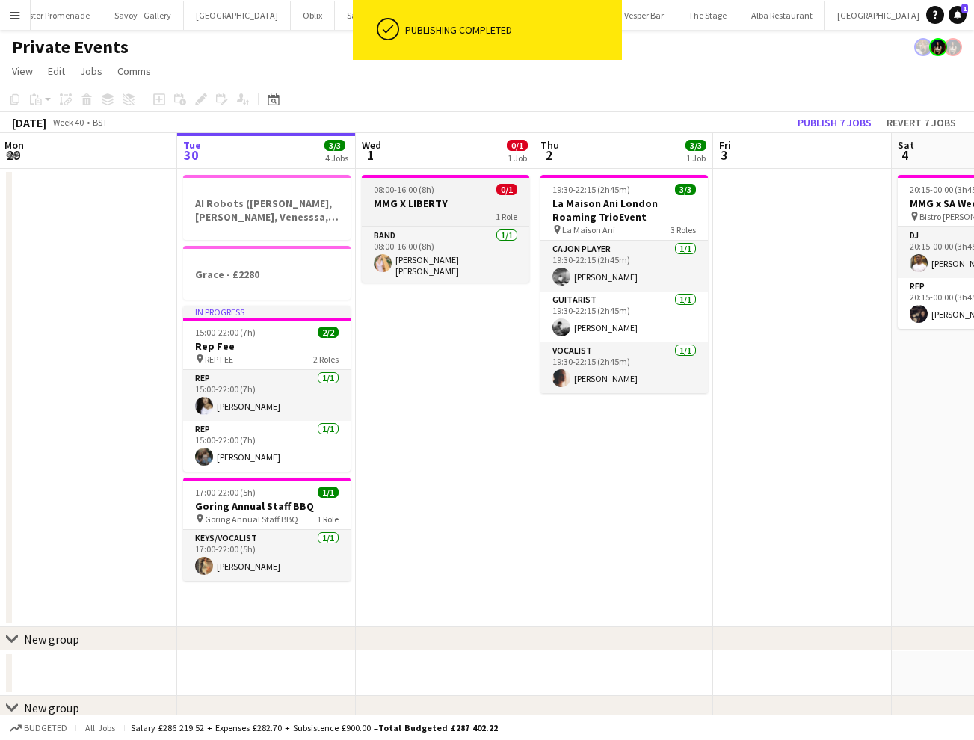
click at [432, 217] on div "1 Role" at bounding box center [445, 216] width 167 height 12
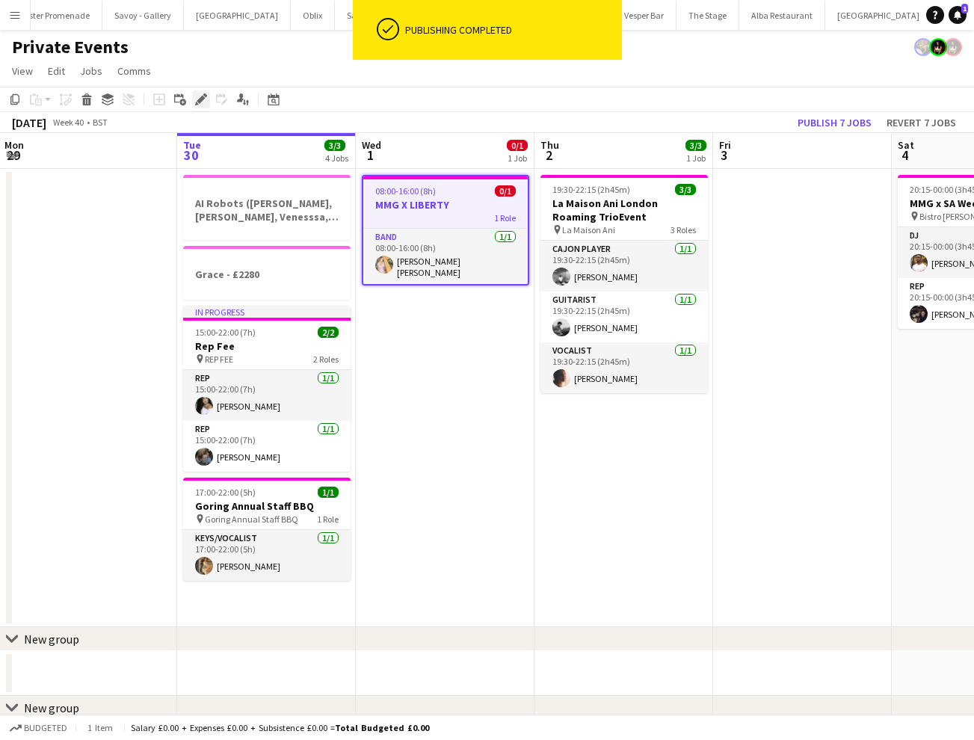
click at [202, 100] on icon at bounding box center [201, 100] width 8 height 8
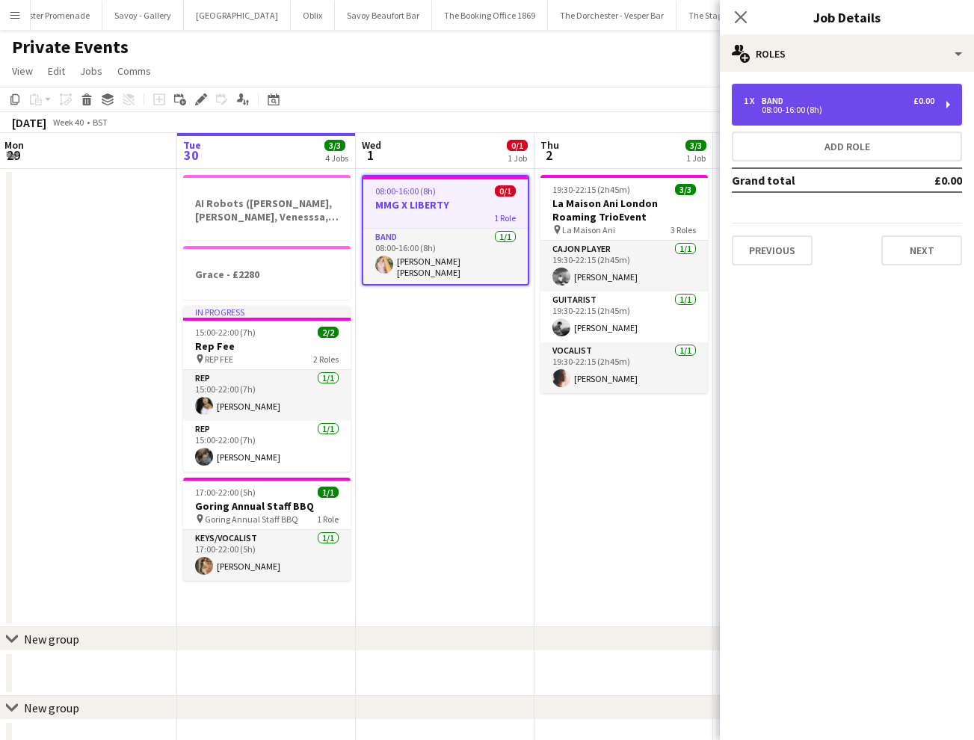
click at [884, 115] on div "1 x Band £0.00 08:00-16:00 (8h)" at bounding box center [847, 105] width 230 height 42
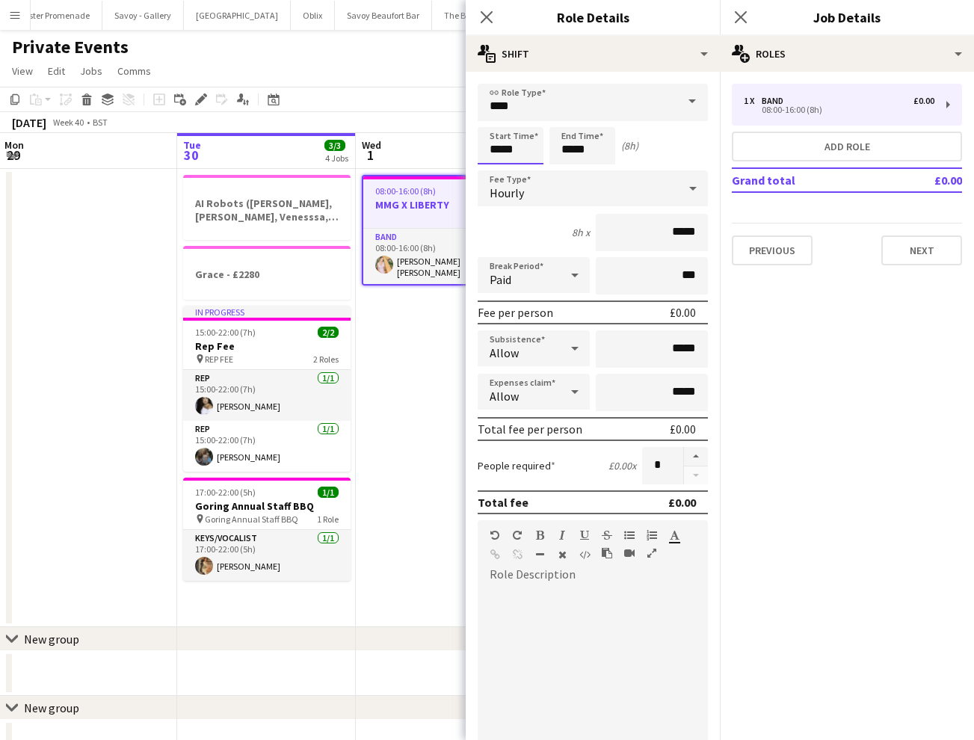
click at [496, 150] on input "*****" at bounding box center [511, 145] width 66 height 37
click at [502, 152] on input "*****" at bounding box center [511, 145] width 66 height 37
type input "*****"
click at [573, 146] on input "*****" at bounding box center [582, 145] width 66 height 37
type input "*****"
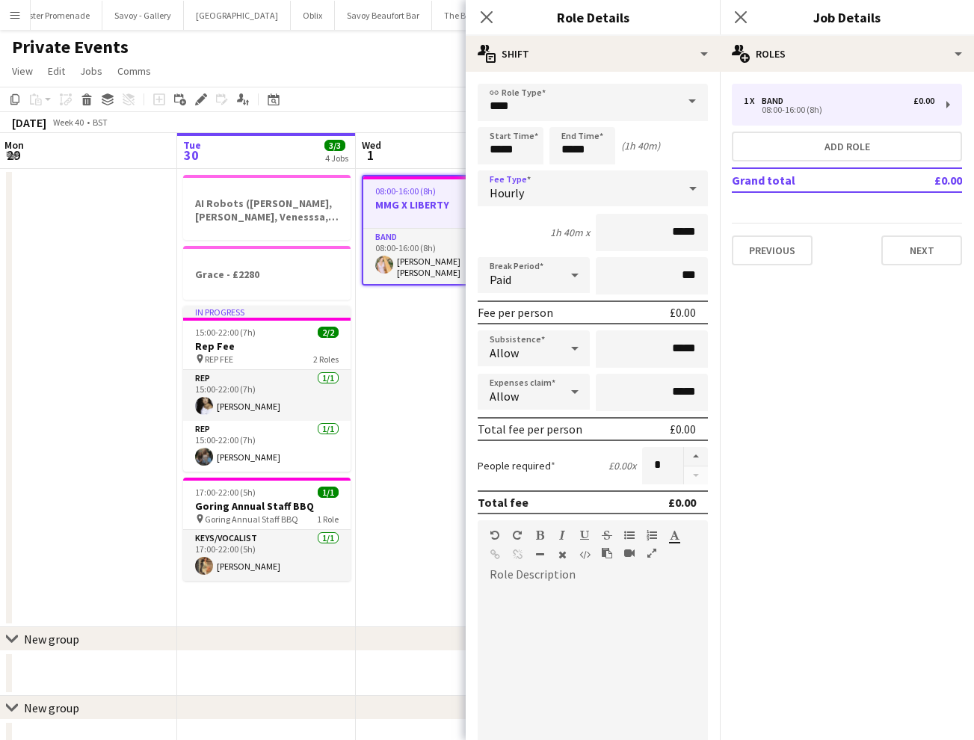
click at [599, 192] on div "Hourly" at bounding box center [578, 188] width 200 height 36
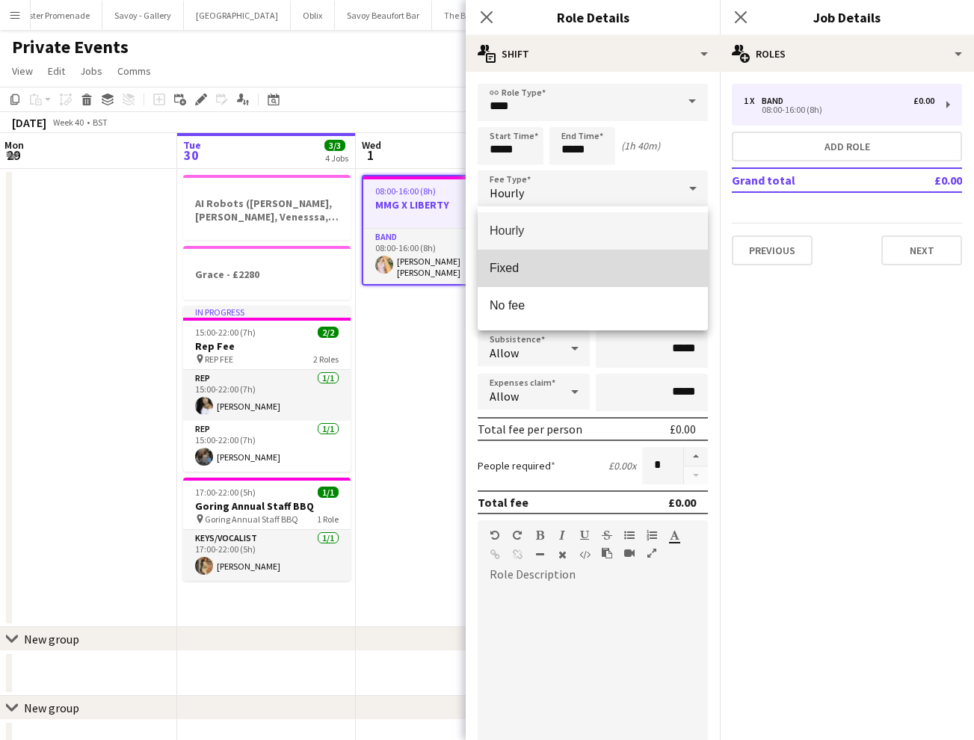
click at [582, 260] on mat-option "Fixed" at bounding box center [593, 268] width 230 height 37
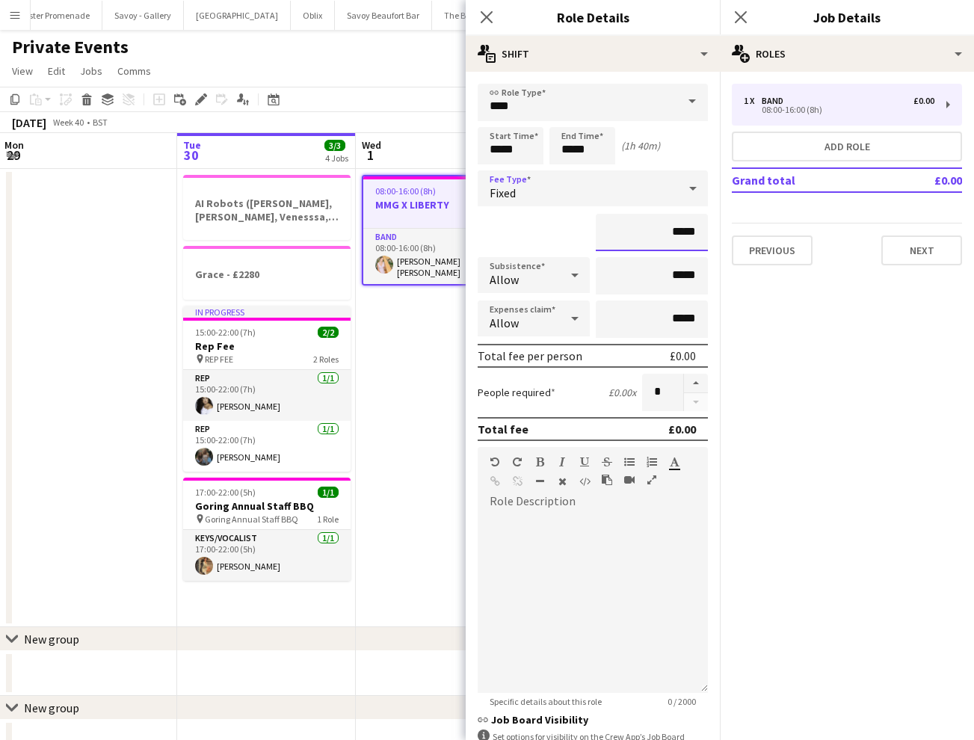
click at [688, 233] on input "*****" at bounding box center [652, 232] width 112 height 37
type input "****"
click at [930, 244] on button "Next" at bounding box center [921, 250] width 81 height 30
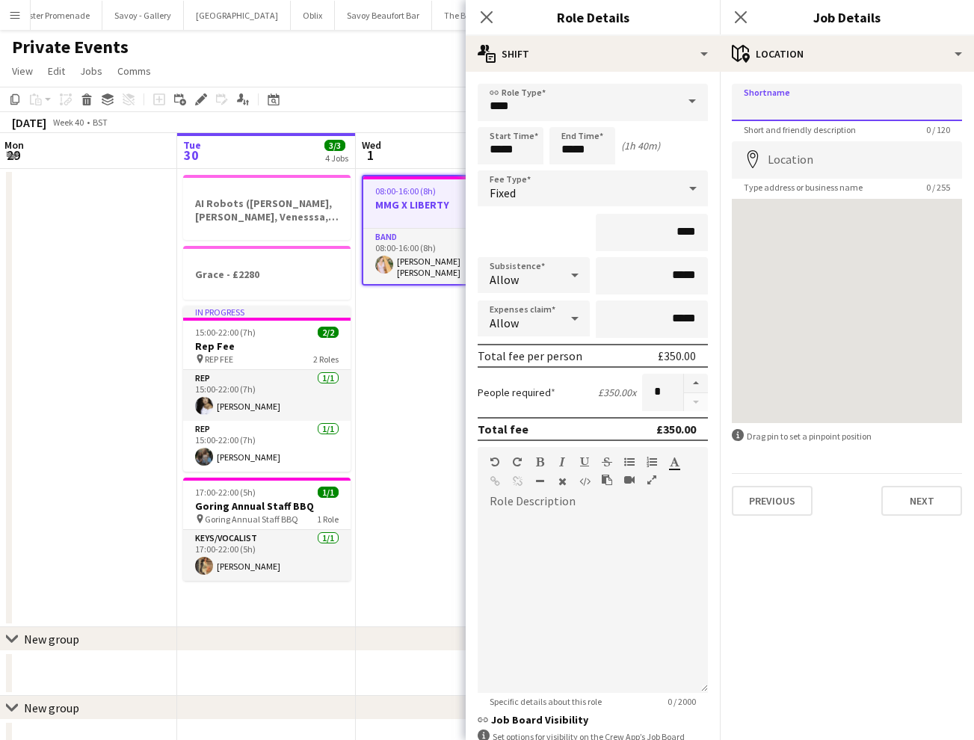
click at [808, 112] on input "Shortname" at bounding box center [847, 102] width 230 height 37
type input "**********"
click at [810, 163] on input "Location" at bounding box center [847, 159] width 230 height 37
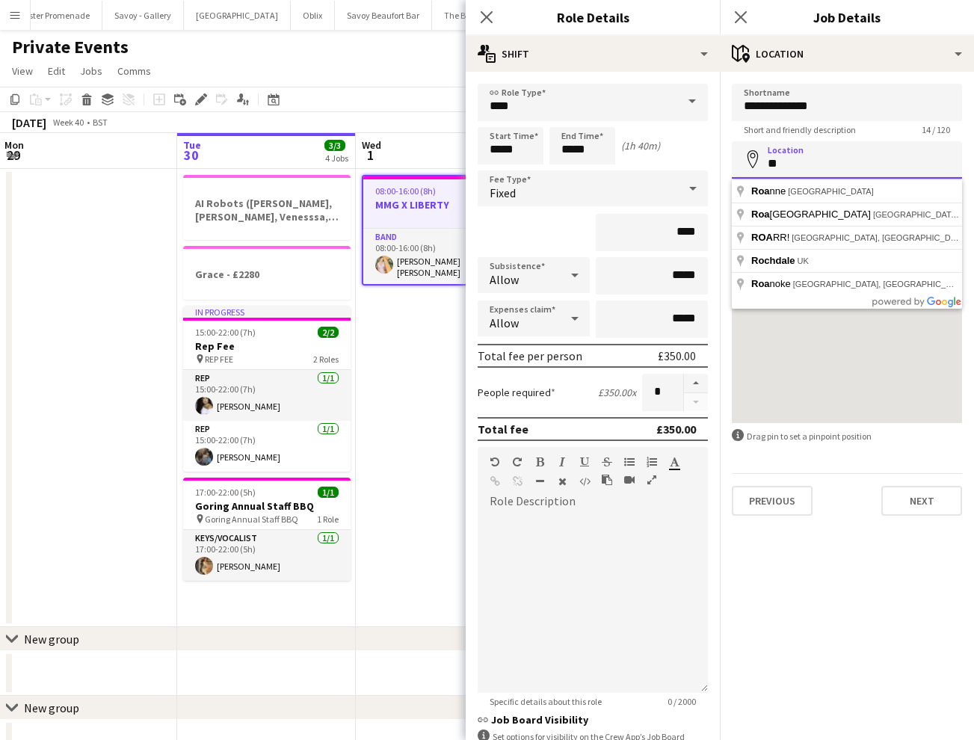
type input "*"
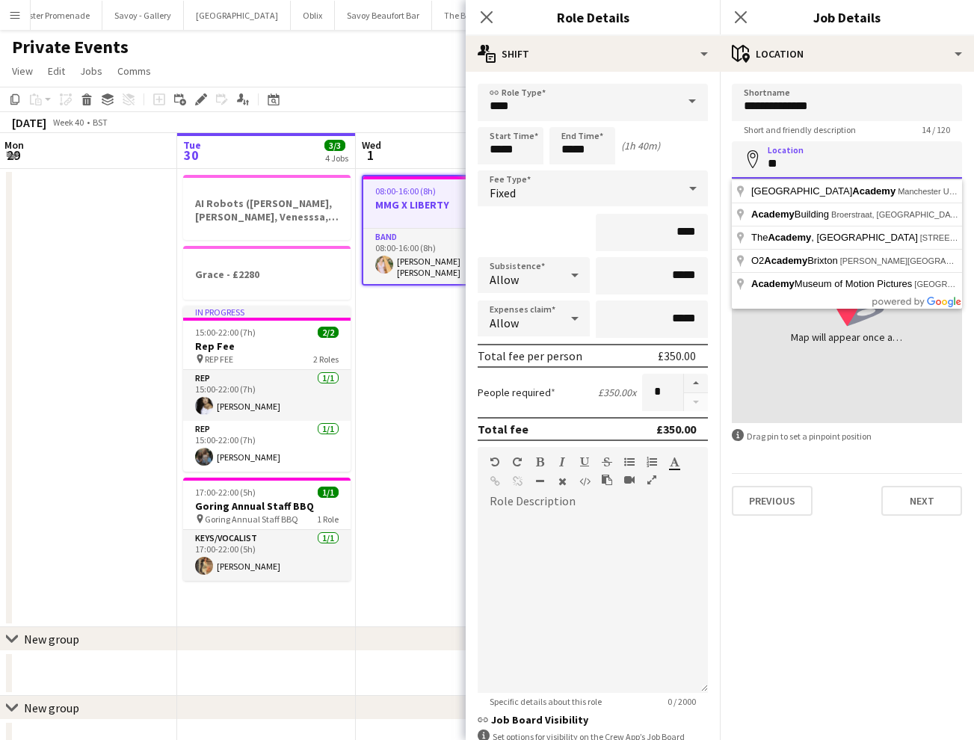
type input "*"
type input "**********"
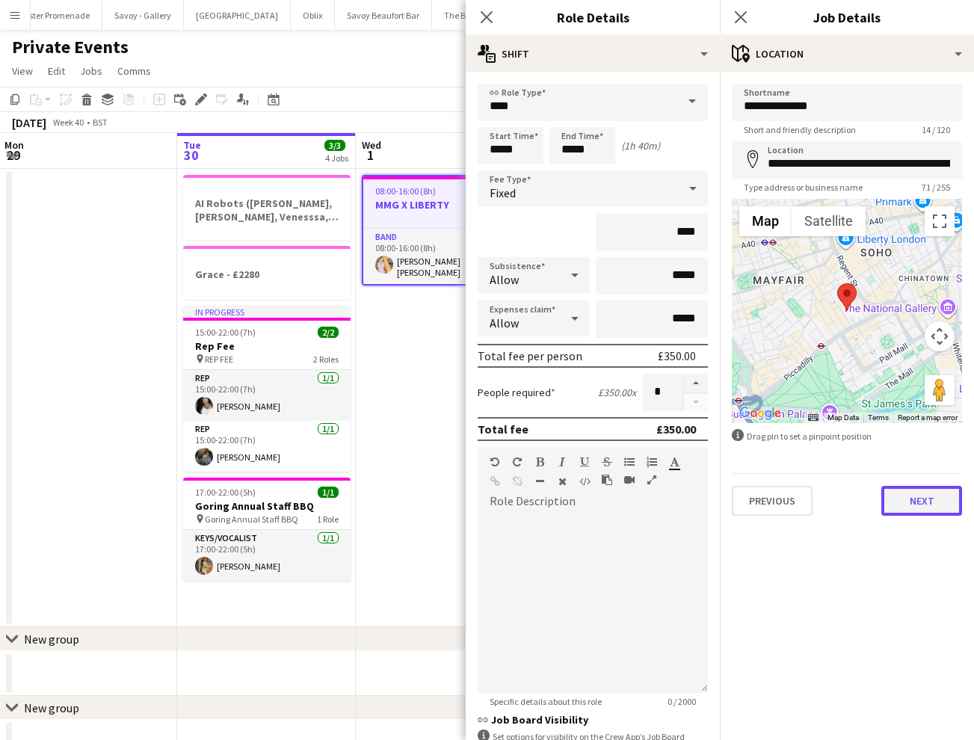
click at [924, 502] on button "Next" at bounding box center [921, 501] width 81 height 30
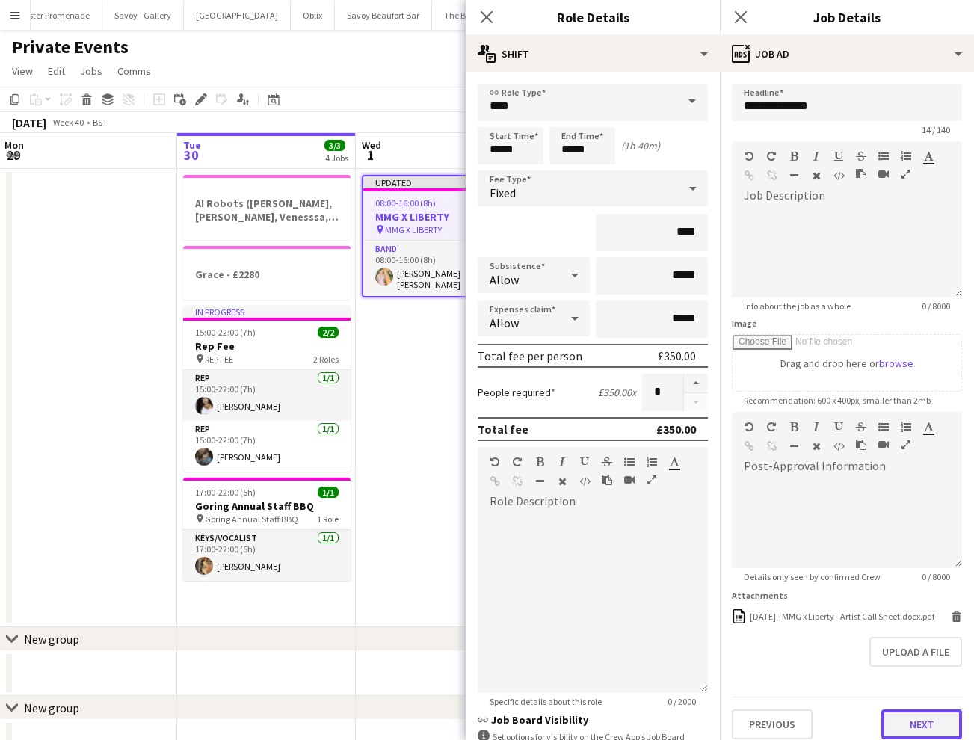
click at [930, 716] on button "Next" at bounding box center [921, 724] width 81 height 30
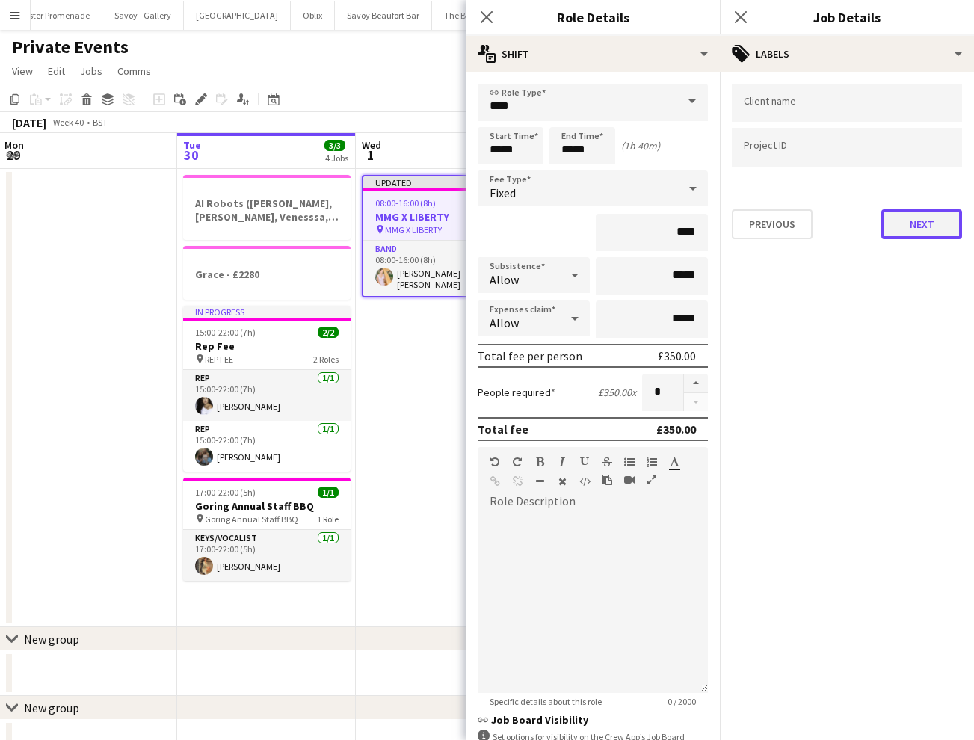
click at [920, 217] on button "Next" at bounding box center [921, 224] width 81 height 30
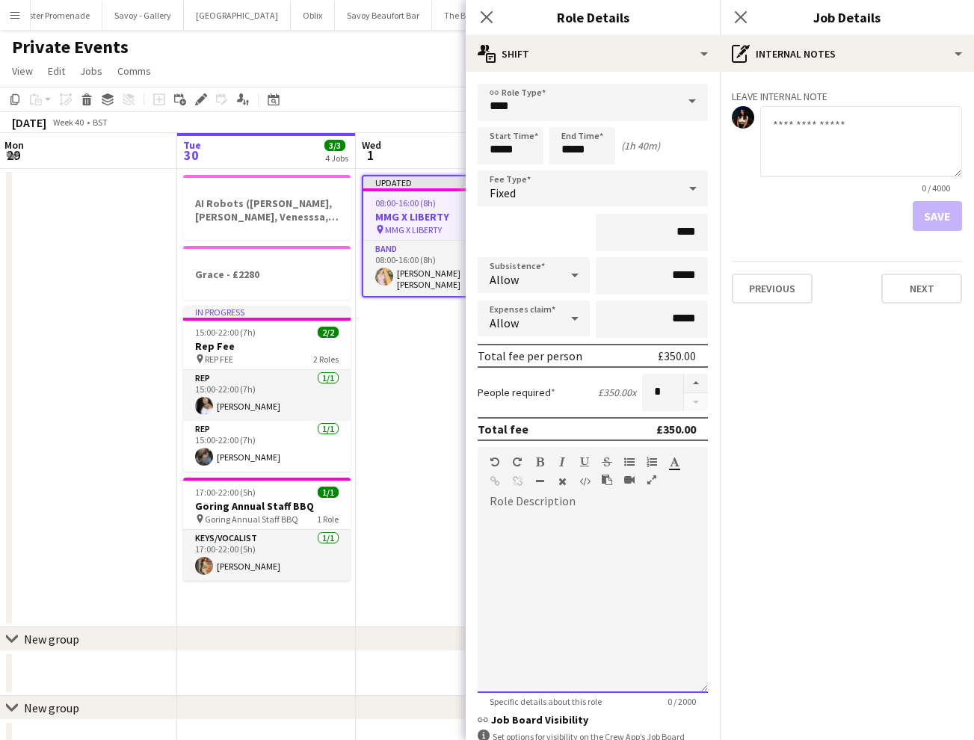
click at [565, 509] on div at bounding box center [593, 598] width 230 height 190
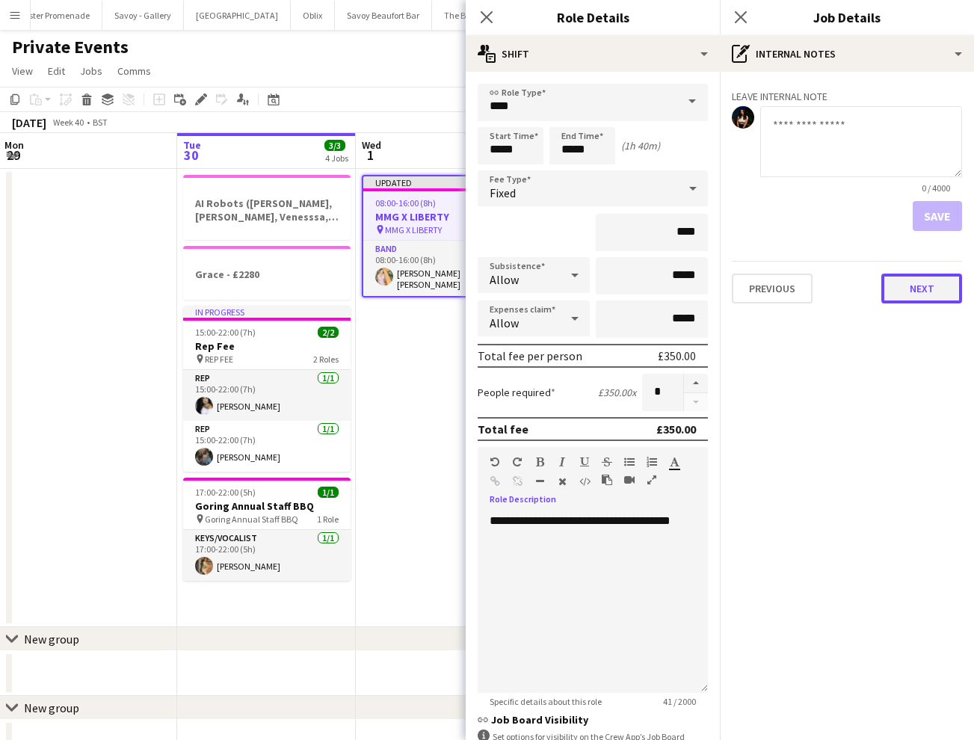
click at [915, 286] on button "Next" at bounding box center [921, 289] width 81 height 30
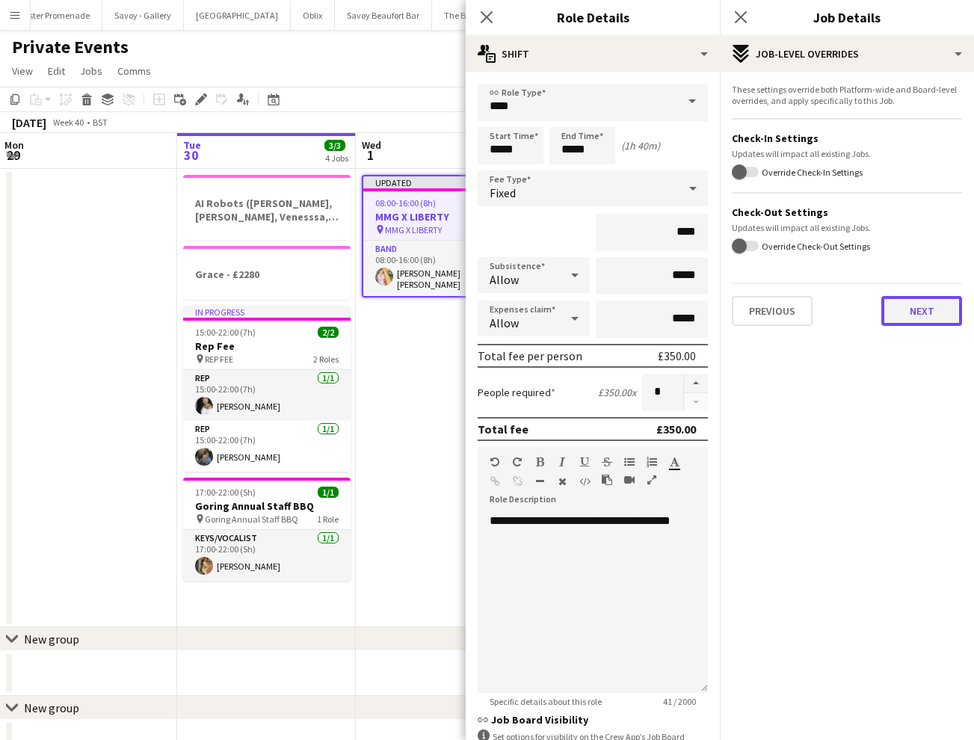
click at [913, 312] on button "Next" at bounding box center [921, 311] width 81 height 30
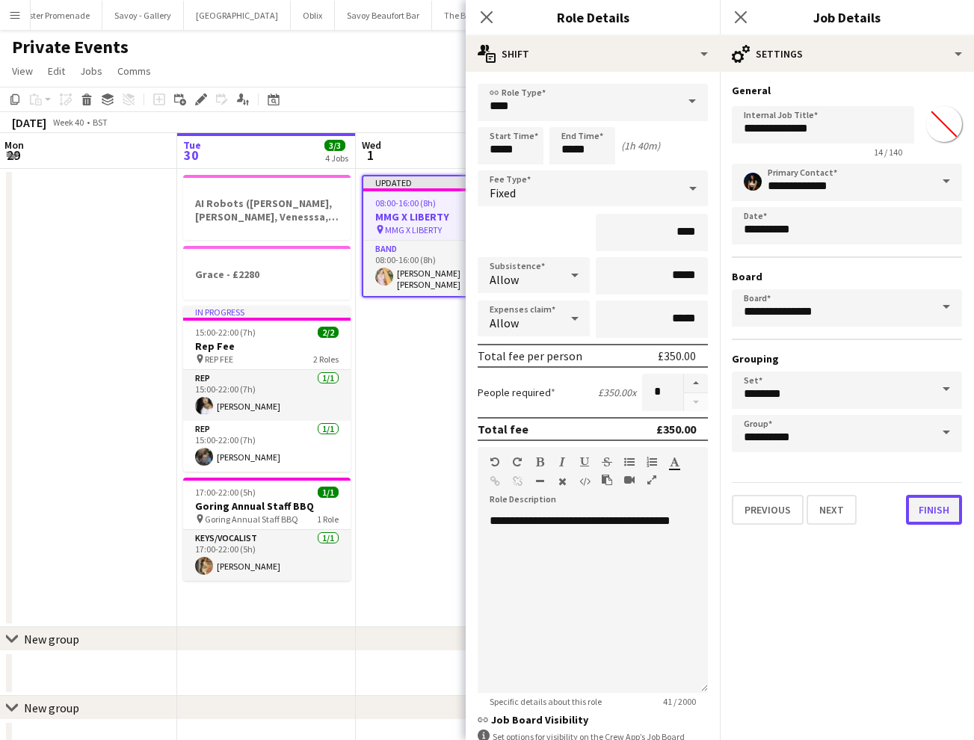
click at [933, 511] on button "Finish" at bounding box center [934, 510] width 56 height 30
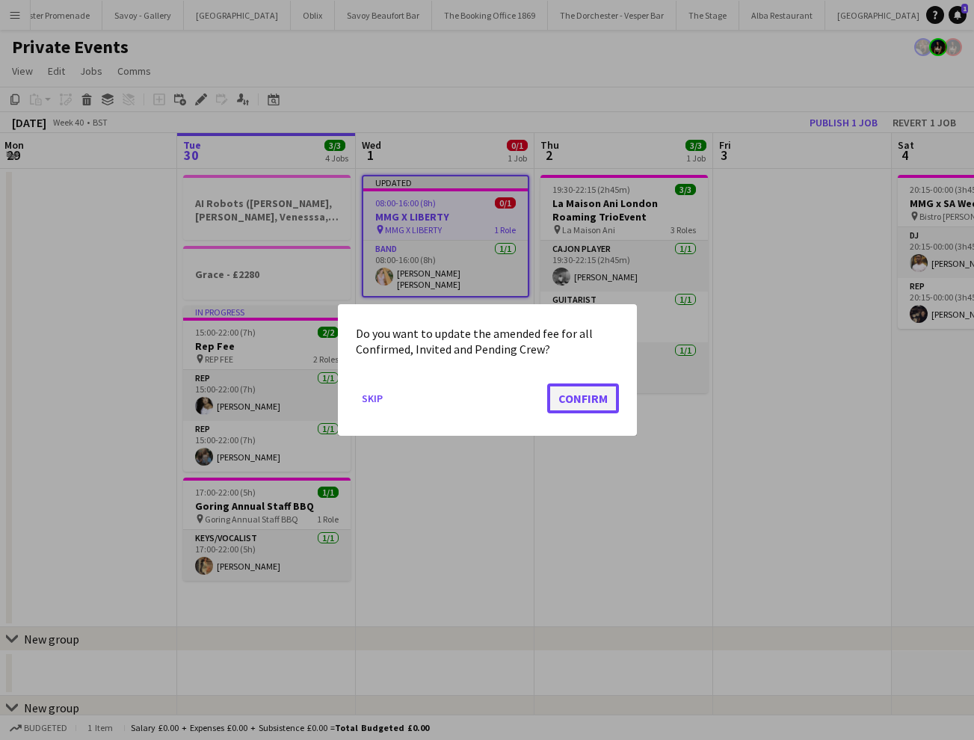
click at [585, 401] on button "Confirm" at bounding box center [583, 398] width 72 height 30
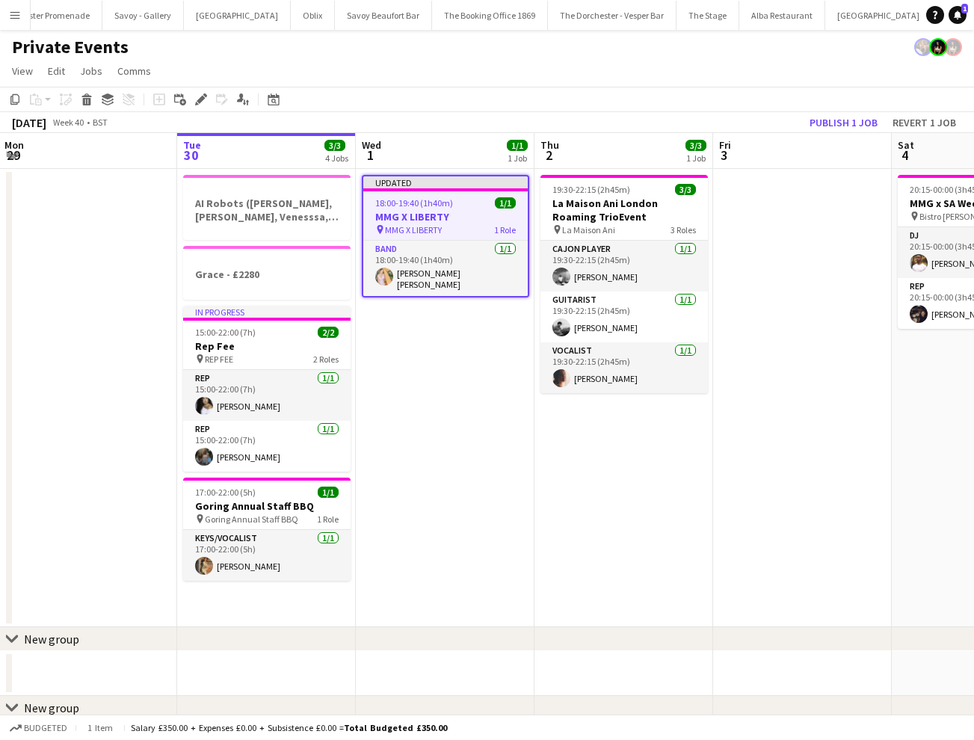
click at [432, 351] on app-date-cell "Updated 18:00-19:40 (1h40m) 1/1 MMG X LIBERTY pin MMG X LIBERTY 1 Role Band [DA…" at bounding box center [445, 398] width 179 height 458
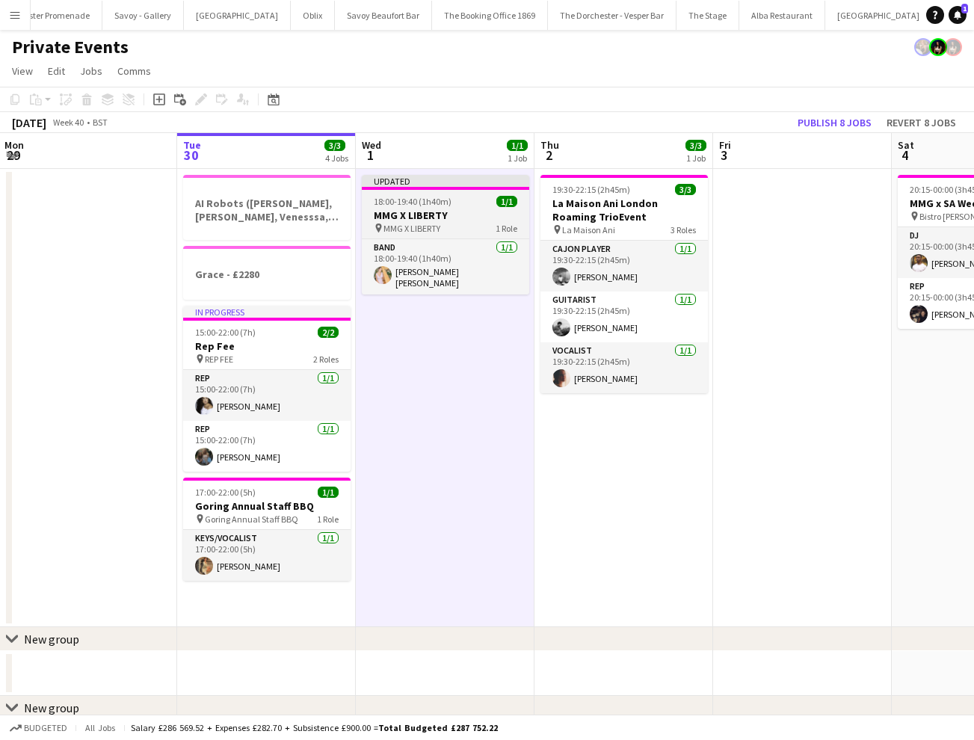
click at [440, 223] on div "pin MMG X LIBERTY 1 Role" at bounding box center [445, 228] width 167 height 12
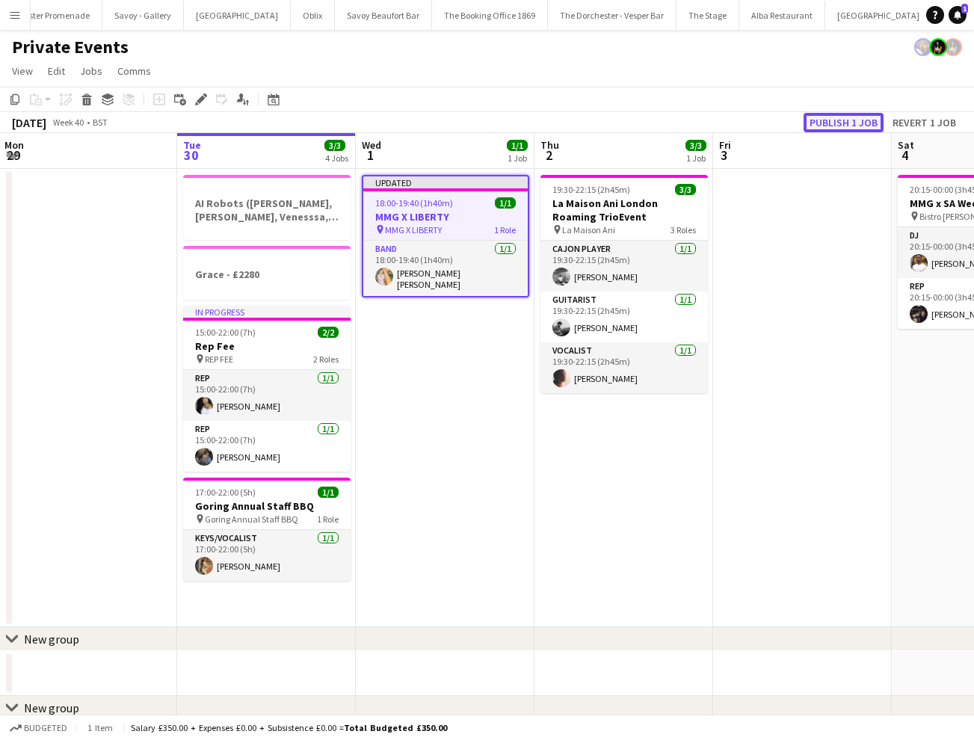
click at [866, 117] on button "Publish 1 job" at bounding box center [844, 122] width 80 height 19
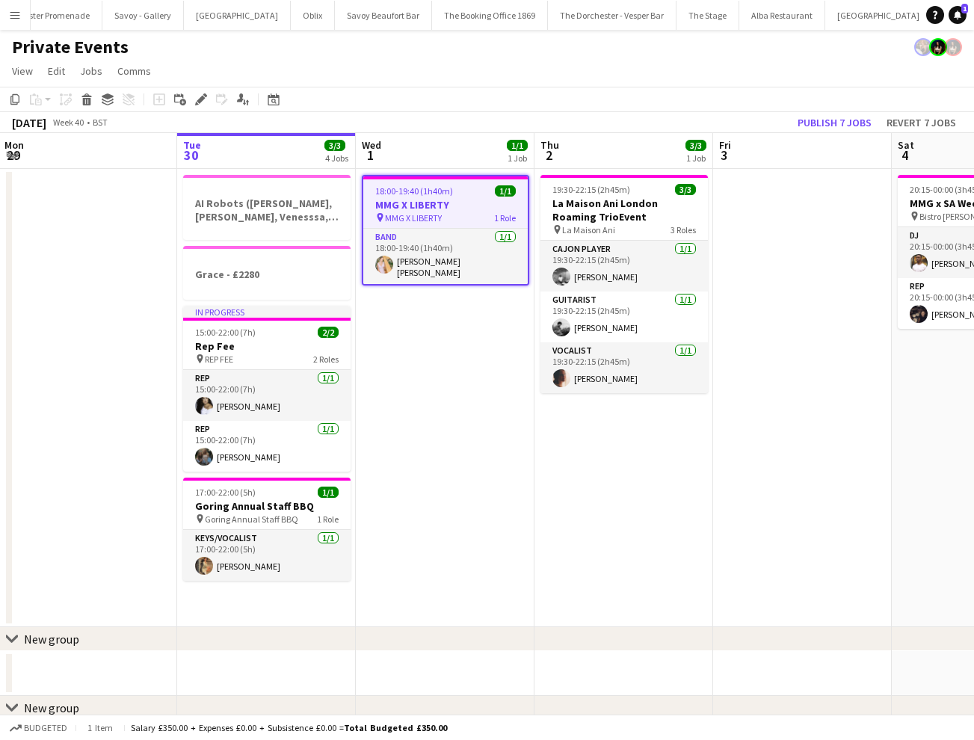
click at [418, 428] on app-date-cell "18:00-19:40 (1h40m) 1/1 MMG X LIBERTY pin MMG X LIBERTY 1 Role Band [DATE] 18:0…" at bounding box center [445, 398] width 179 height 458
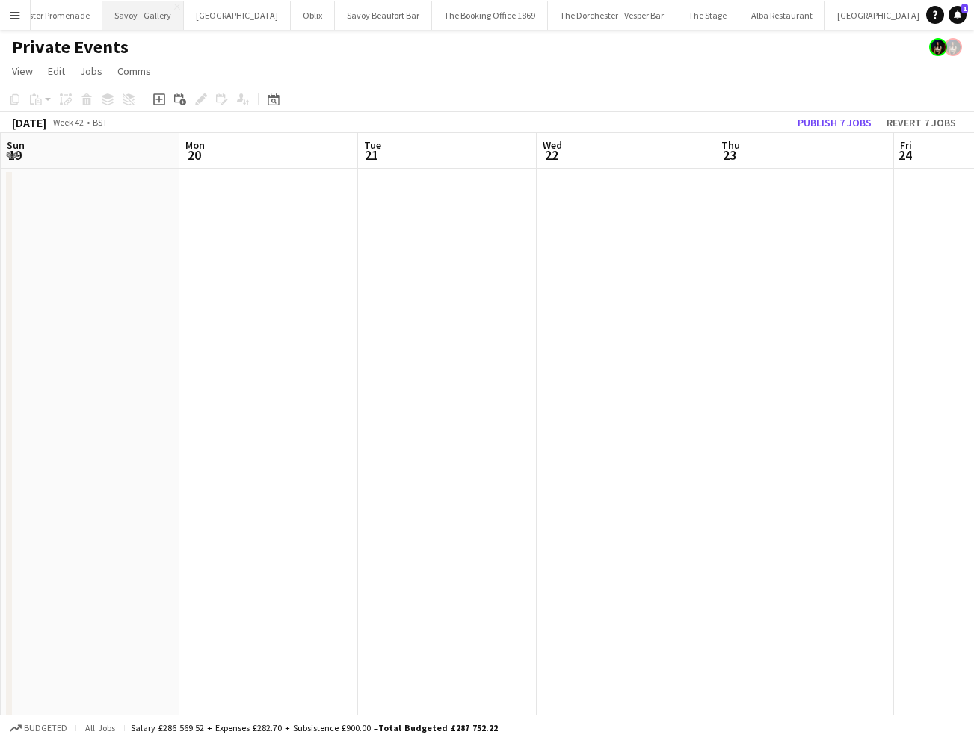
scroll to position [0, 343]
click at [291, 16] on button "Oblix Close" at bounding box center [313, 15] width 44 height 29
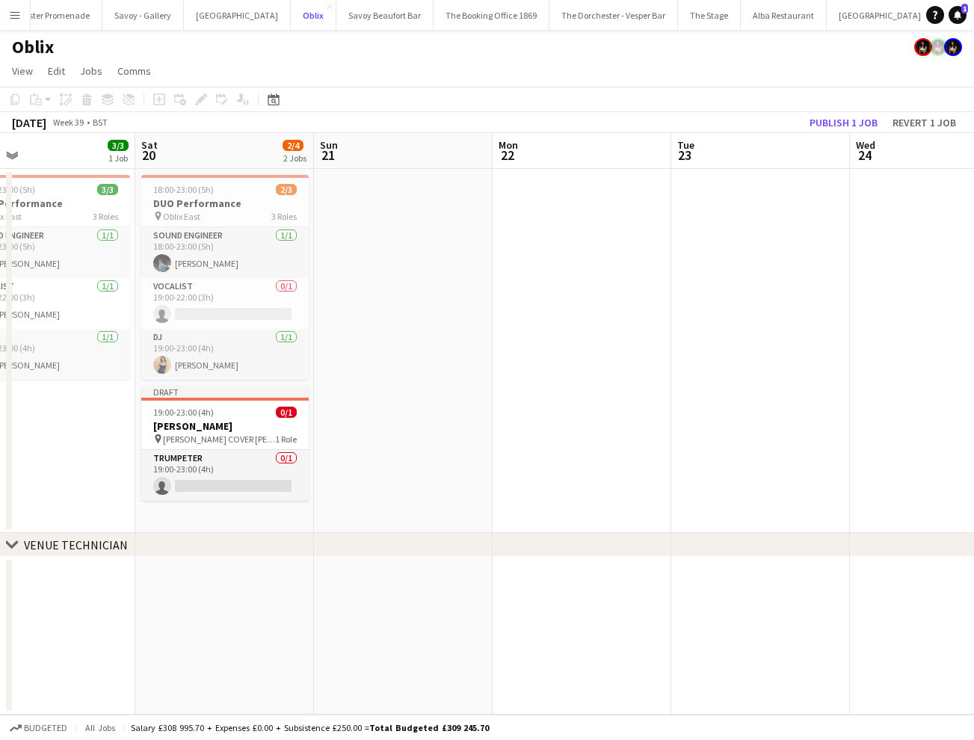
scroll to position [0, 390]
